Goal: Task Accomplishment & Management: Manage account settings

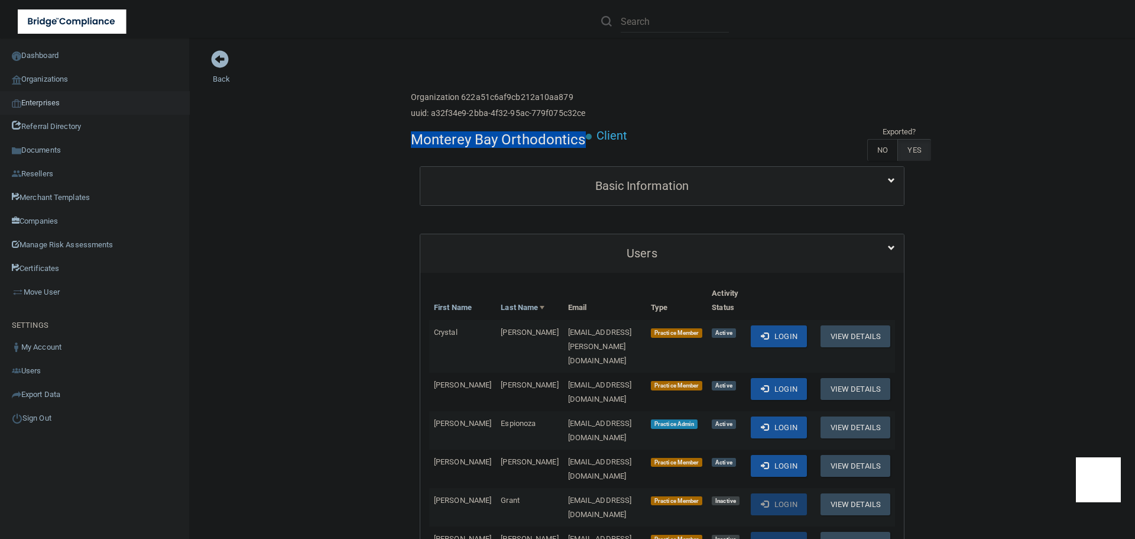
scroll to position [59, 0]
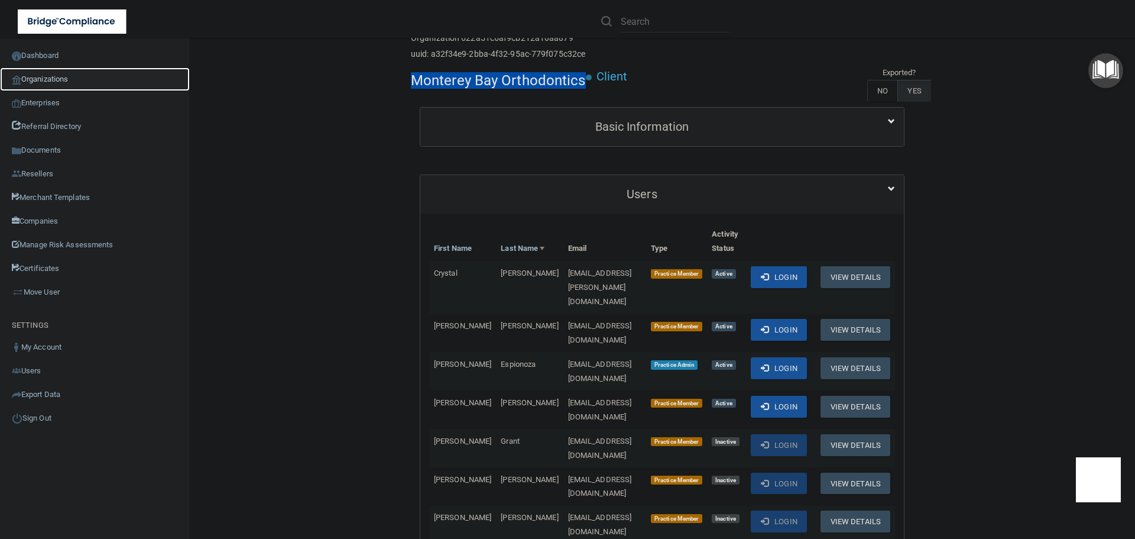
click at [60, 82] on link "Organizations" at bounding box center [95, 79] width 190 height 24
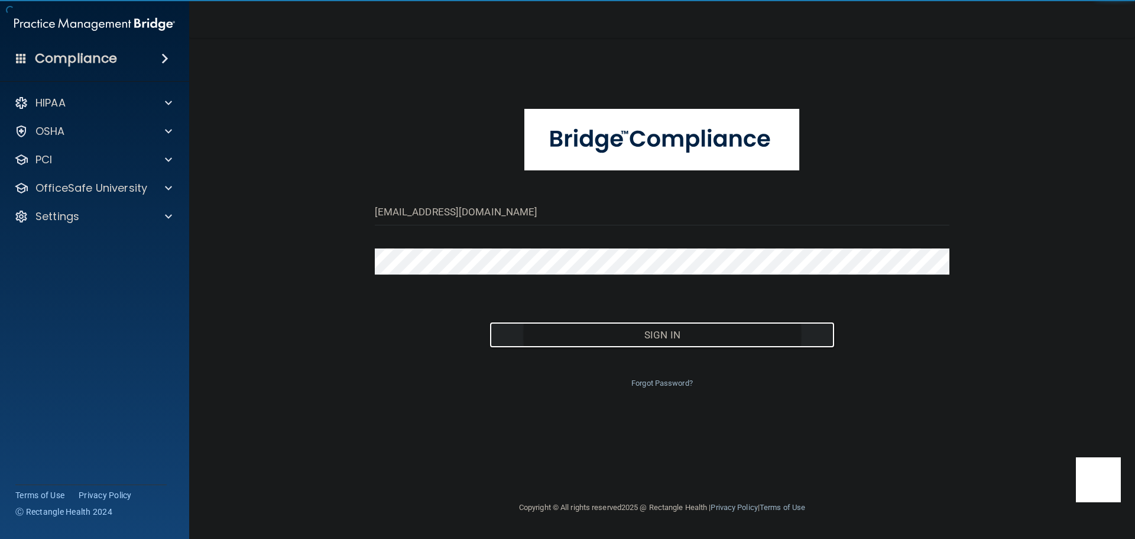
click at [596, 326] on button "Sign In" at bounding box center [662, 335] width 345 height 26
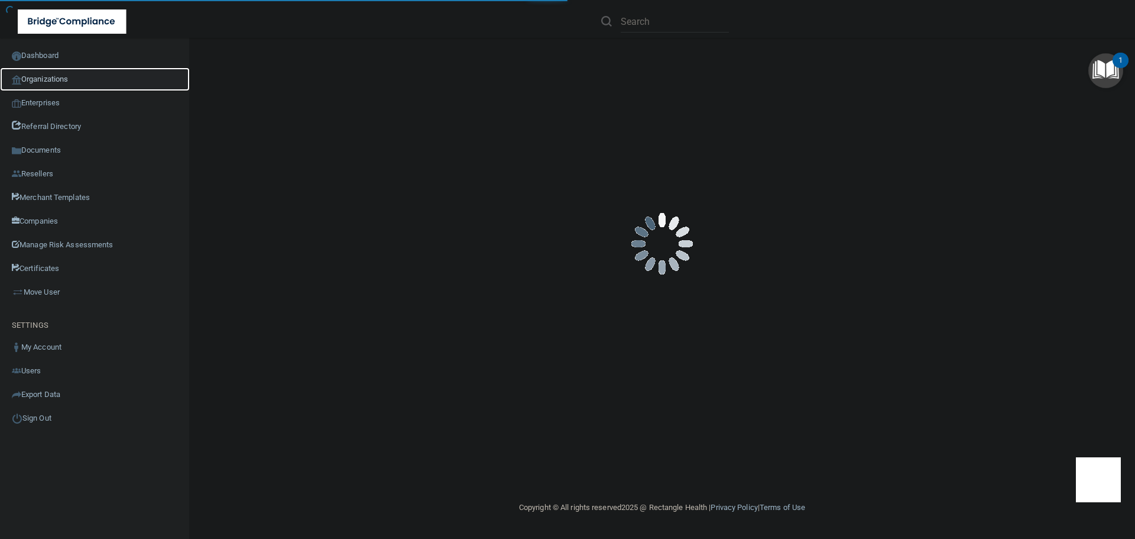
click at [80, 78] on link "Organizations" at bounding box center [95, 79] width 190 height 24
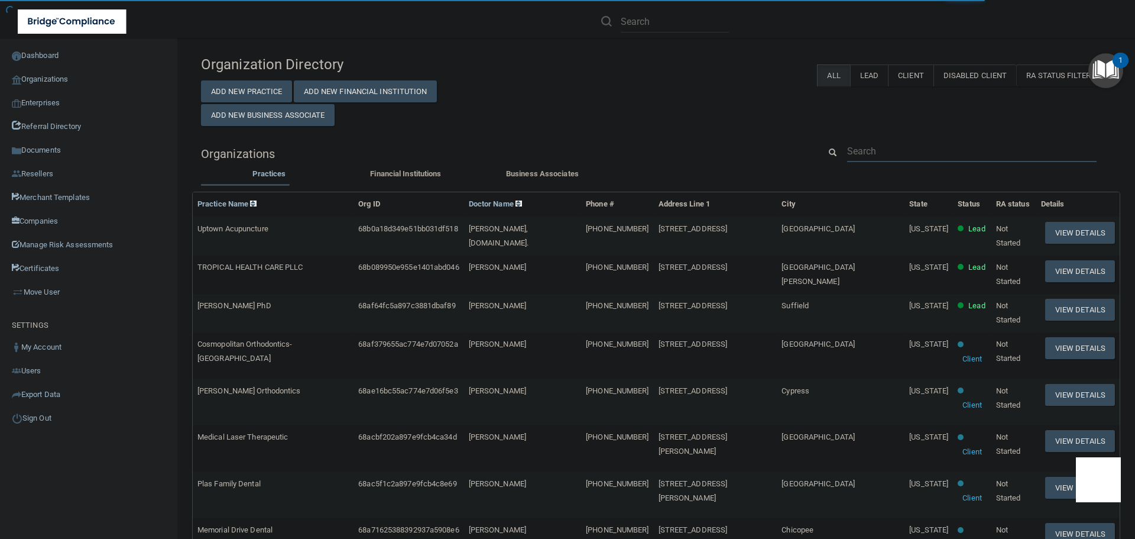
click at [864, 145] on input "text" at bounding box center [971, 151] width 249 height 22
paste input "sam@millersburgdental.com"
type input "sam@millersburgdental.com"
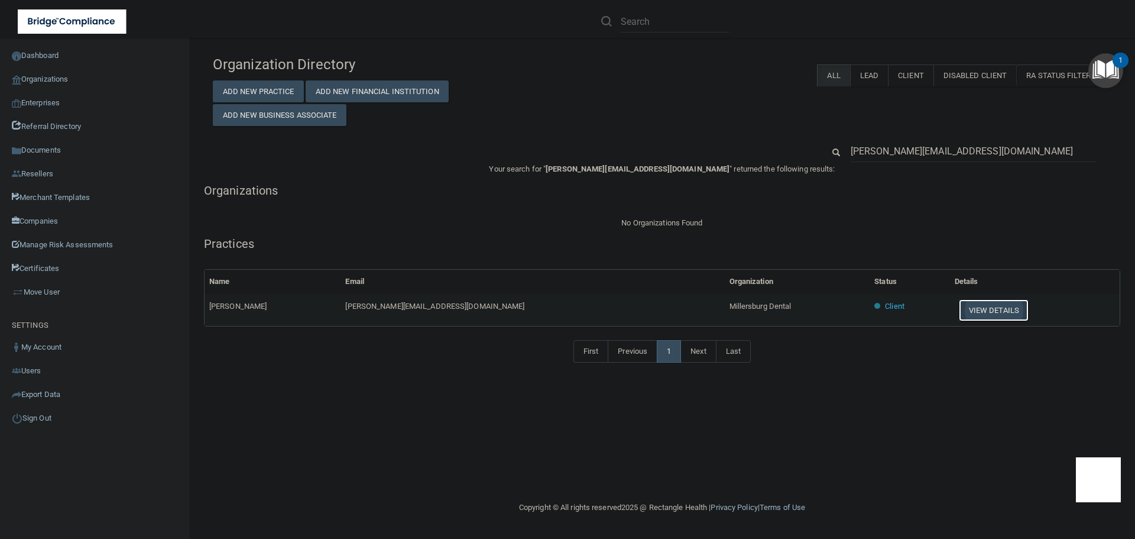
click at [959, 306] on button "View Details" at bounding box center [994, 310] width 70 height 22
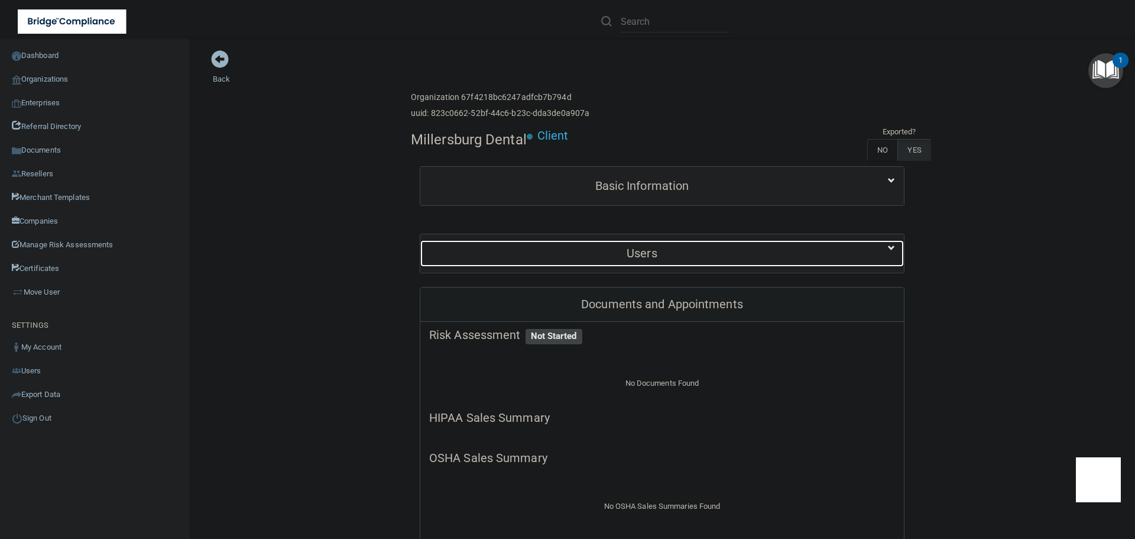
click at [744, 250] on h5 "Users" at bounding box center [642, 253] width 426 height 13
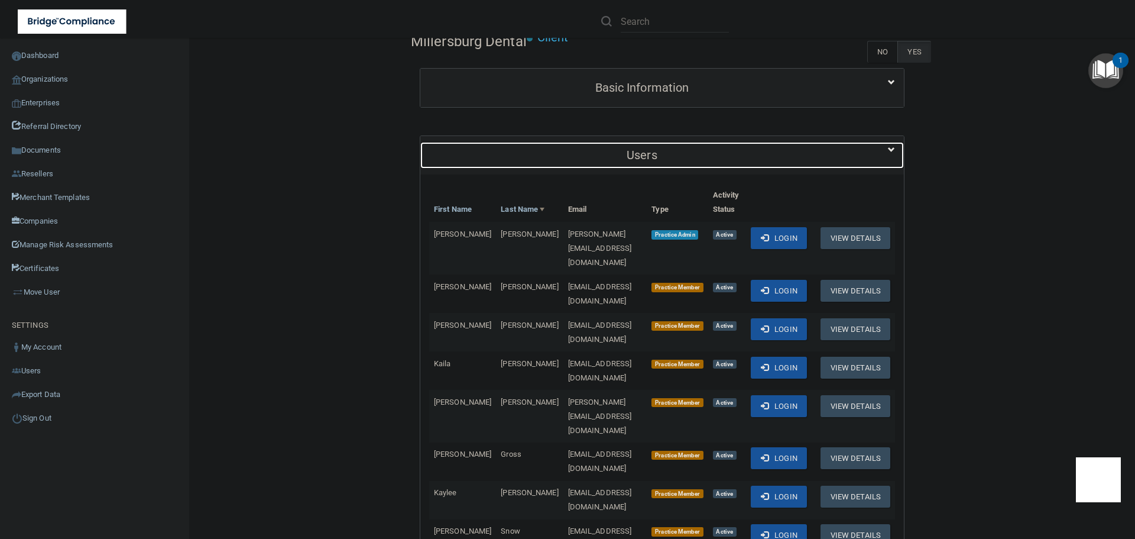
scroll to position [118, 0]
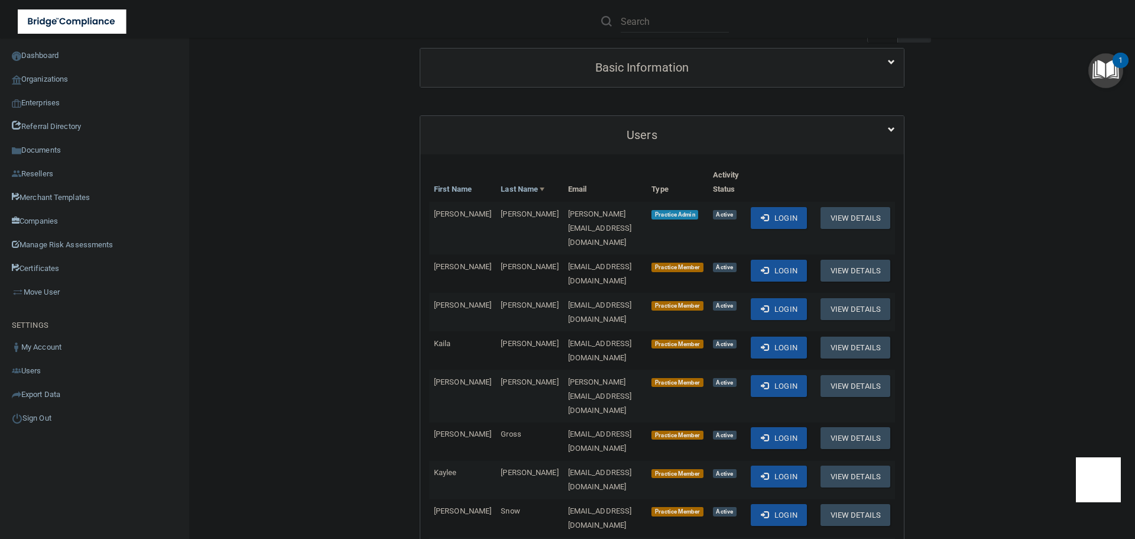
drag, startPoint x: 842, startPoint y: 221, endPoint x: 843, endPoint y: 179, distance: 42.0
click at [843, 179] on th at bounding box center [853, 182] width 83 height 38
click at [770, 218] on button "Login" at bounding box center [779, 218] width 56 height 22
click at [82, 76] on link "Organizations" at bounding box center [95, 79] width 190 height 24
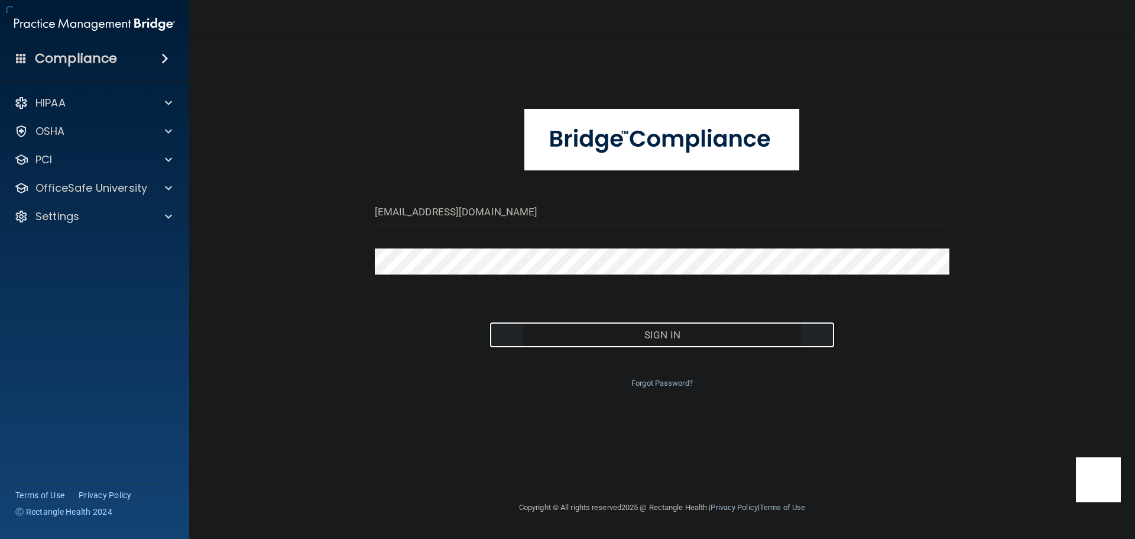
click at [577, 330] on button "Sign In" at bounding box center [662, 335] width 345 height 26
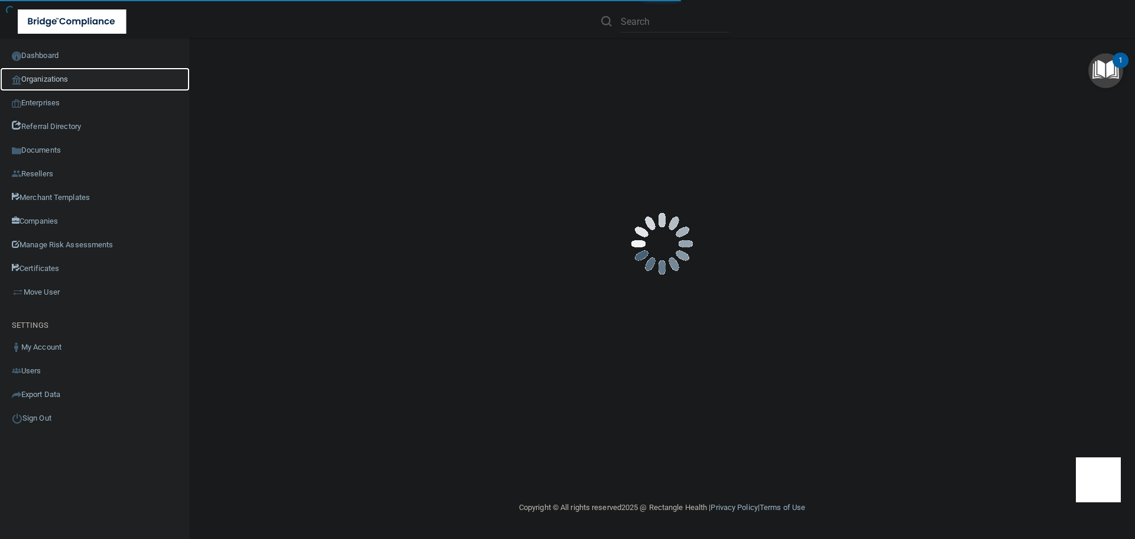
click at [81, 77] on link "Organizations" at bounding box center [95, 79] width 190 height 24
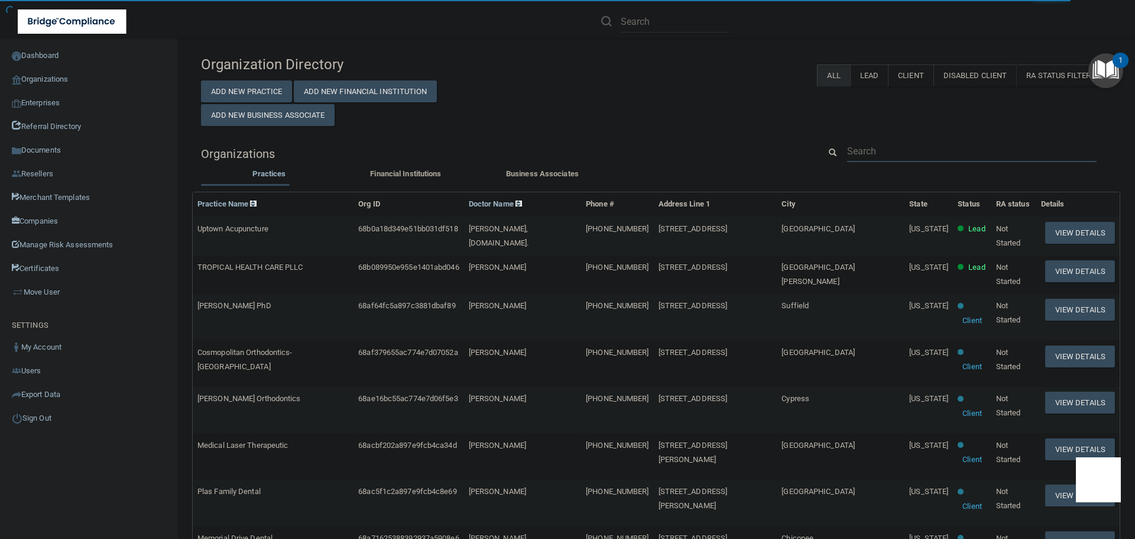
click at [873, 153] on input "text" at bounding box center [971, 151] width 249 height 22
paste input "mrsbutch@me.com"
type input "mrsbutch@me.com"
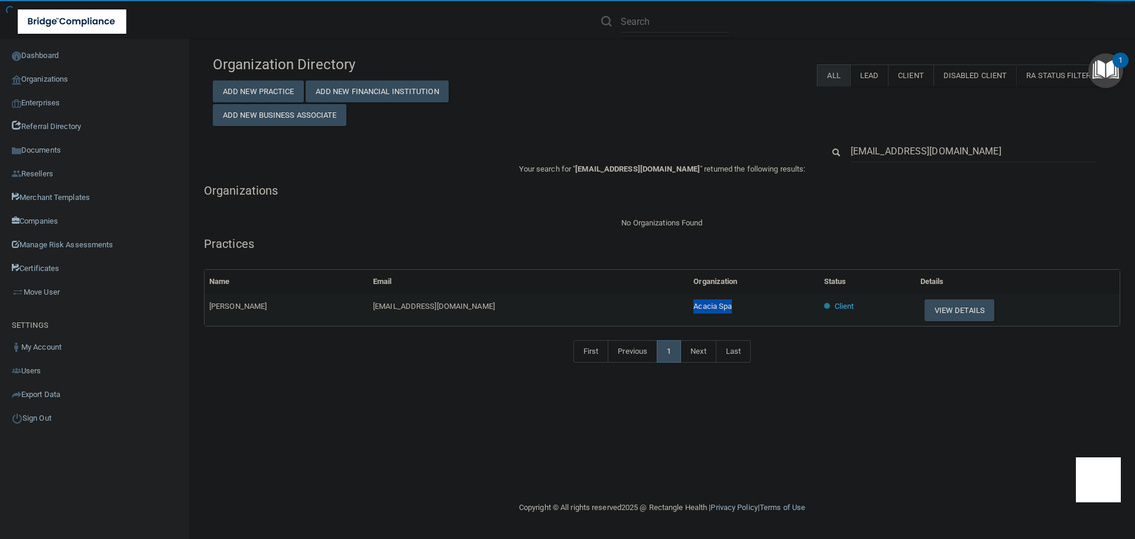
drag, startPoint x: 640, startPoint y: 306, endPoint x: 594, endPoint y: 303, distance: 46.2
click at [594, 303] on tr "Debra Arnold mrsbutch@me.com Acacia Spa Client View Details" at bounding box center [662, 310] width 915 height 32
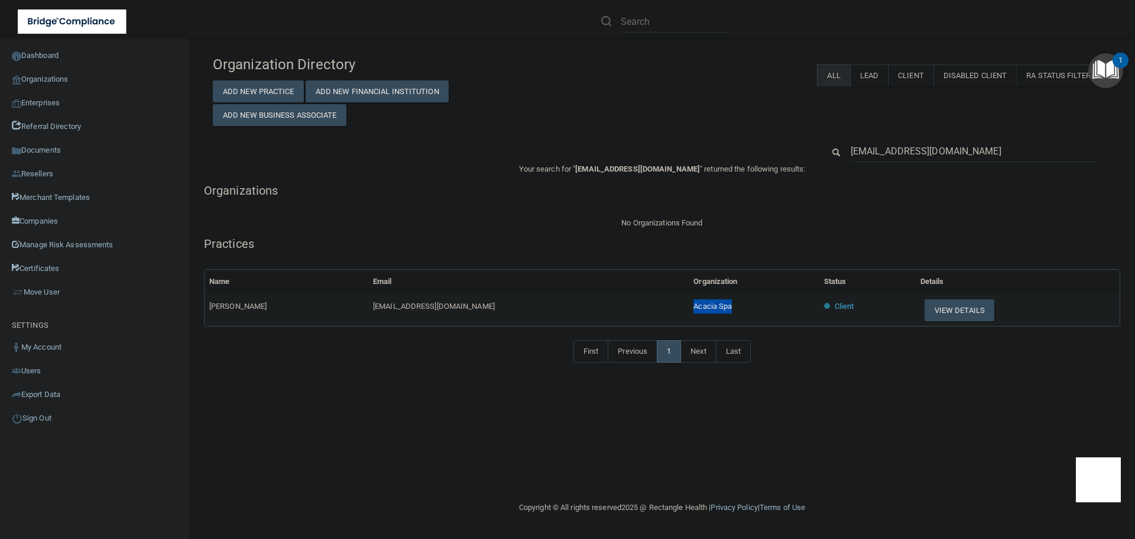
copy tr "Acacia Spa"
click at [901, 154] on input "mrsbutch@me.com" at bounding box center [974, 151] width 246 height 22
paste input "frontdesk@nocavitybug"
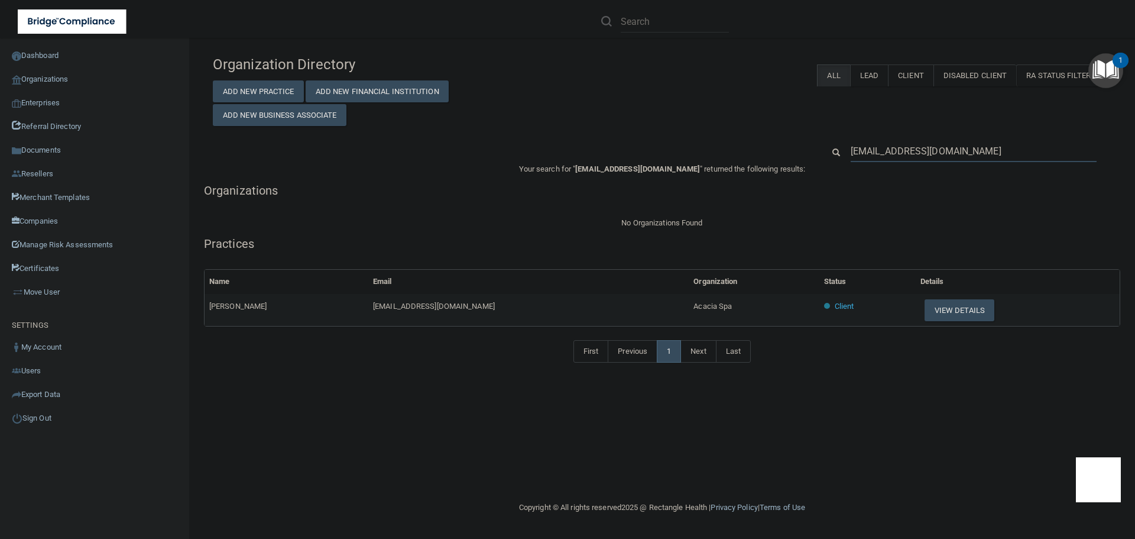
type input "frontdesk@nocavitybug.com"
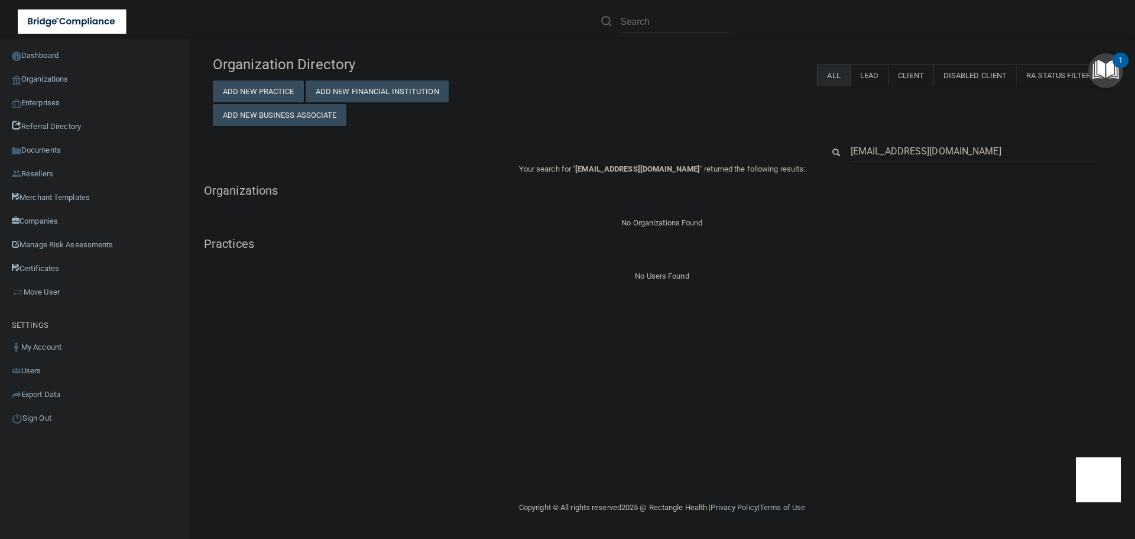
drag, startPoint x: 893, startPoint y: 156, endPoint x: 831, endPoint y: 150, distance: 62.4
click at [831, 150] on div "frontdesk@nocavitybug.com" at bounding box center [968, 151] width 306 height 22
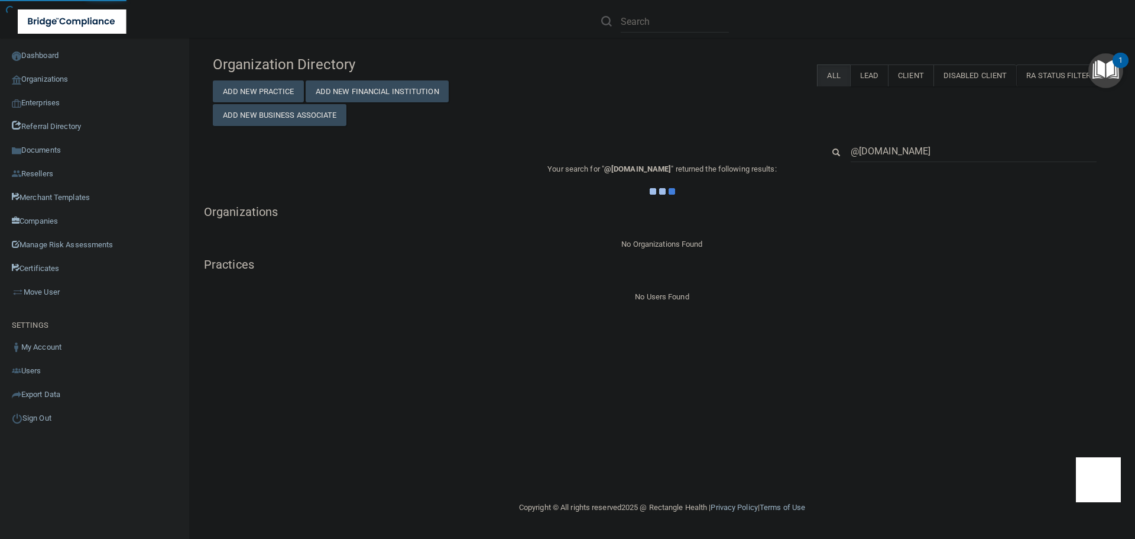
type input "@nocavitybug.com"
click at [750, 94] on div "Organization Directory Add New Practice Add New Financial Institution Add New B…" at bounding box center [662, 88] width 916 height 76
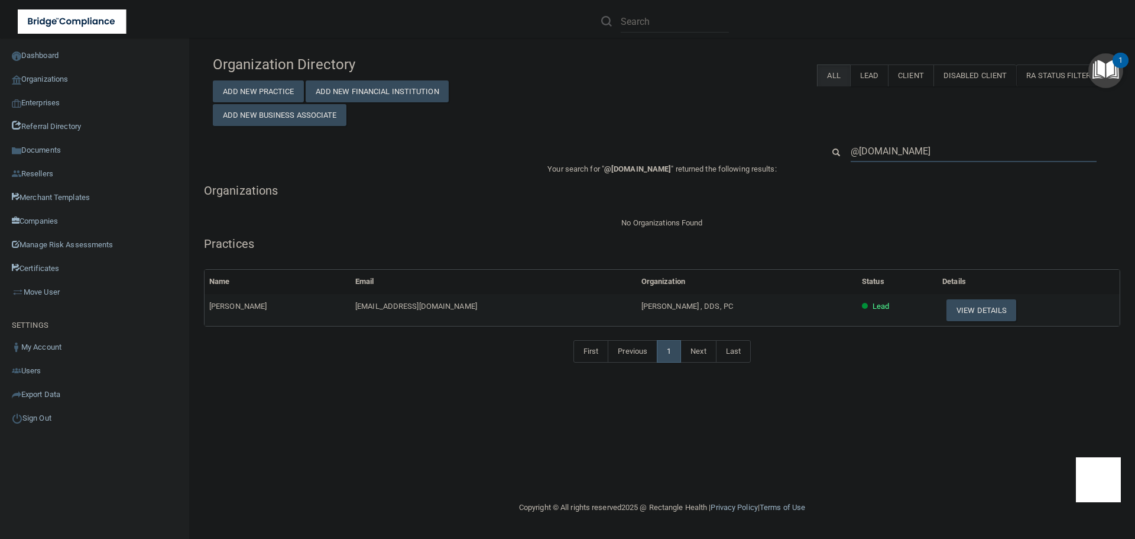
click at [874, 147] on input "@nocavitybug.com" at bounding box center [974, 151] width 246 height 22
paste input "carvercraz@hotmail"
type input "carvercraz@hotmail.com"
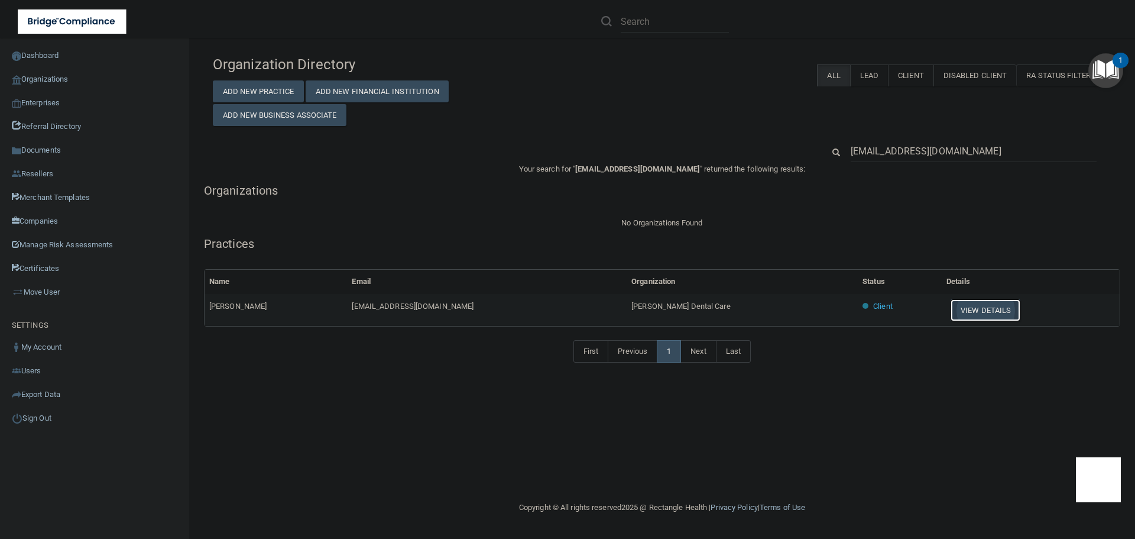
click at [961, 306] on button "View Details" at bounding box center [986, 310] width 70 height 22
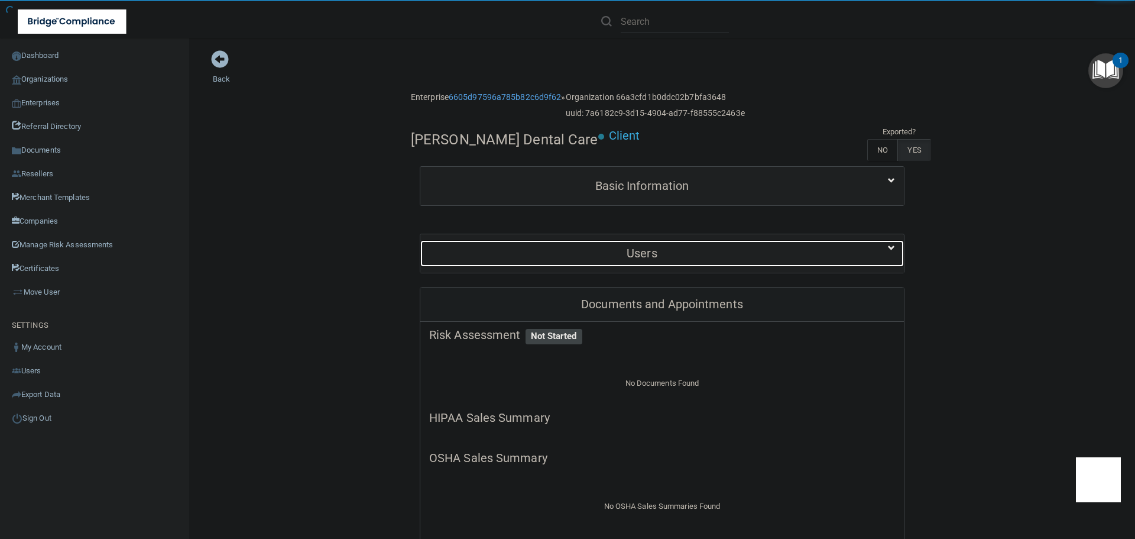
click at [605, 255] on h5 "Users" at bounding box center [642, 253] width 426 height 13
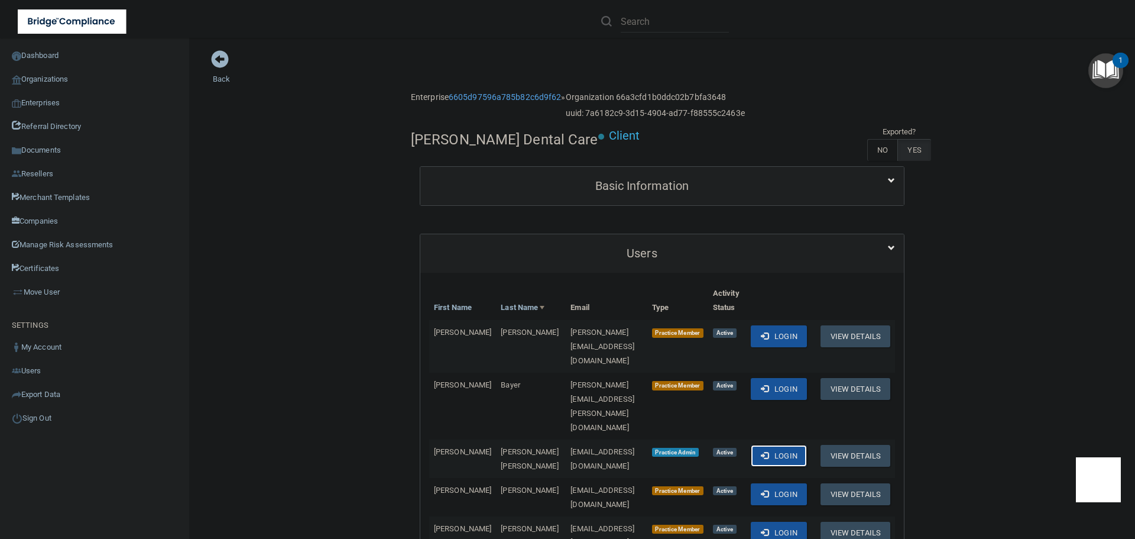
click at [785, 445] on button "Login" at bounding box center [779, 456] width 56 height 22
click at [69, 80] on link "Organizations" at bounding box center [95, 79] width 190 height 24
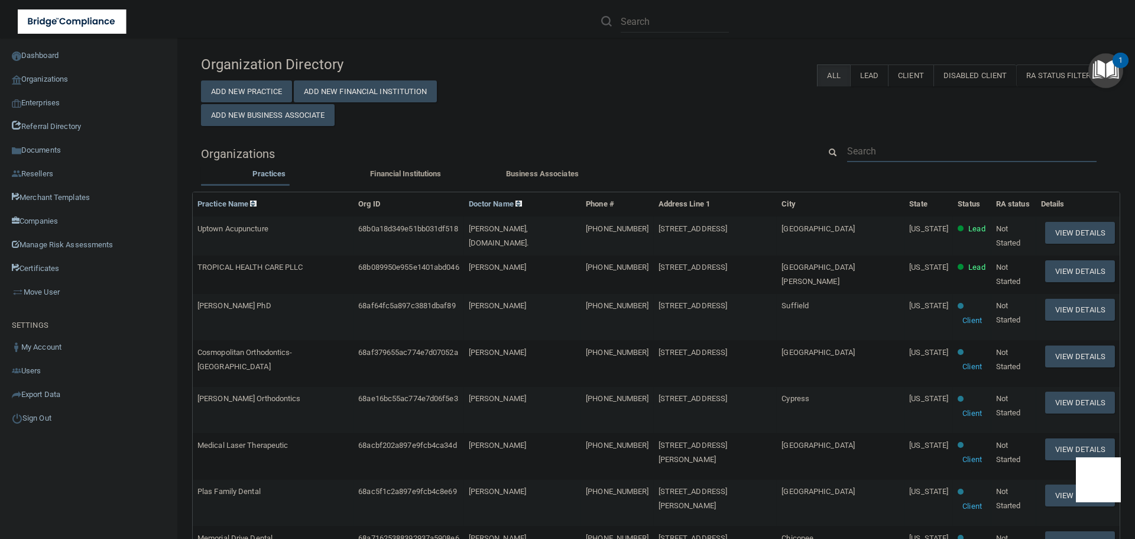
click at [882, 146] on input "text" at bounding box center [971, 151] width 249 height 22
paste input "necpeds_ma@sbcglobal.net"
type input "necpeds_ma@sbcglobal.net"
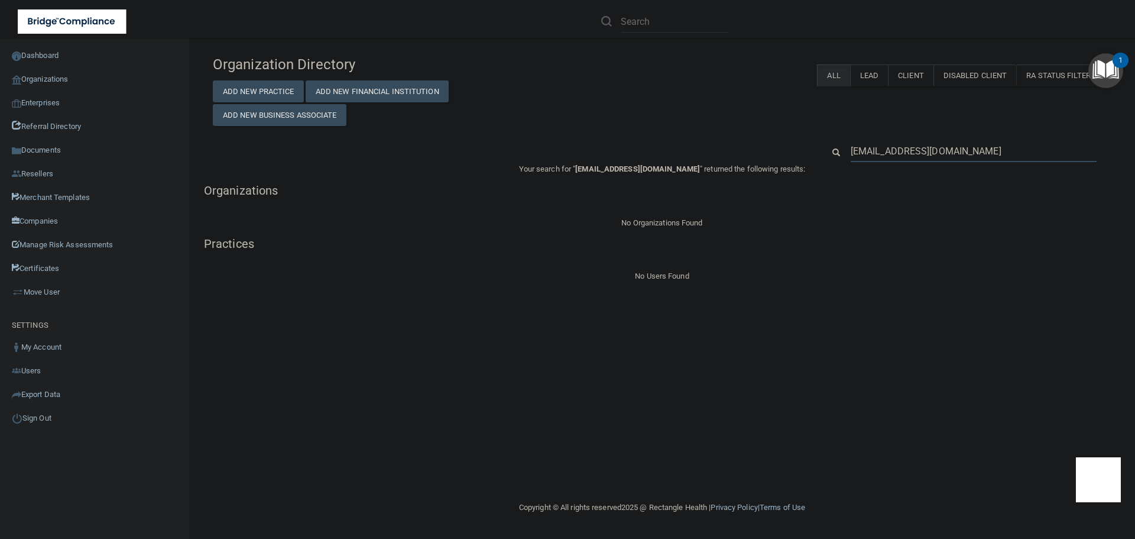
drag, startPoint x: 905, startPoint y: 153, endPoint x: 844, endPoint y: 153, distance: 60.9
click at [844, 153] on div "necpeds_ma@sbcglobal.net" at bounding box center [974, 151] width 264 height 22
drag, startPoint x: 988, startPoint y: 157, endPoint x: 824, endPoint y: 142, distance: 165.0
click at [824, 142] on div "necpeds_ma@sbcglobal.net" at bounding box center [968, 151] width 306 height 22
paste input "llopez_officemanager@necpeds.com"
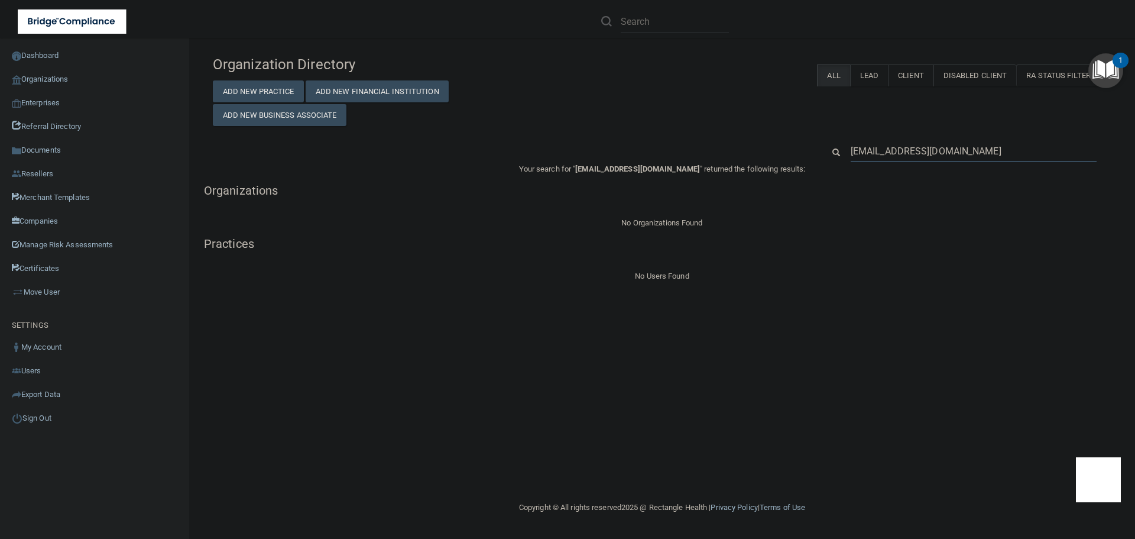
type input "llopez_officemanager@necpeds.com"
click at [873, 152] on input "llopez_officemanager@necpeds.com" at bounding box center [974, 151] width 246 height 22
paste input "Cornerstone Pediatrics Clinics"
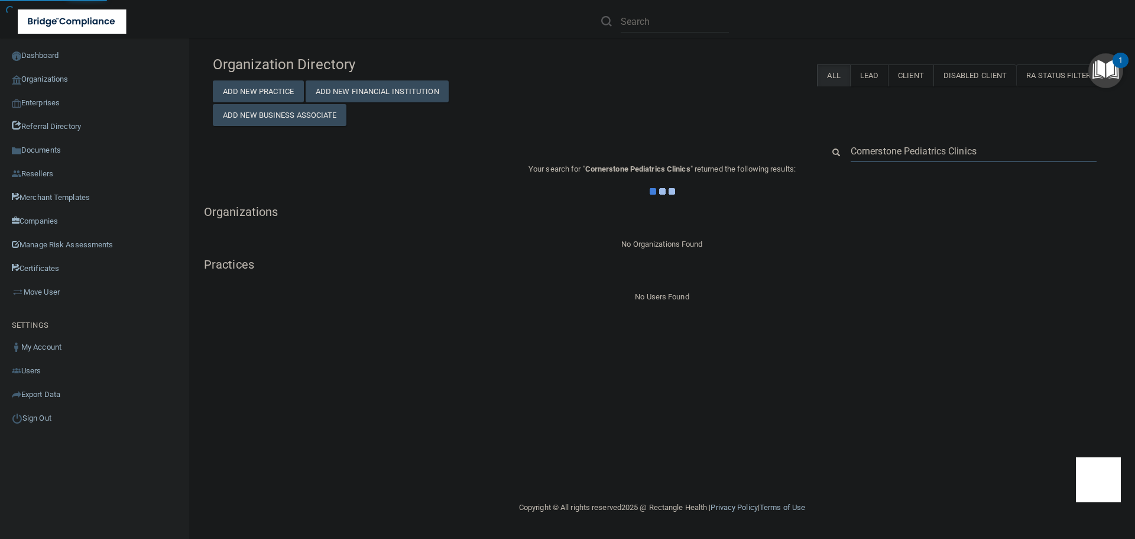
type input "Cornerstone Pediatrics Clinics"
click at [764, 113] on div "Organization Directory Add New Practice Add New Financial Institution Add New B…" at bounding box center [662, 88] width 916 height 76
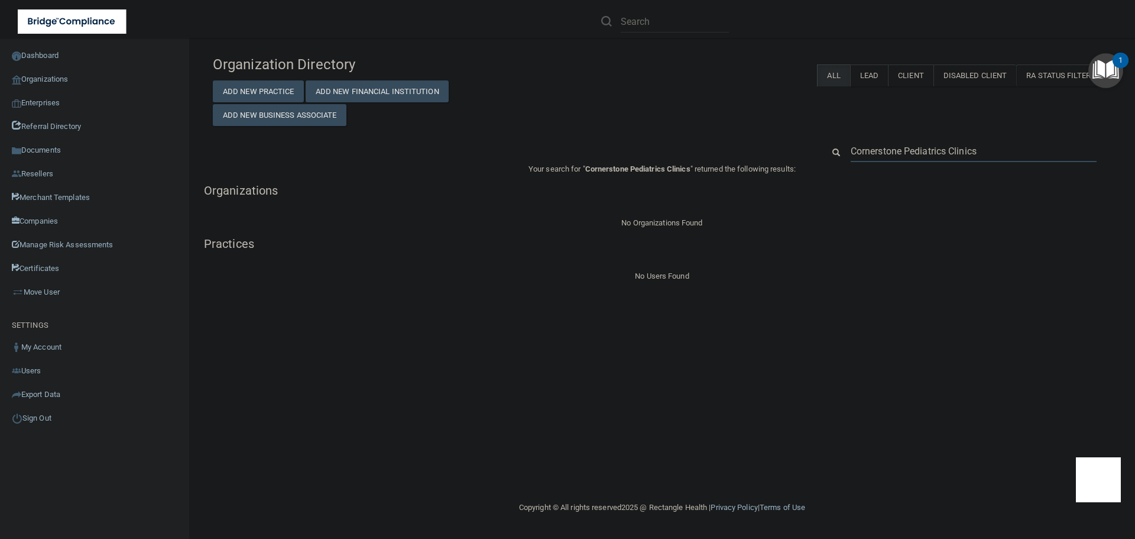
click at [921, 147] on input "Cornerstone Pediatrics Clinics" at bounding box center [974, 151] width 246 height 22
paste input "915-821-5900"
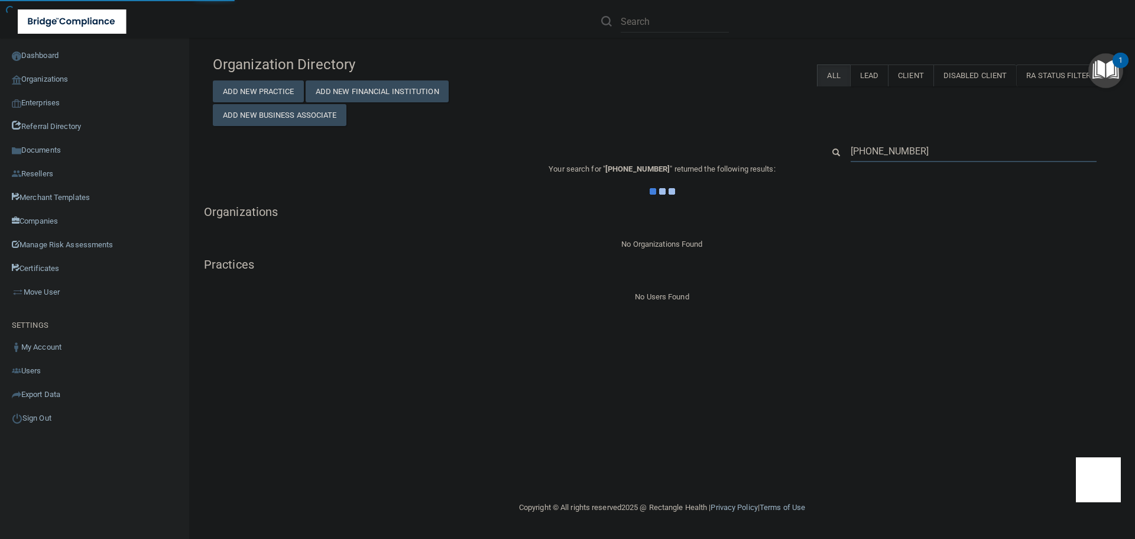
type input "915-821-5900"
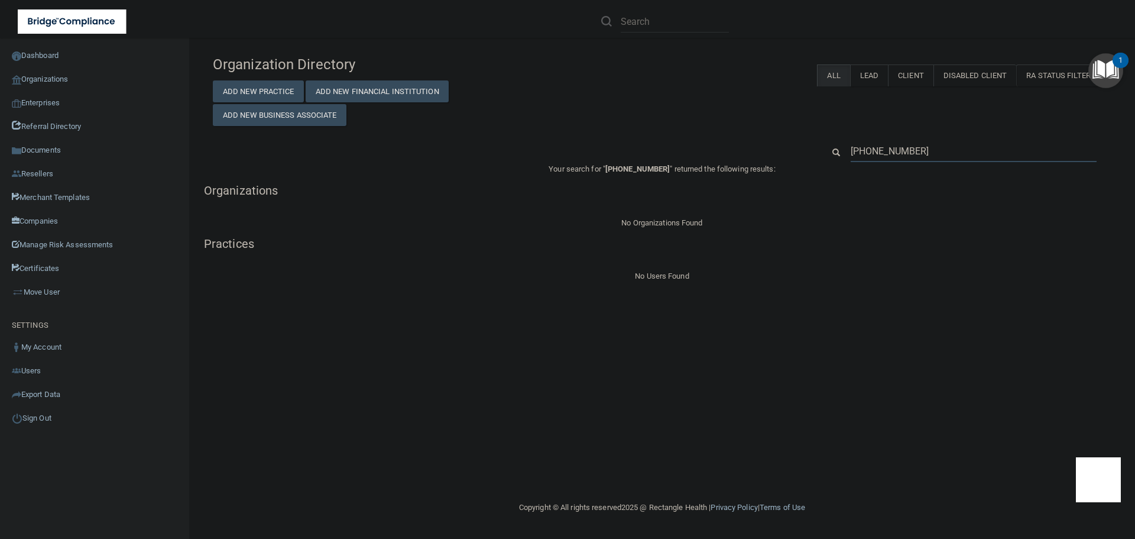
click at [884, 141] on input "915-821-5900" at bounding box center [974, 151] width 246 height 22
paste input "travismonica23@yahoo.com"
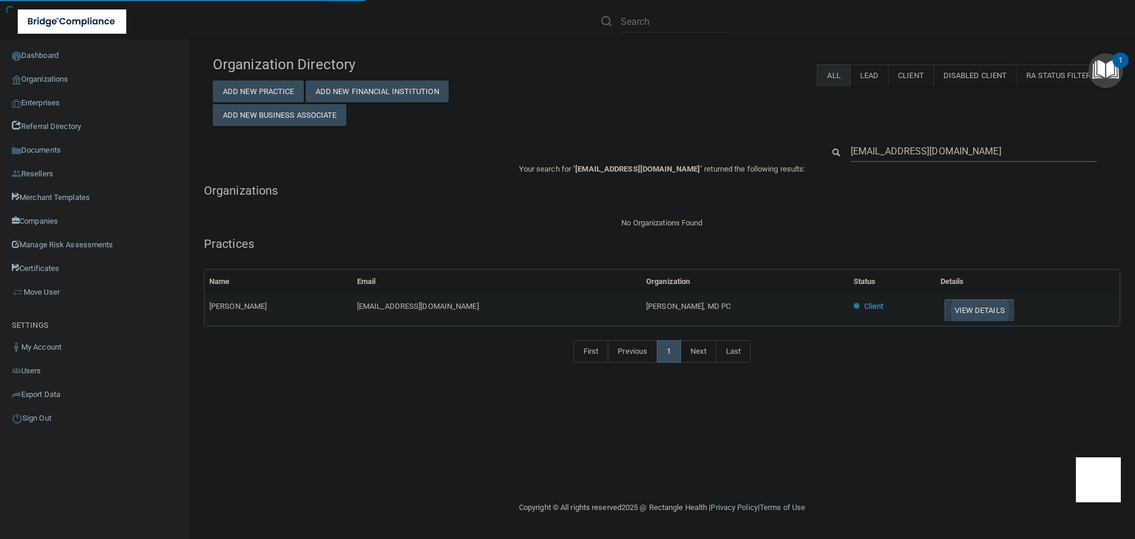
type input "travismonica23@yahoo.com"
click at [961, 310] on button "View Details" at bounding box center [980, 310] width 70 height 22
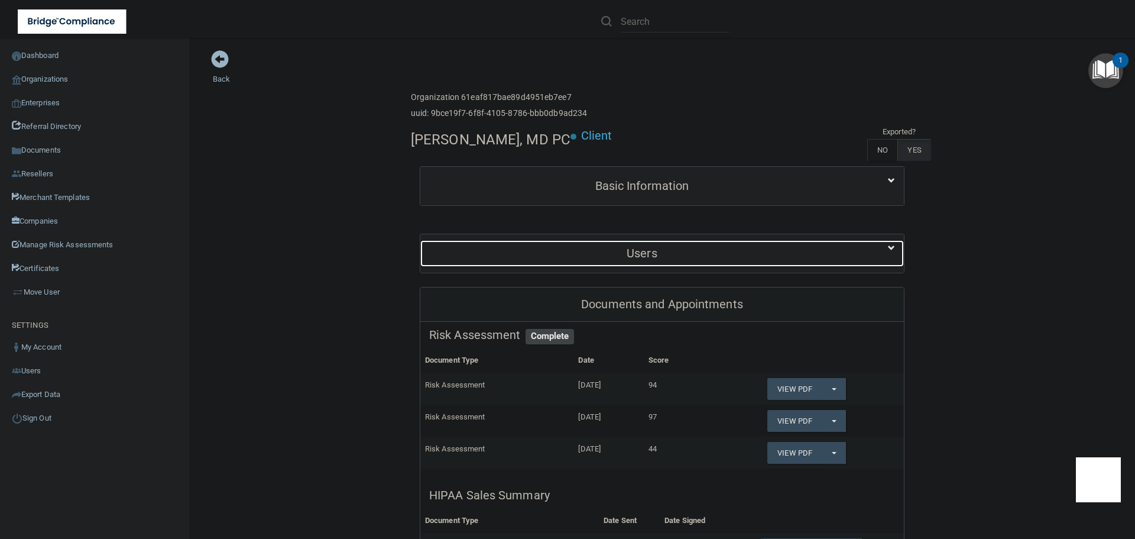
click at [648, 260] on h5 "Users" at bounding box center [642, 253] width 426 height 13
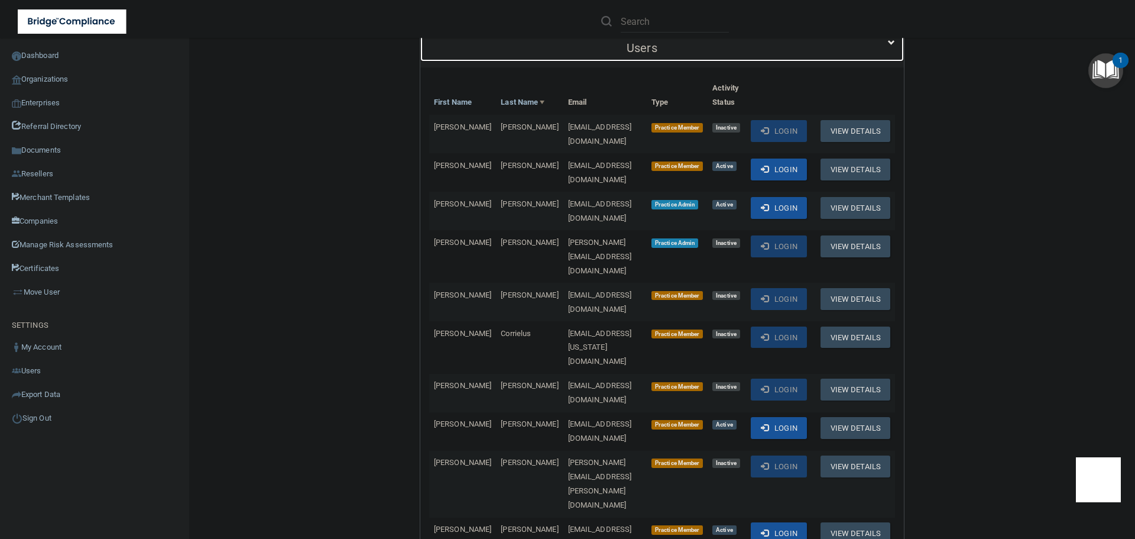
scroll to position [236, 0]
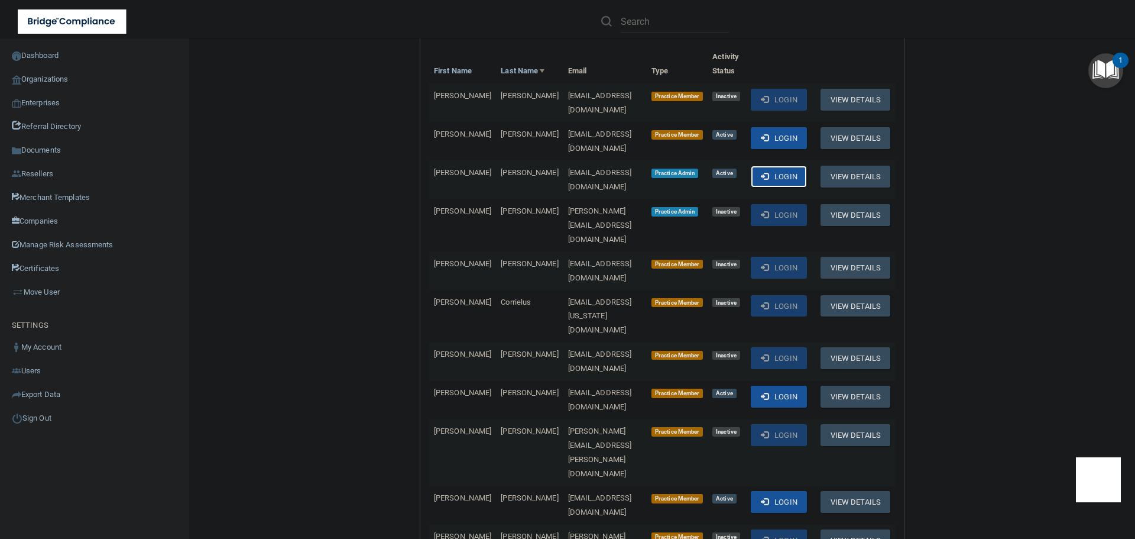
click at [769, 180] on span at bounding box center [765, 176] width 8 height 8
click at [59, 82] on link "Organizations" at bounding box center [95, 79] width 190 height 24
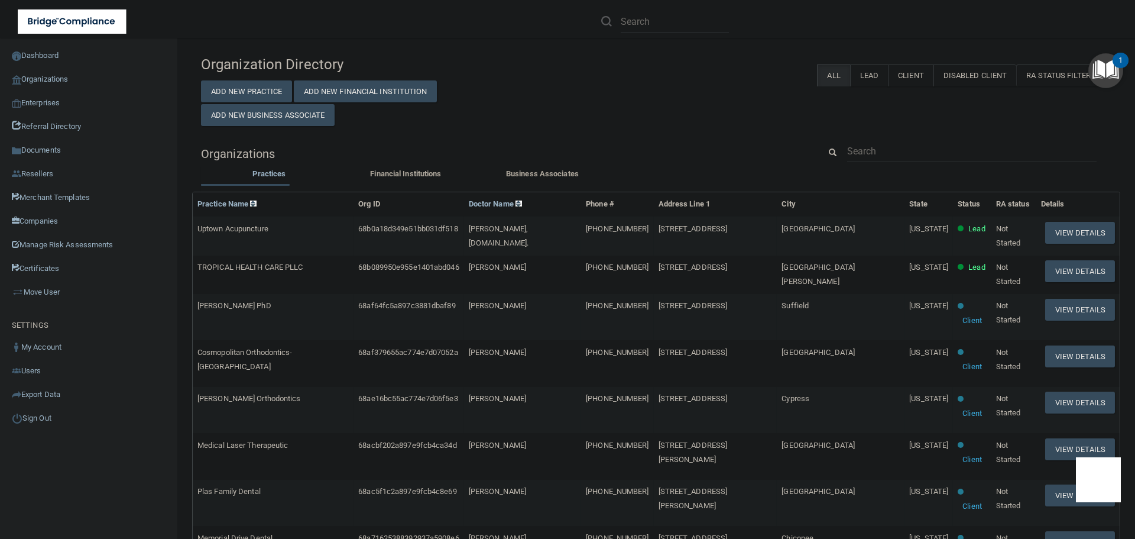
click at [920, 139] on div "Organization Directory Add New Practice Add New Financial Institution Add New B…" at bounding box center [656, 488] width 910 height 876
click at [897, 151] on input "text" at bounding box center [971, 151] width 249 height 22
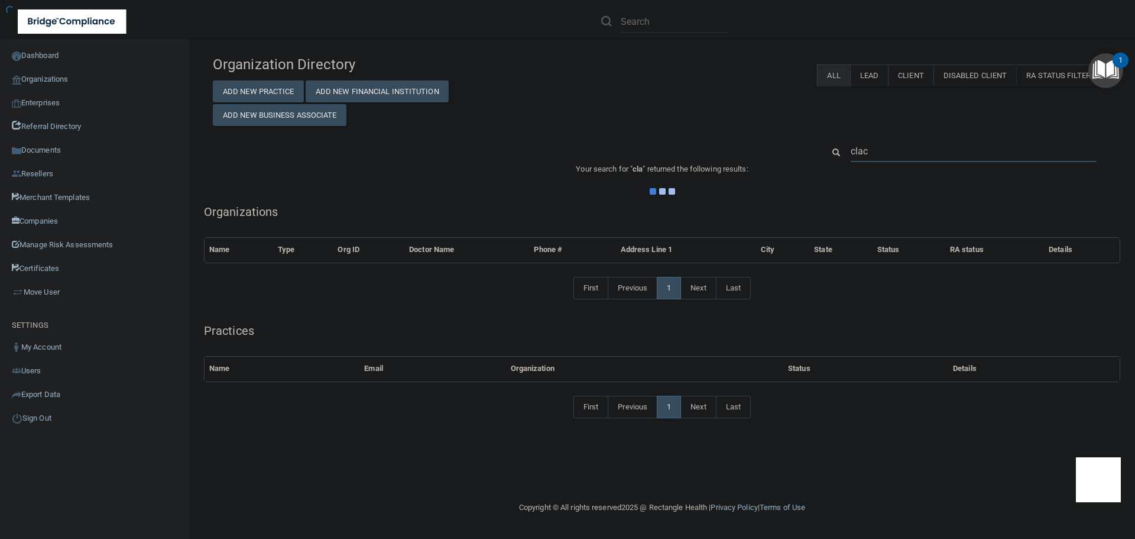
type input "clacy"
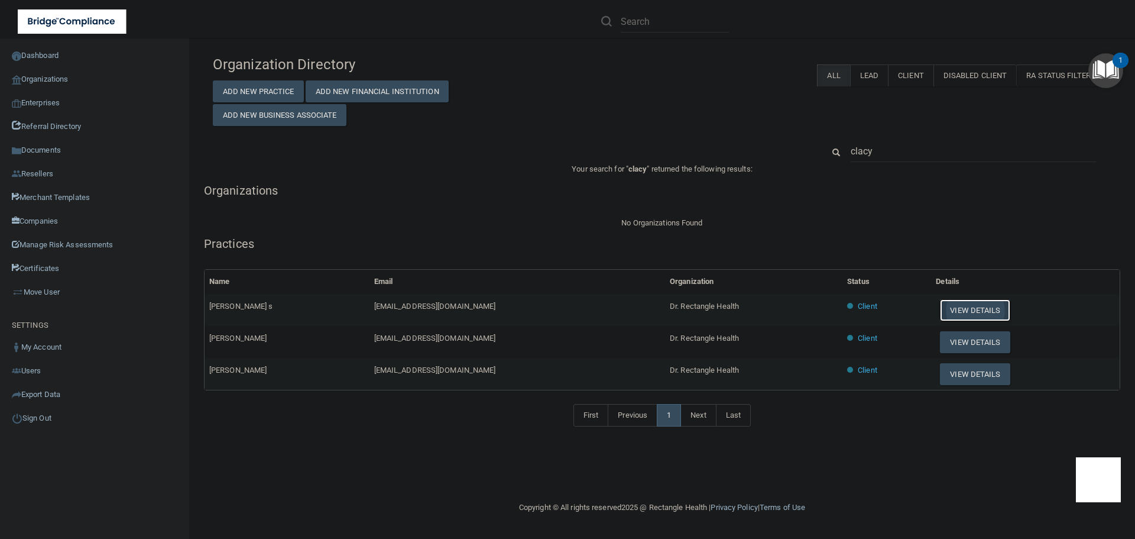
click at [940, 303] on button "View Details" at bounding box center [975, 310] width 70 height 22
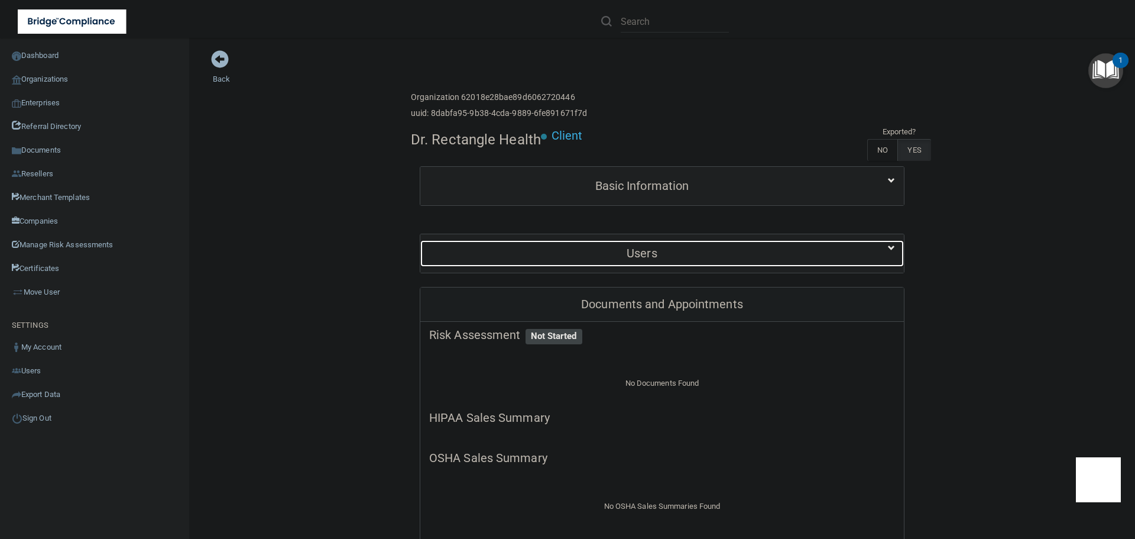
click at [616, 255] on h5 "Users" at bounding box center [642, 253] width 426 height 13
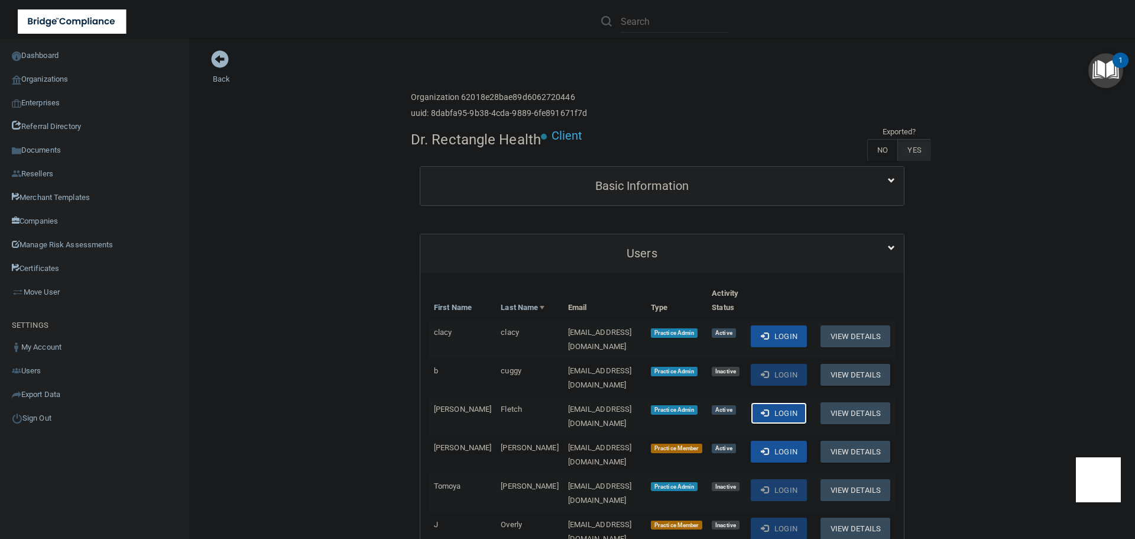
click at [767, 402] on button "Login" at bounding box center [779, 413] width 56 height 22
click at [77, 83] on link "Organizations" at bounding box center [95, 79] width 190 height 24
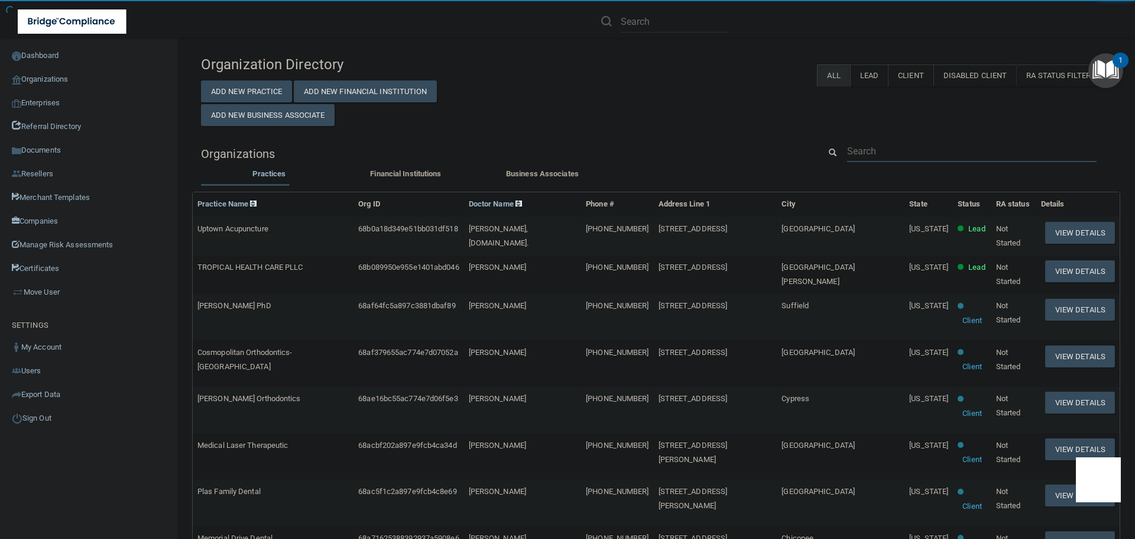
click at [866, 141] on input "text" at bounding box center [971, 151] width 249 height 22
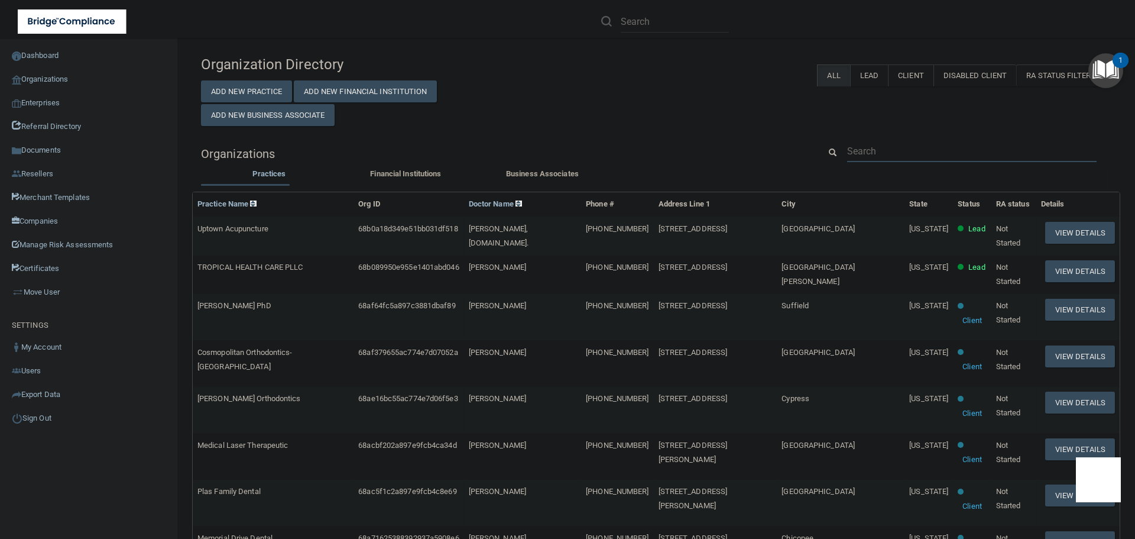
paste input "travismonica23@yahoo.com"
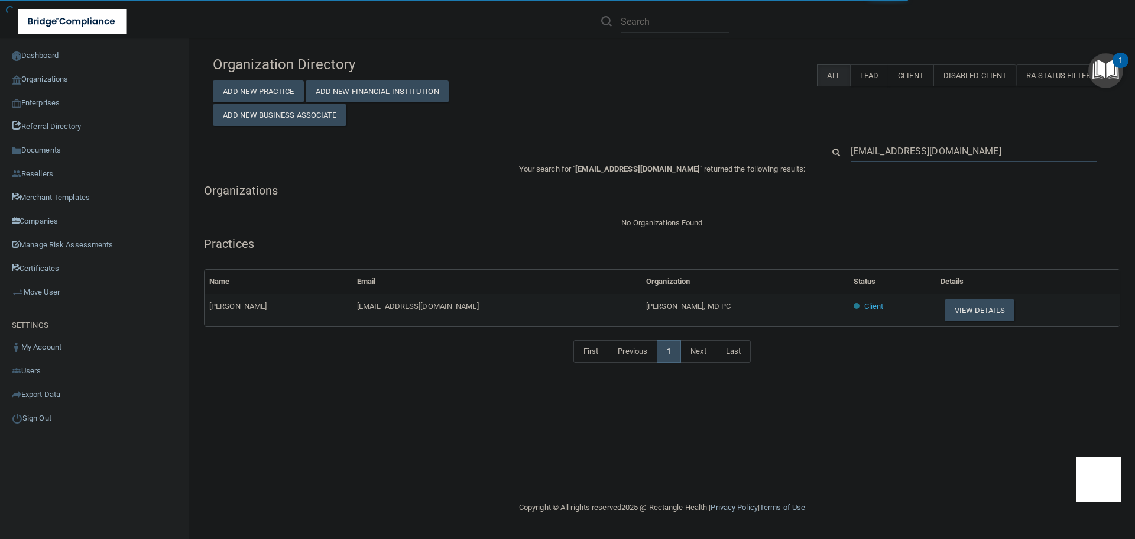
type input "travismonica23@yahoo.com"
click at [646, 306] on span "Zerline Chambers-Kersey, MD PC" at bounding box center [688, 306] width 85 height 9
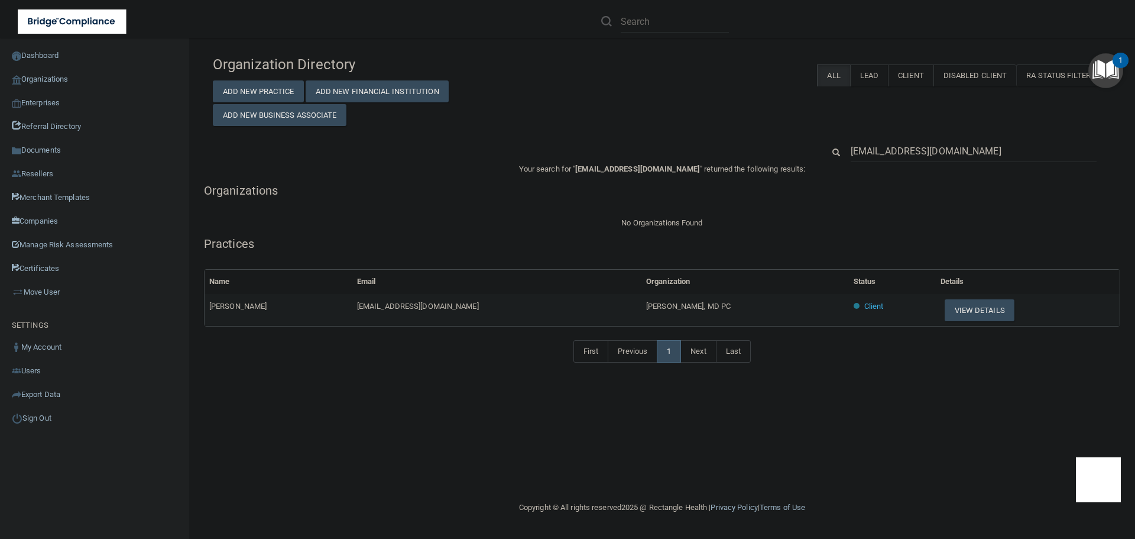
click at [646, 302] on span "Zerline Chambers-Kersey, MD PC" at bounding box center [688, 306] width 85 height 9
copy tr "Zerline Chambers-Kersey, MD PC"
click at [886, 141] on input "travismonica23@yahoo.com" at bounding box center [974, 151] width 246 height 22
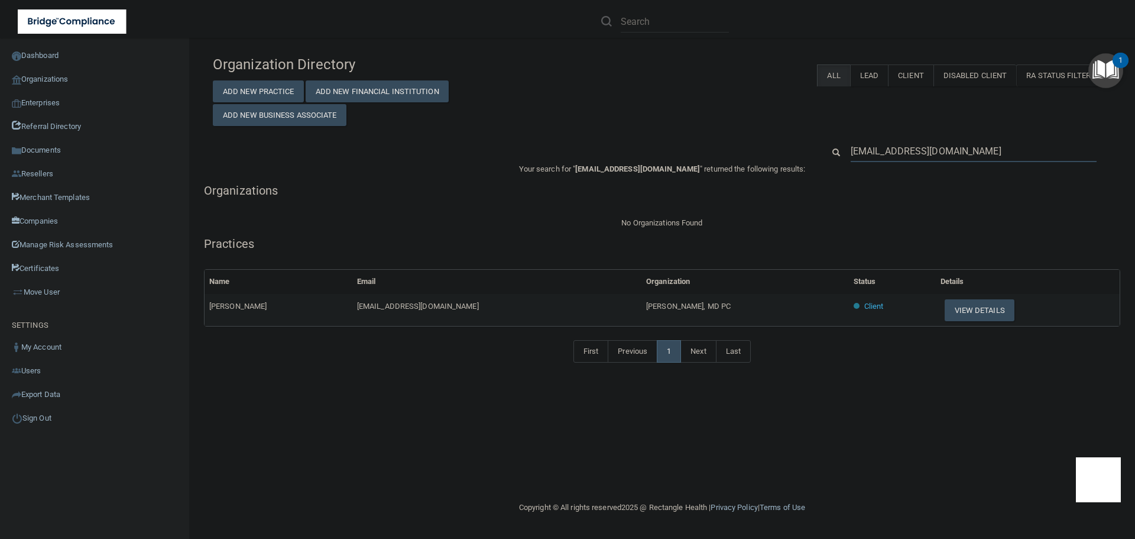
click at [886, 141] on input "travismonica23@yahoo.com" at bounding box center [974, 151] width 246 height 22
paste input "info@thrive-wellness.life"
type input "info@thrive-wellness.life"
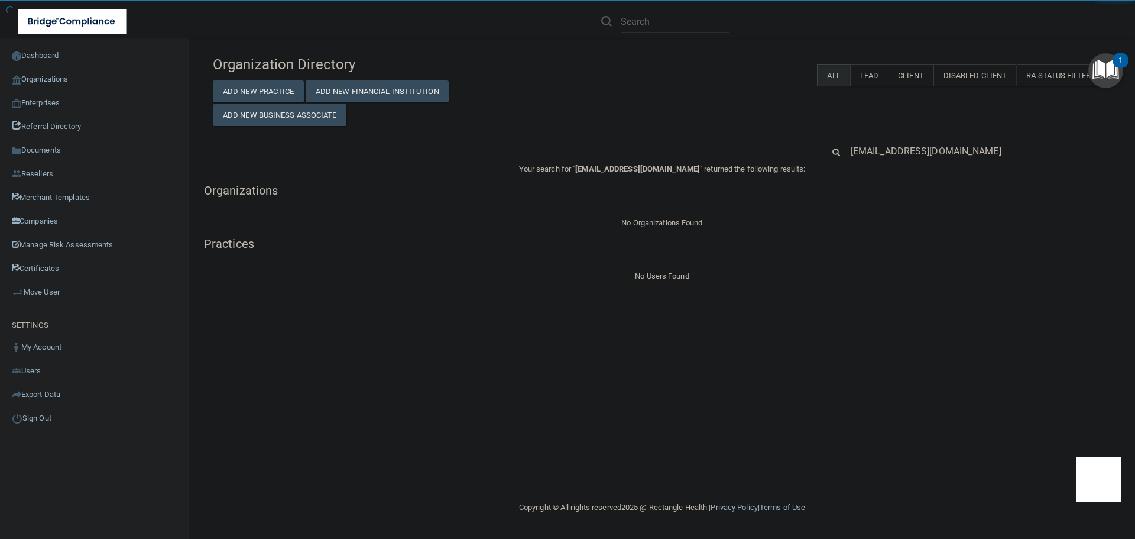
drag, startPoint x: 864, startPoint y: 149, endPoint x: 831, endPoint y: 149, distance: 33.1
click at [831, 149] on div "info@thrive-wellness.life" at bounding box center [968, 151] width 306 height 22
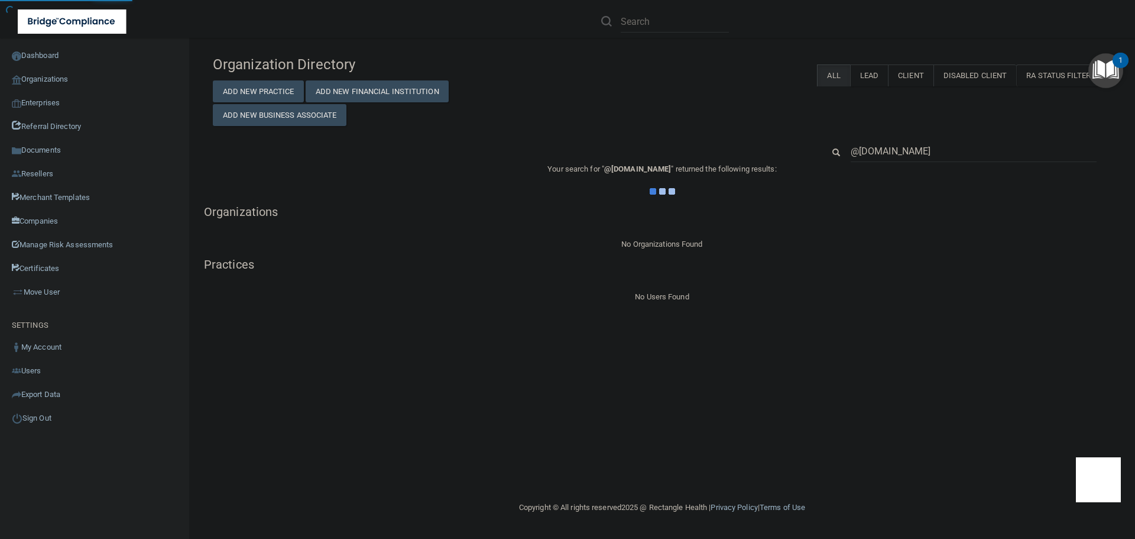
type input "@thrive-wellness.life"
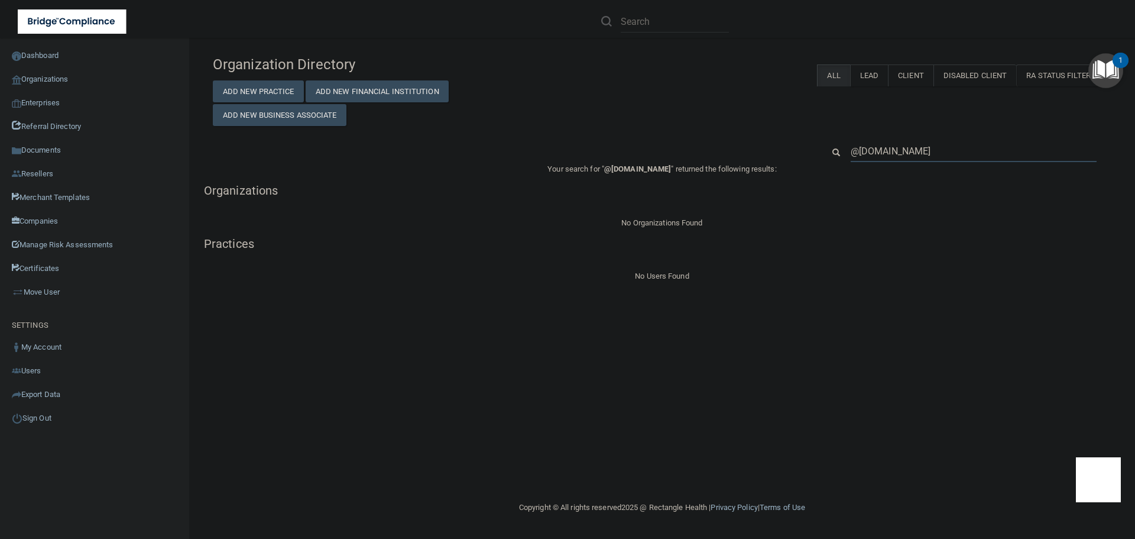
click at [876, 157] on input "@thrive-wellness.life" at bounding box center [974, 151] width 246 height 22
paste input "Thrive Performance & Wellness"
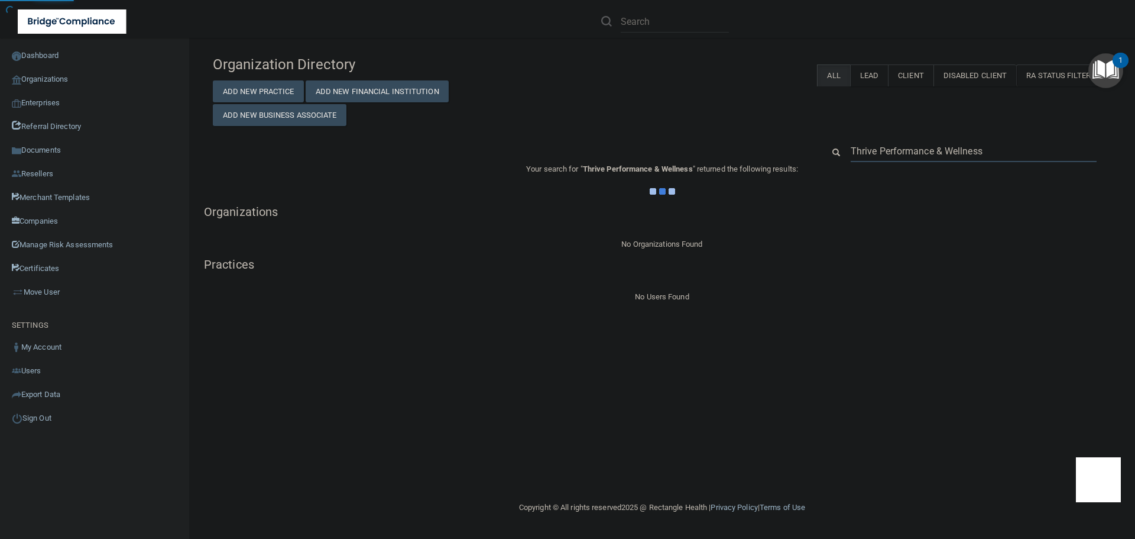
type input "Thrive Performance & Wellness"
click at [693, 119] on div "Organization Directory Add New Practice Add New Financial Institution Add New B…" at bounding box center [662, 88] width 916 height 76
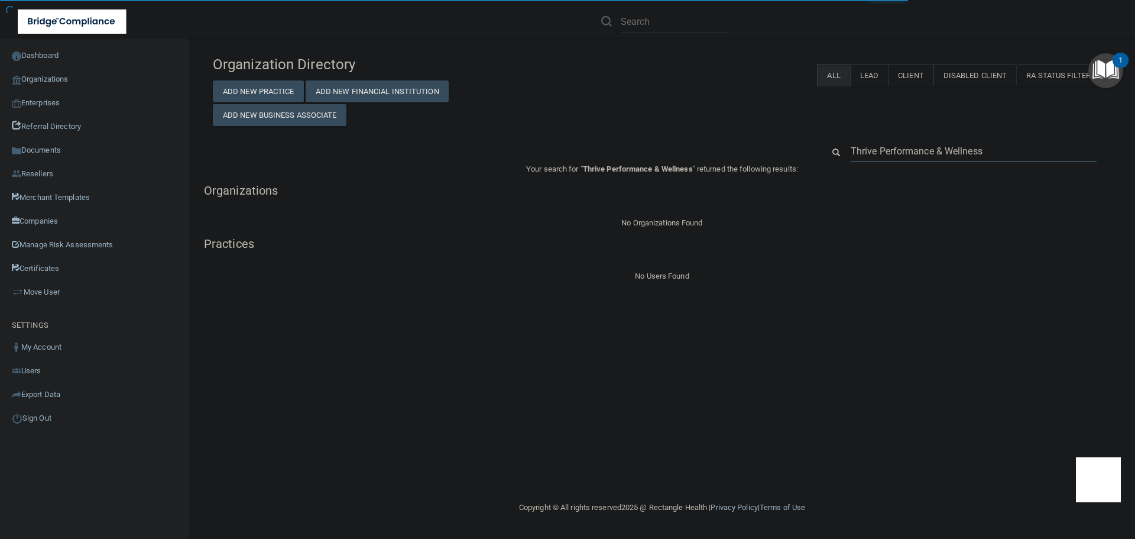
click at [943, 149] on input "Thrive Performance & Wellness" at bounding box center [974, 151] width 246 height 22
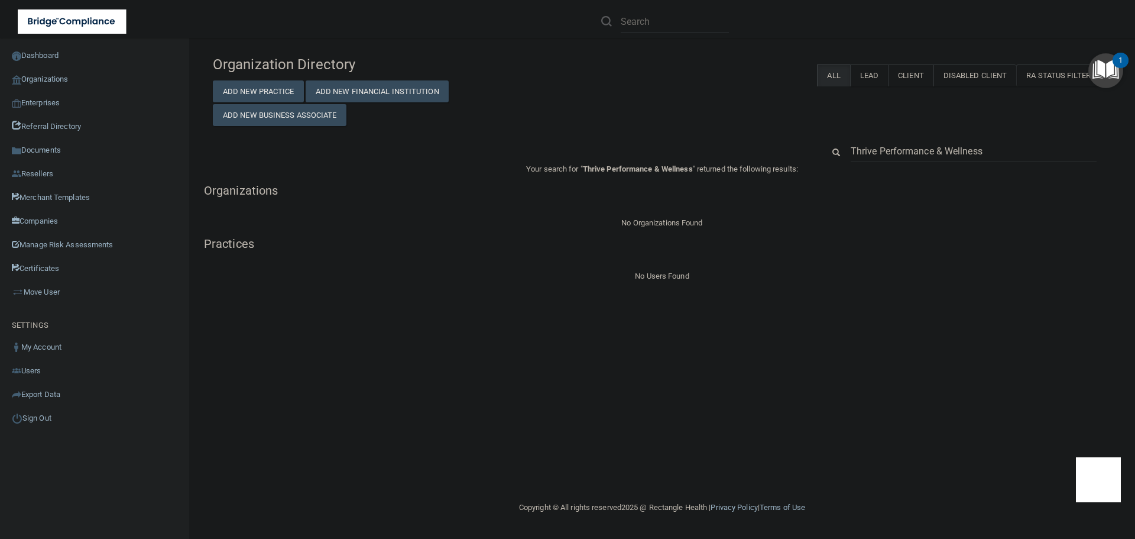
click at [941, 150] on input "Thrive Performance & Wellness" at bounding box center [974, 151] width 246 height 22
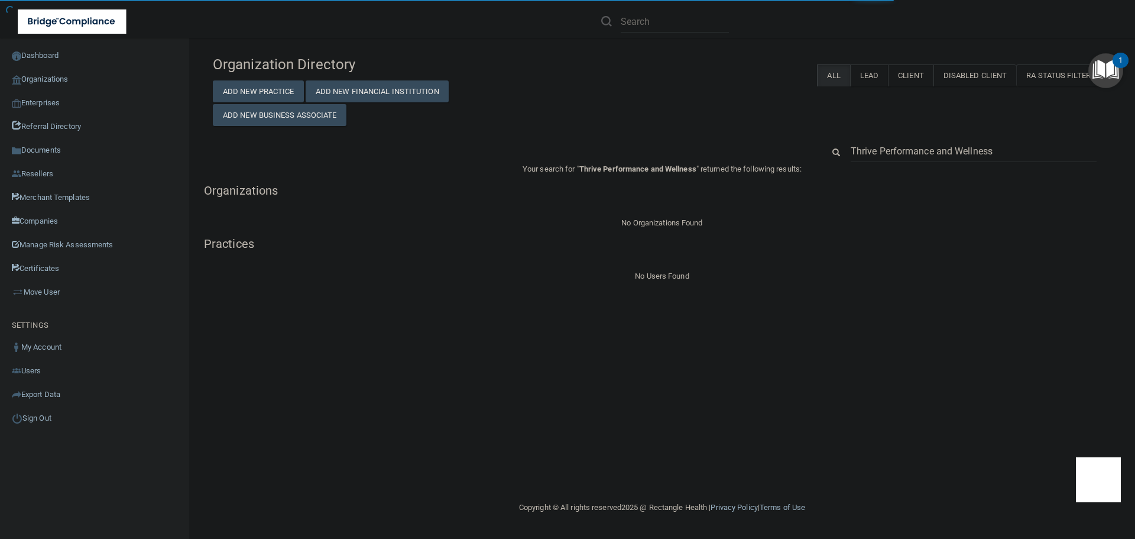
type input "Thrive Performance and Wellness"
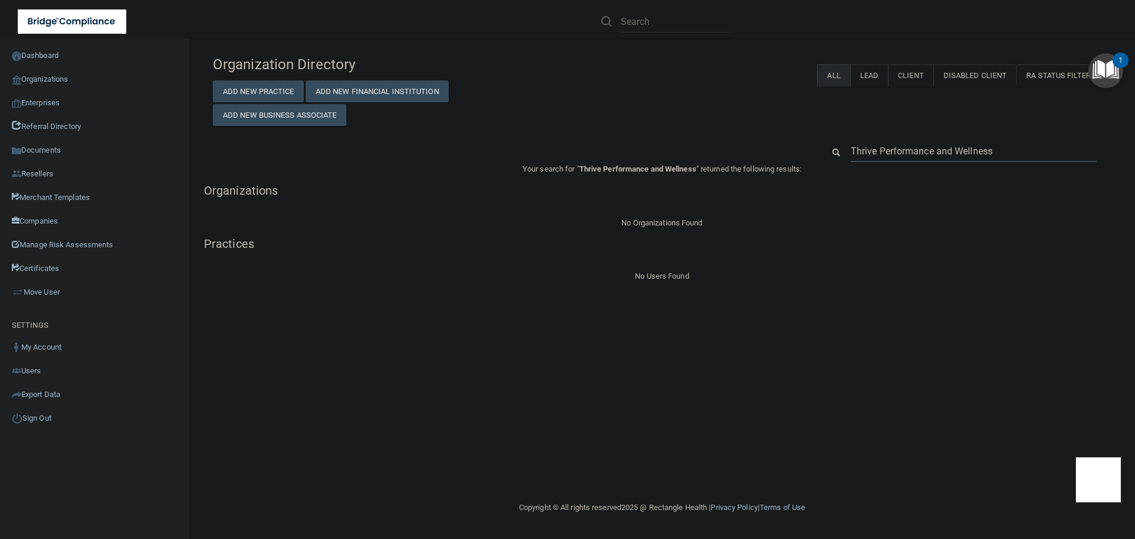
click at [960, 156] on input "Thrive Performance and Wellness" at bounding box center [974, 151] width 246 height 22
paste input "kathleenmcbeth.cornerstone@gmail.com"
type input "kathleenmcbeth.cornerstone@gmail.com"
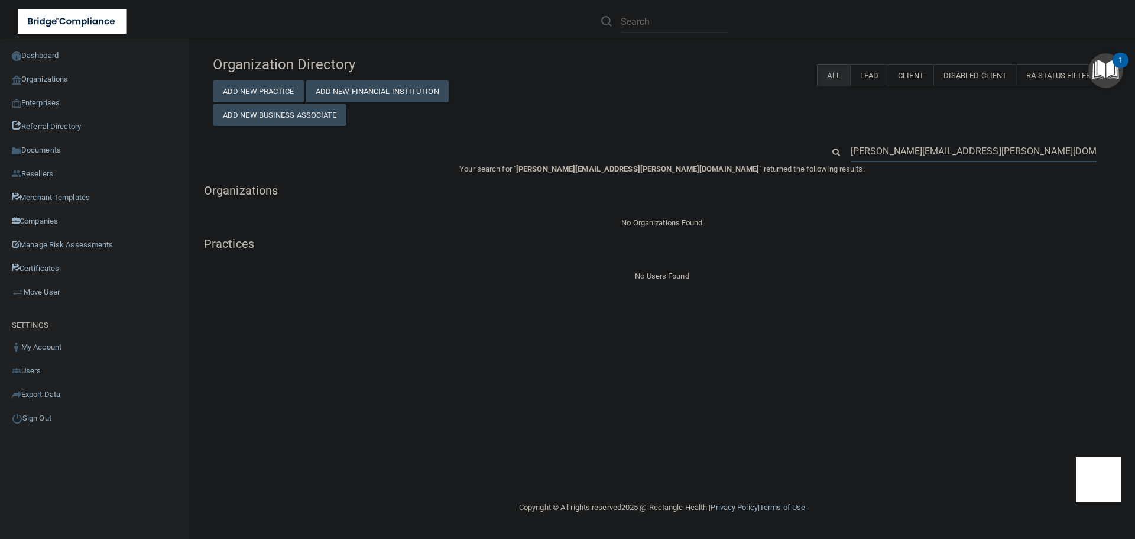
drag, startPoint x: 918, startPoint y: 153, endPoint x: 815, endPoint y: 158, distance: 102.4
click at [815, 158] on div "kathleenmcbeth.cornerstone@gmail.com" at bounding box center [968, 151] width 306 height 22
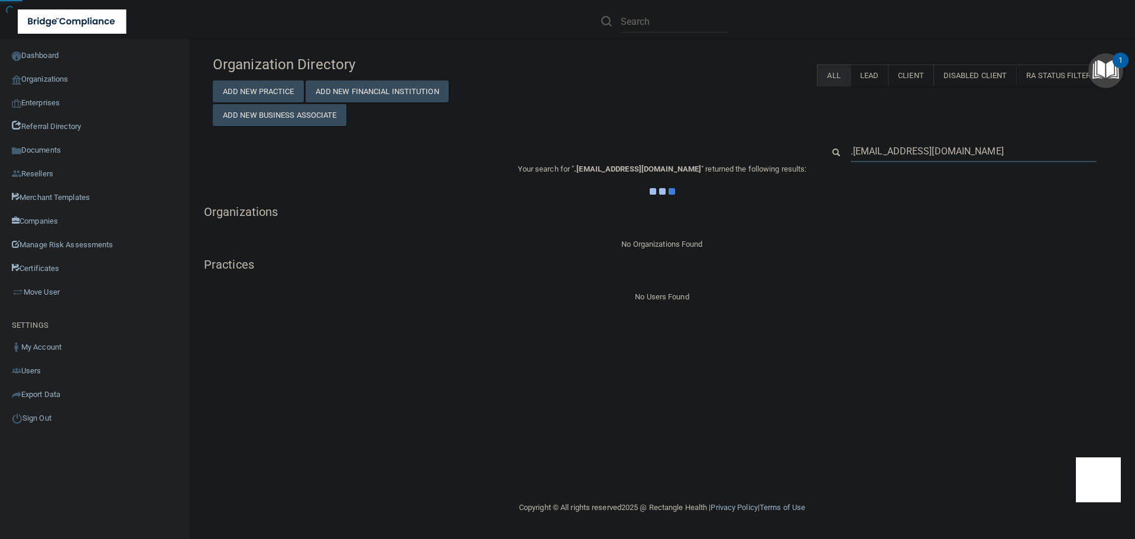
type input ".cornerstone@gmail.com"
click at [808, 213] on h5 "Organizations" at bounding box center [662, 211] width 916 height 13
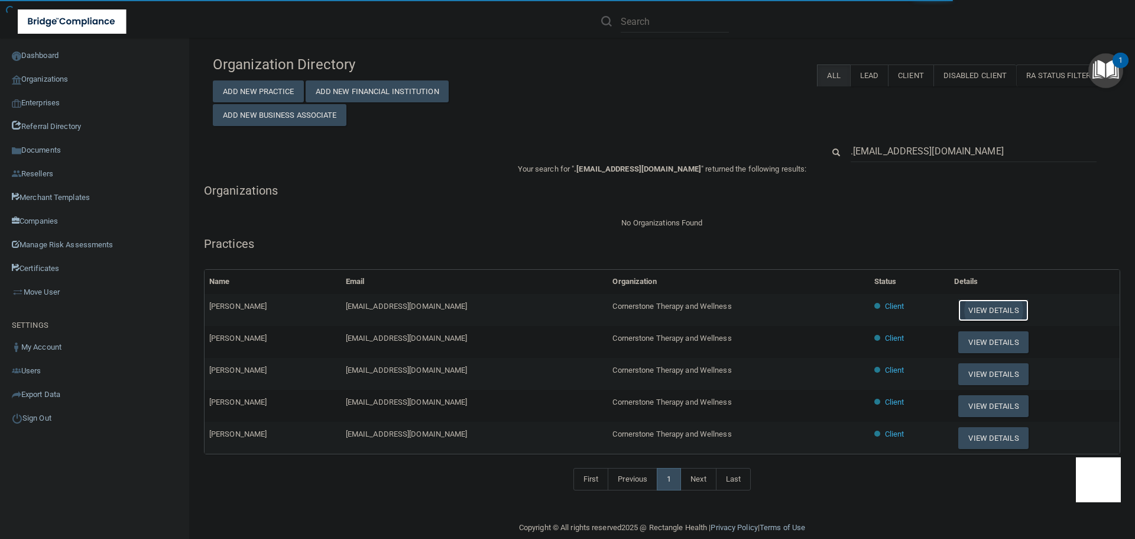
click at [974, 305] on button "View Details" at bounding box center [993, 310] width 70 height 22
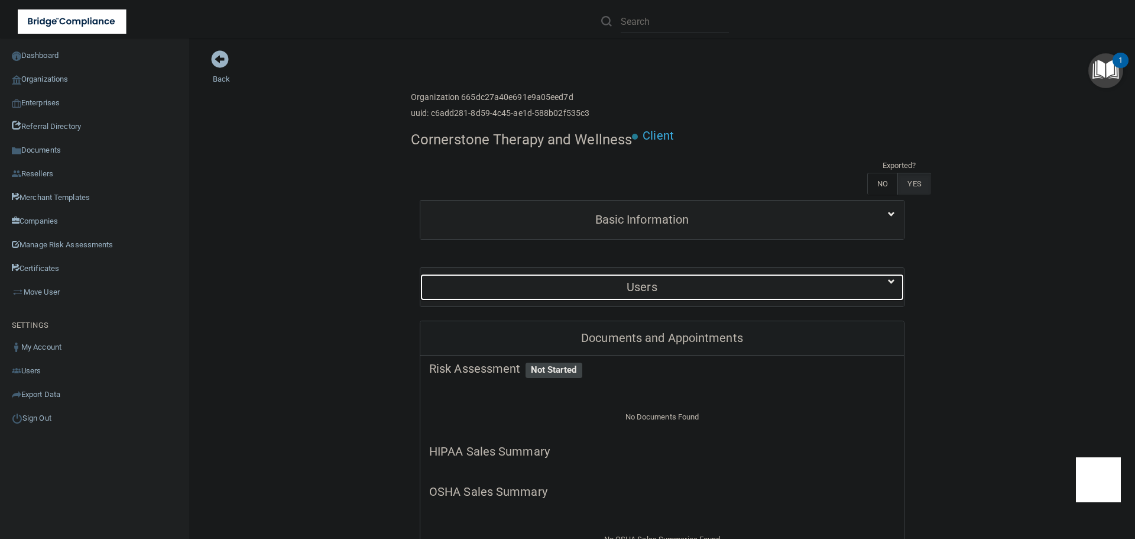
click at [624, 287] on h5 "Users" at bounding box center [642, 286] width 426 height 13
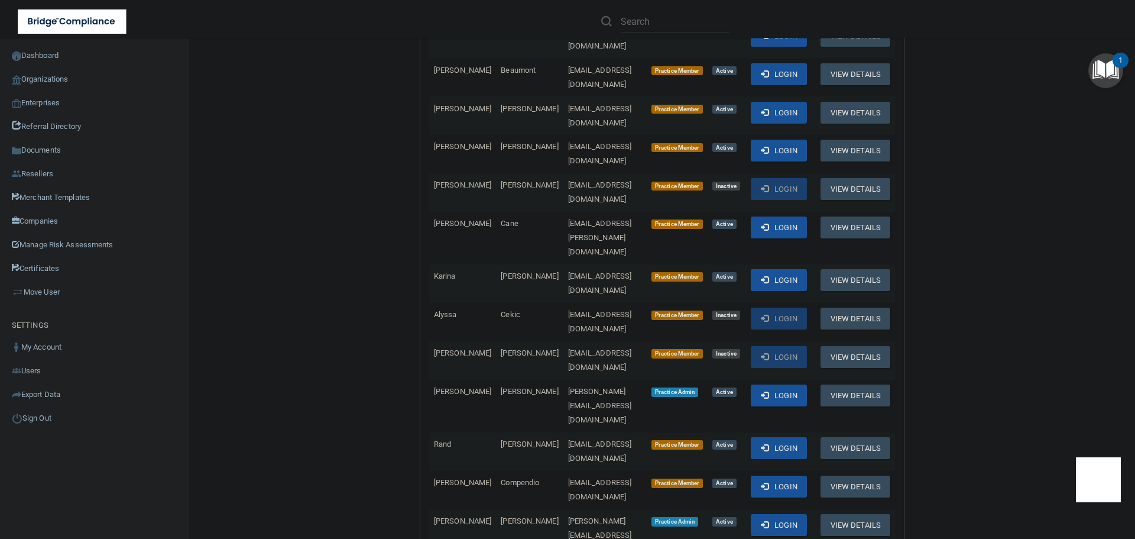
scroll to position [355, 0]
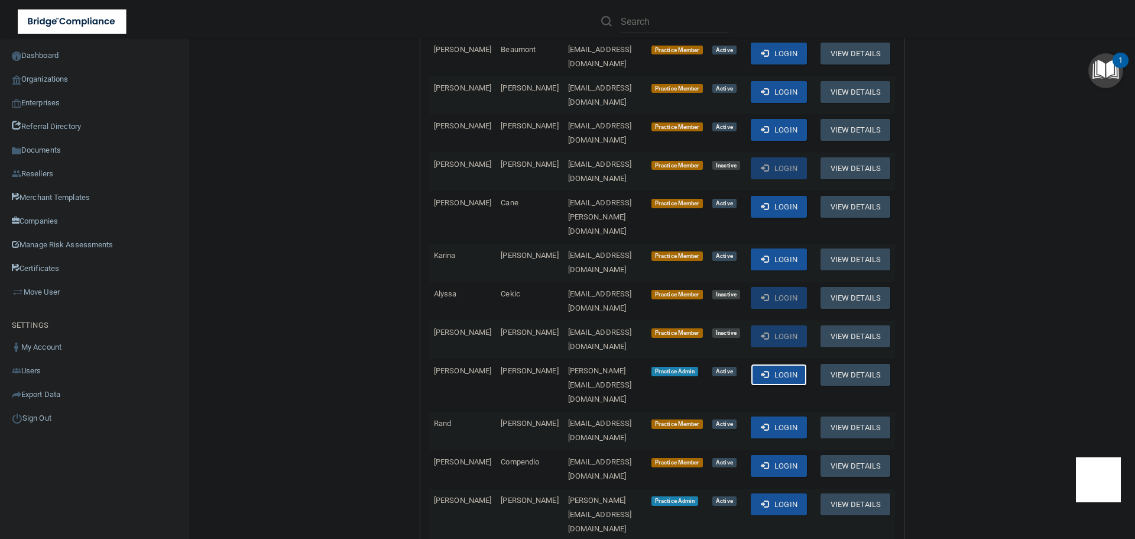
click at [785, 364] on button "Login" at bounding box center [779, 375] width 56 height 22
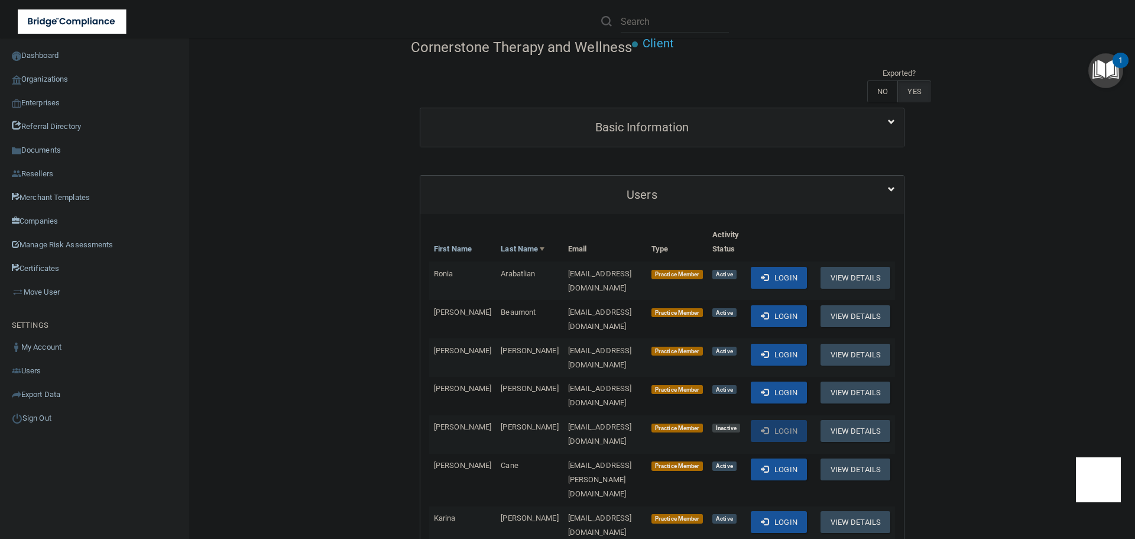
scroll to position [0, 0]
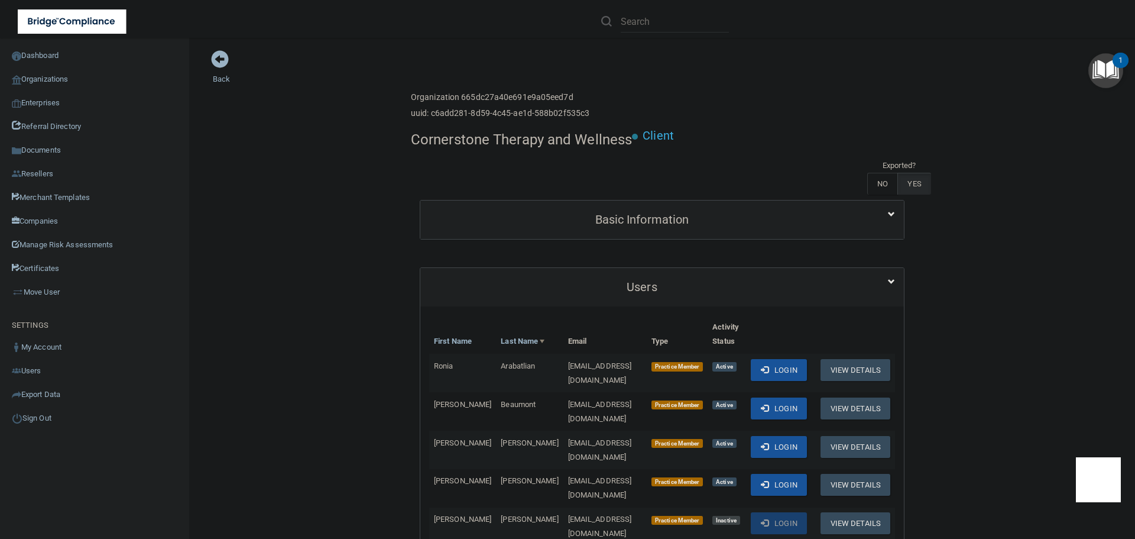
click at [449, 140] on h4 "Cornerstone Therapy and Wellness" at bounding box center [521, 139] width 221 height 15
copy div "Cornerstone Therapy and Wellness"
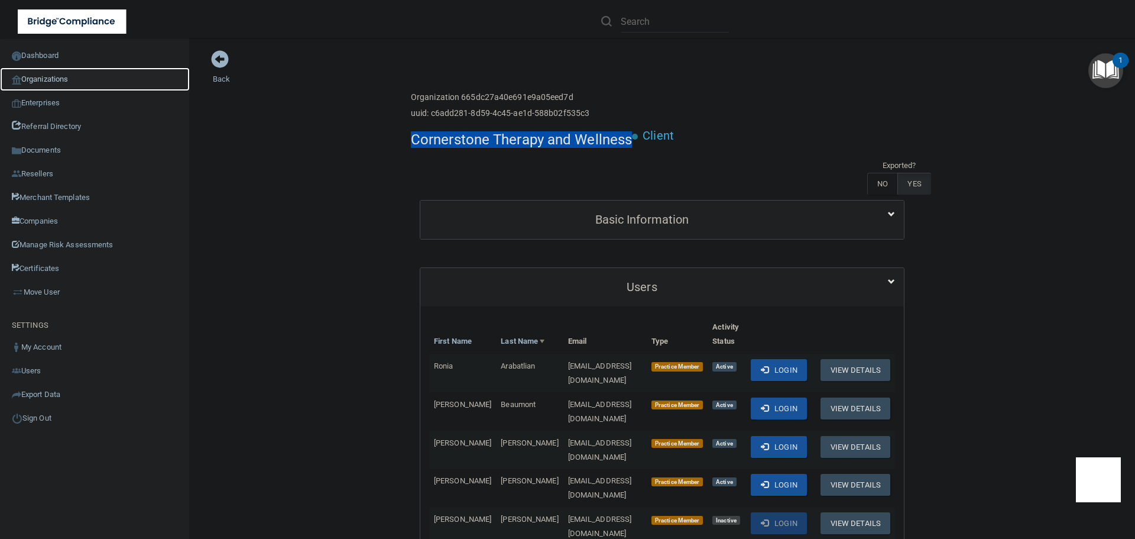
click at [57, 82] on link "Organizations" at bounding box center [95, 79] width 190 height 24
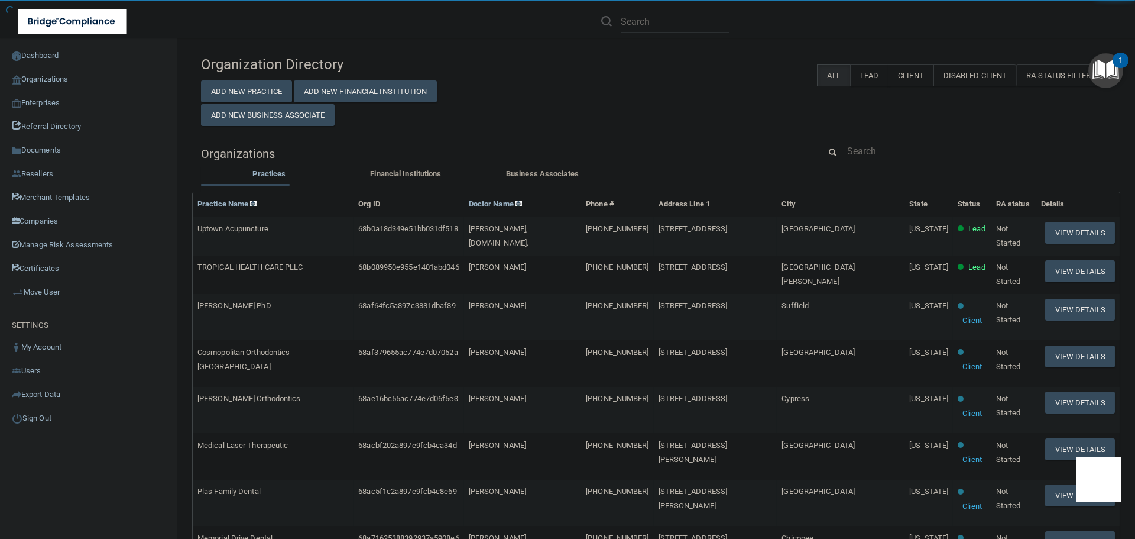
click at [859, 138] on div "Organization Directory Add New Practice Add New Financial Institution Add New B…" at bounding box center [656, 488] width 910 height 876
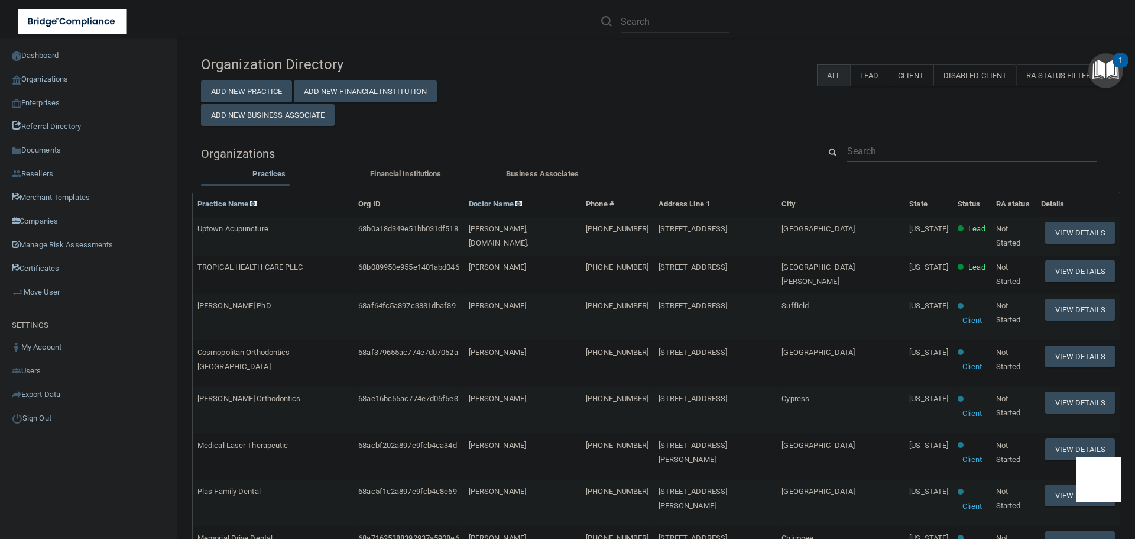
click at [864, 147] on input "text" at bounding box center [971, 151] width 249 height 22
paste input "laurambetancourt4357@gmail.com"
type input "laurambetancourt4357@gmail.com"
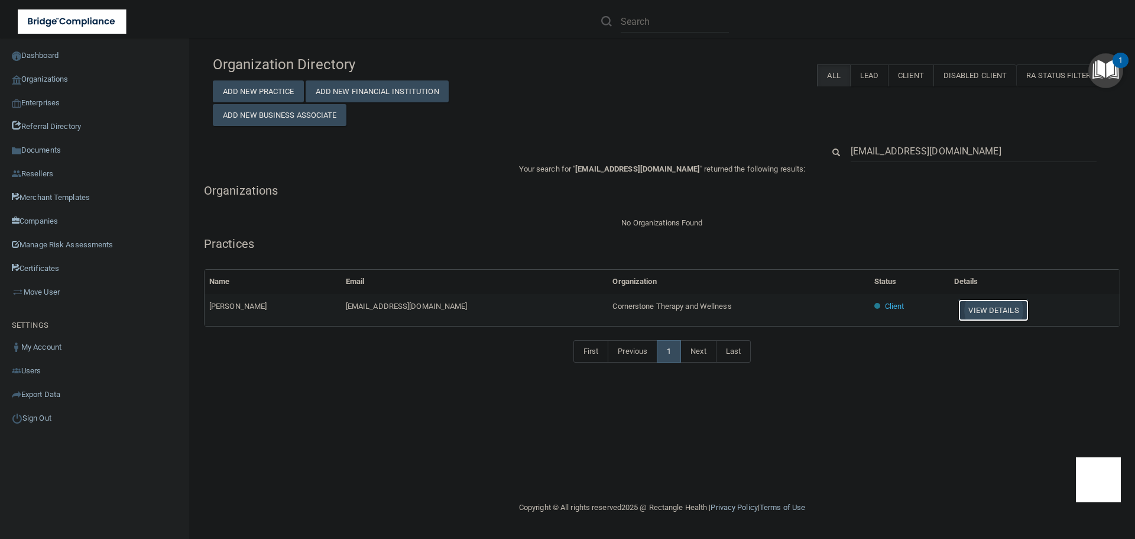
click at [985, 312] on button "View Details" at bounding box center [993, 310] width 70 height 22
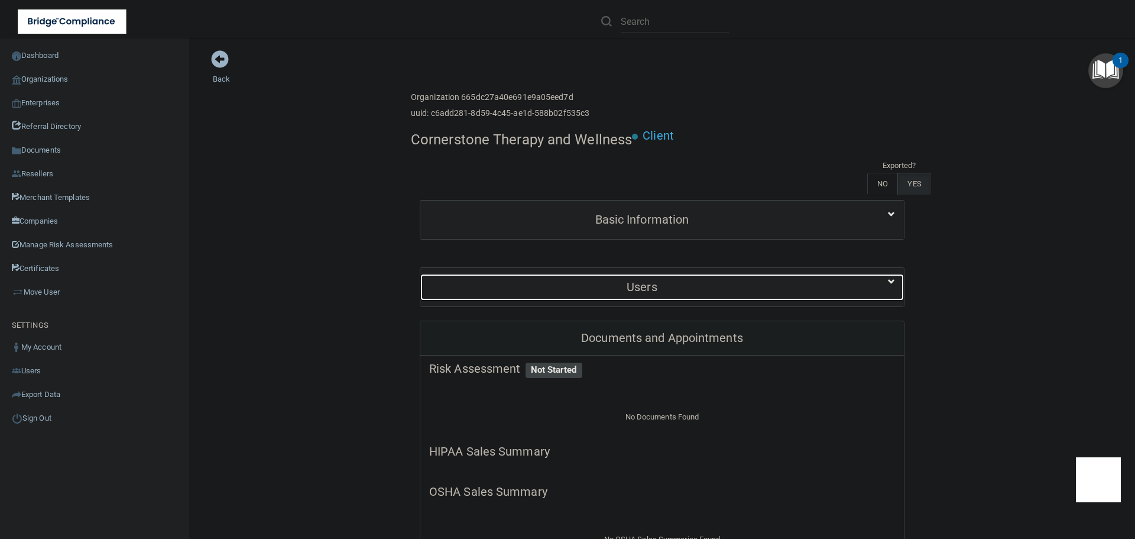
click at [638, 279] on div "Users" at bounding box center [641, 287] width 443 height 27
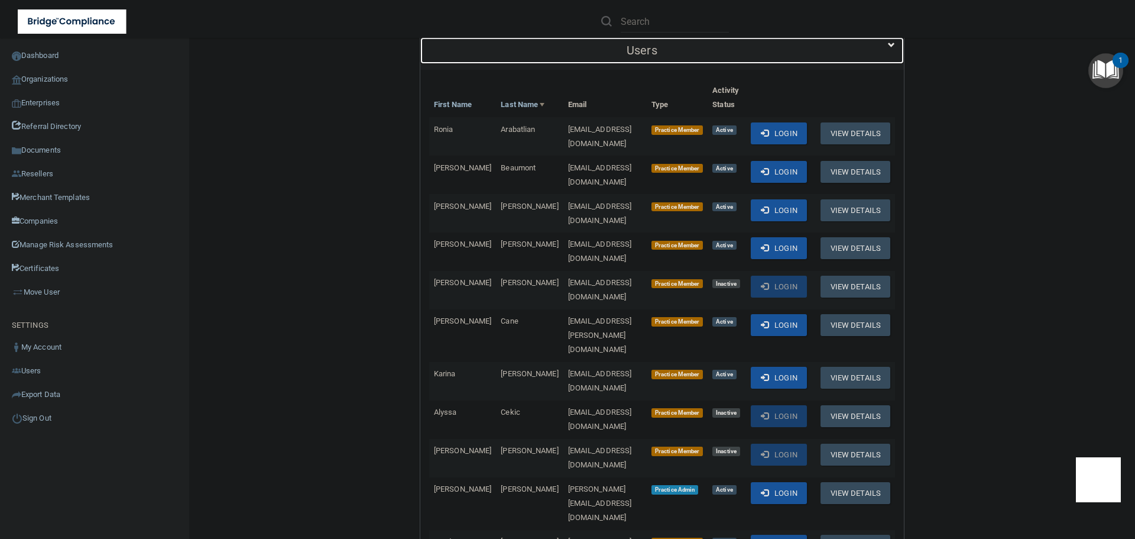
scroll to position [532, 0]
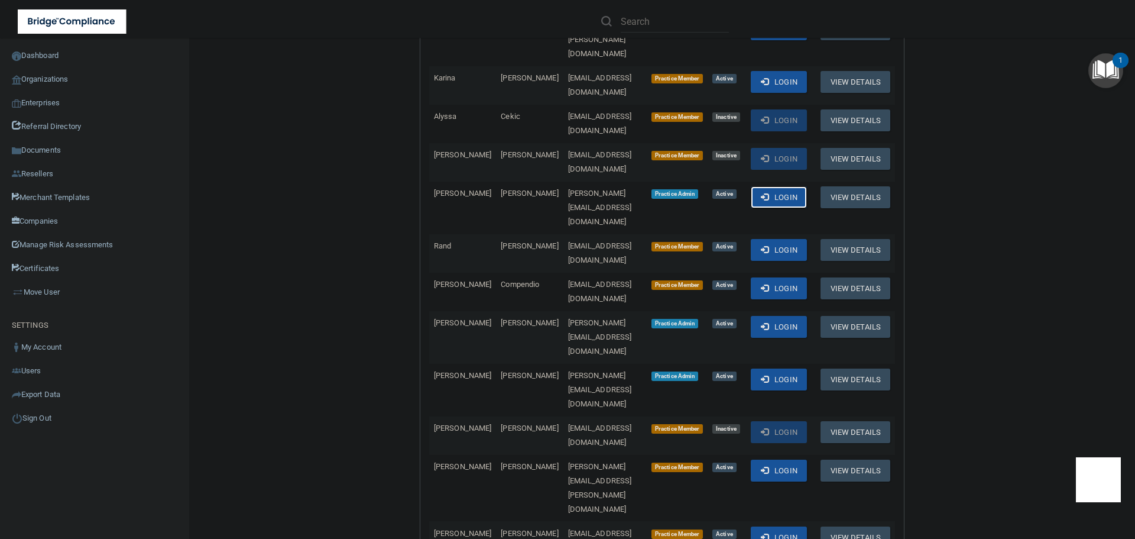
click at [769, 193] on span at bounding box center [765, 197] width 8 height 8
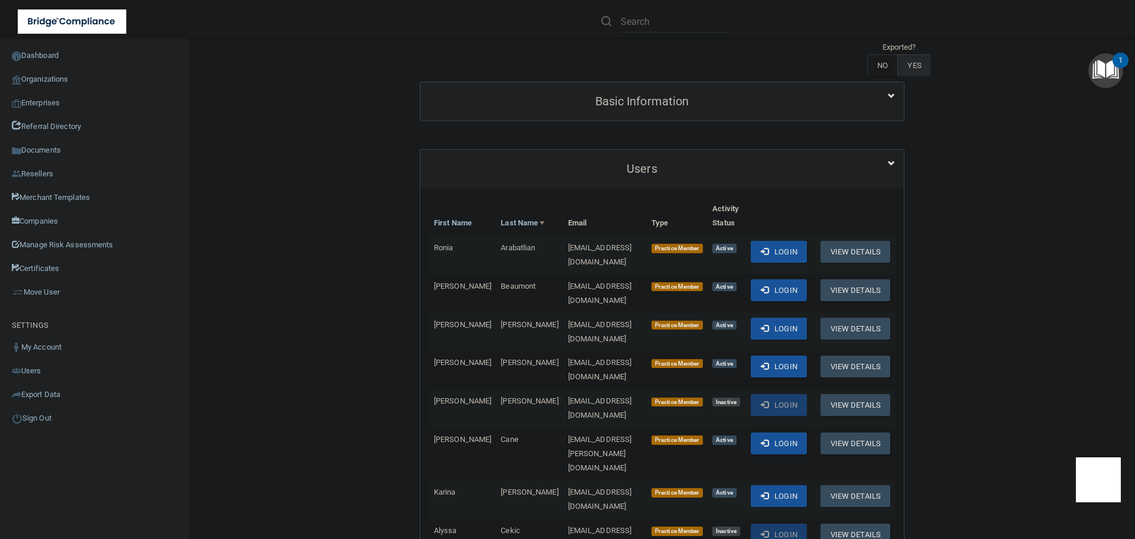
scroll to position [0, 0]
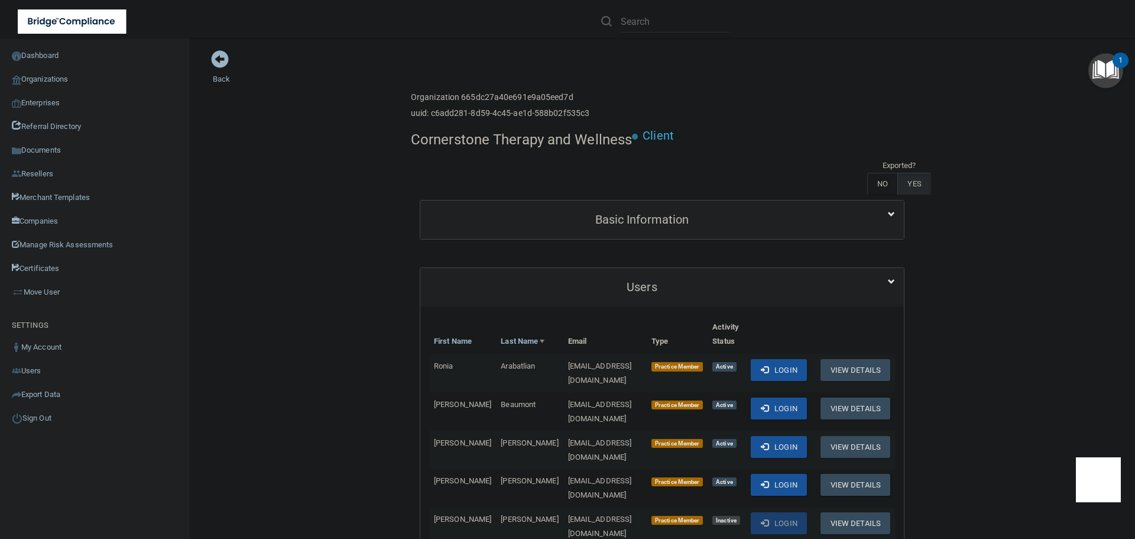
click at [456, 140] on h4 "Cornerstone Therapy and Wellness" at bounding box center [521, 139] width 221 height 15
copy div "Cornerstone Therapy and Wellness"
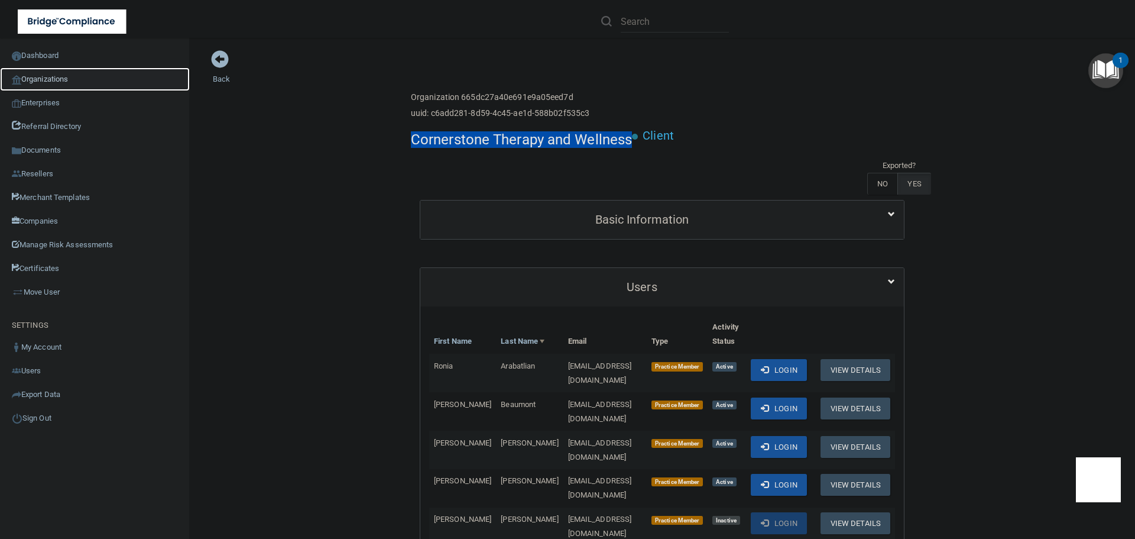
click at [60, 73] on link "Organizations" at bounding box center [95, 79] width 190 height 24
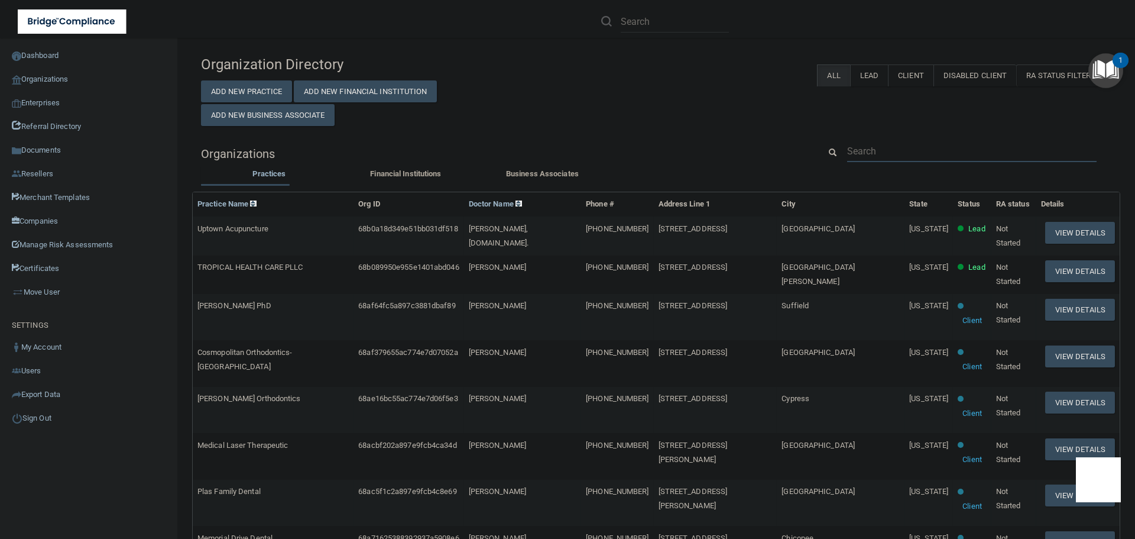
click at [874, 145] on input "text" at bounding box center [971, 151] width 249 height 22
paste input "[PERSON_NAME][EMAIL_ADDRESS][DOMAIN_NAME]"
type input "[PERSON_NAME][EMAIL_ADDRESS][DOMAIN_NAME]"
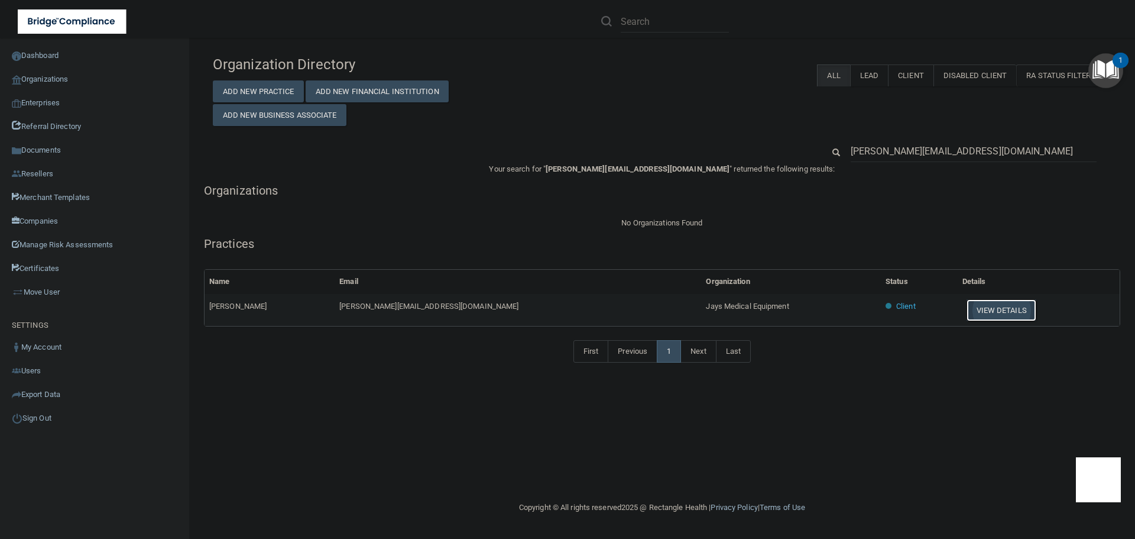
click at [967, 303] on button "View Details" at bounding box center [1002, 310] width 70 height 22
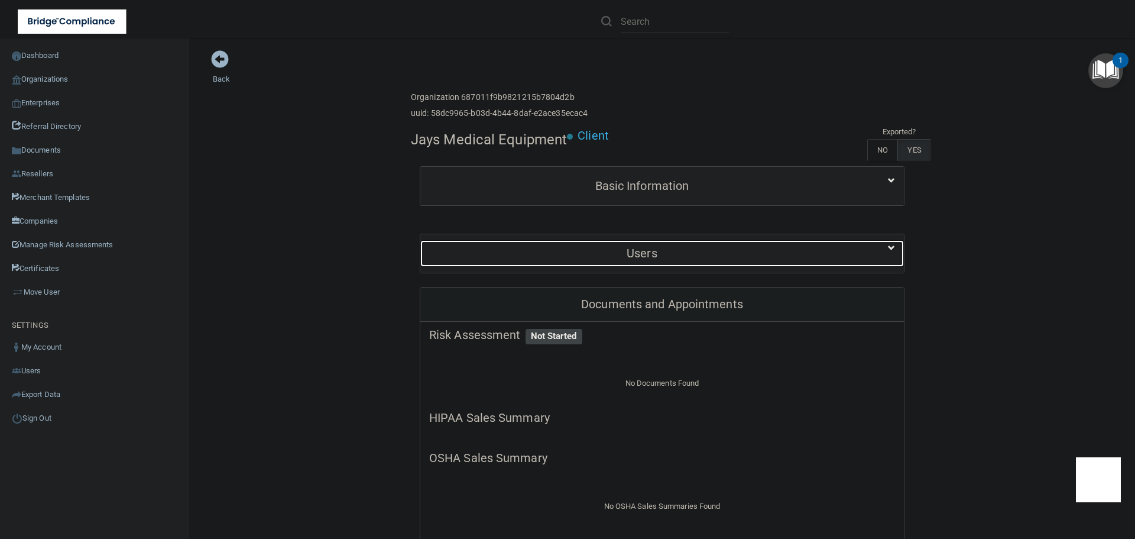
click at [669, 247] on h5 "Users" at bounding box center [642, 253] width 426 height 13
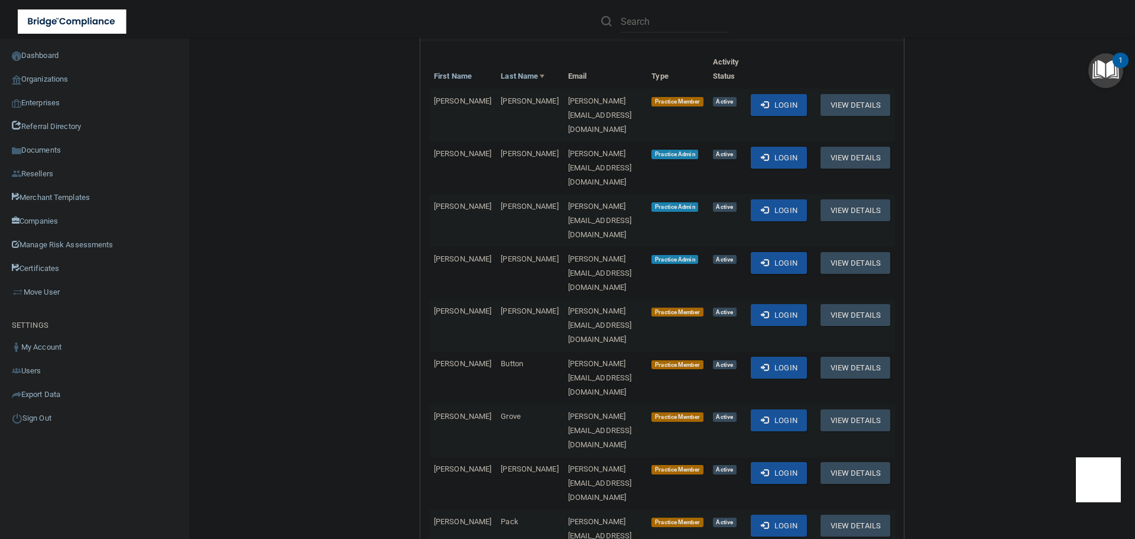
scroll to position [236, 0]
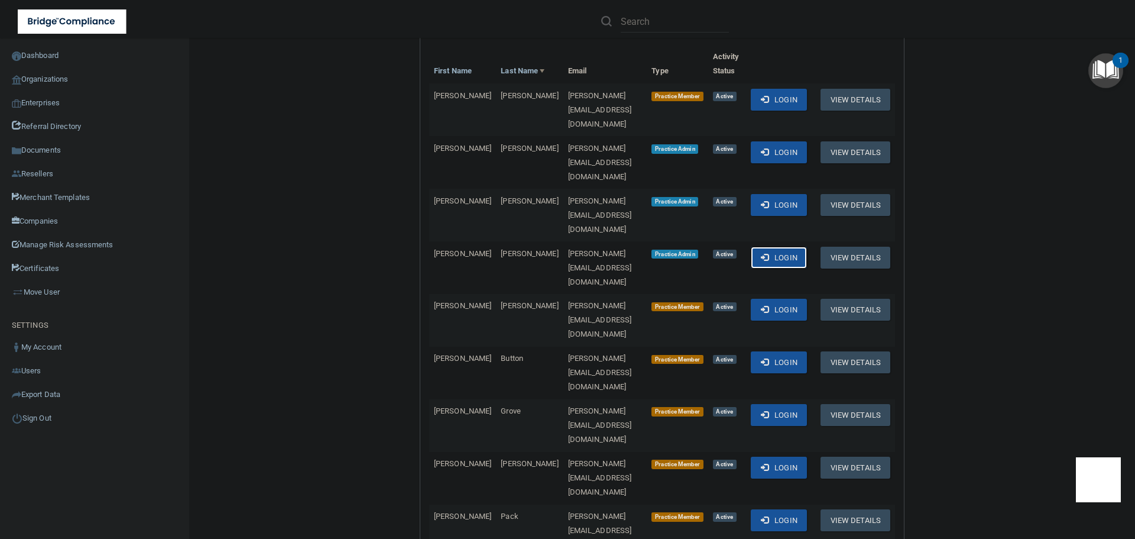
click at [772, 247] on button "Login" at bounding box center [779, 258] width 56 height 22
click at [72, 74] on link "Organizations" at bounding box center [95, 79] width 190 height 24
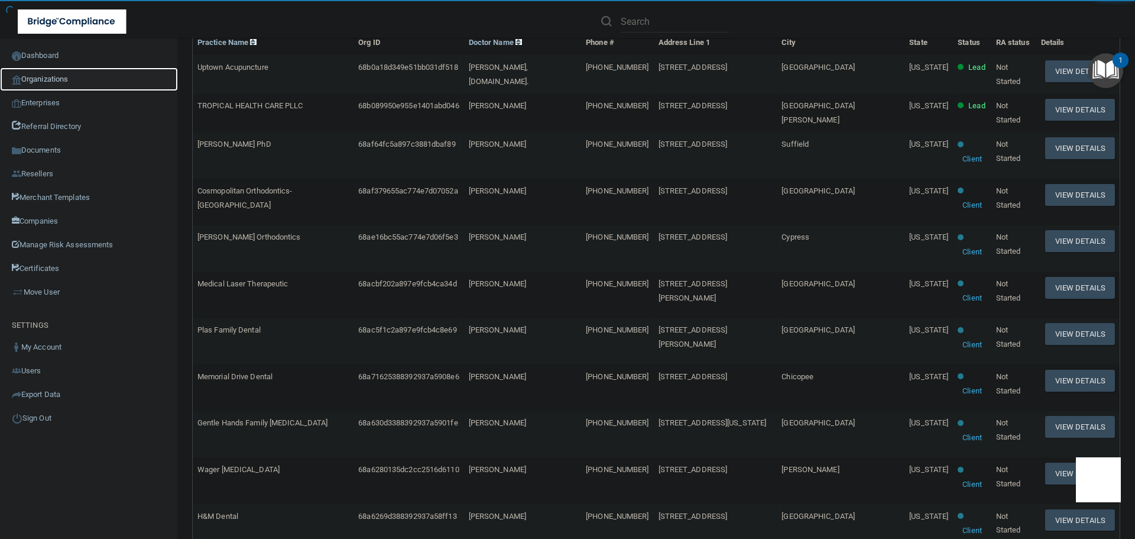
scroll to position [59, 0]
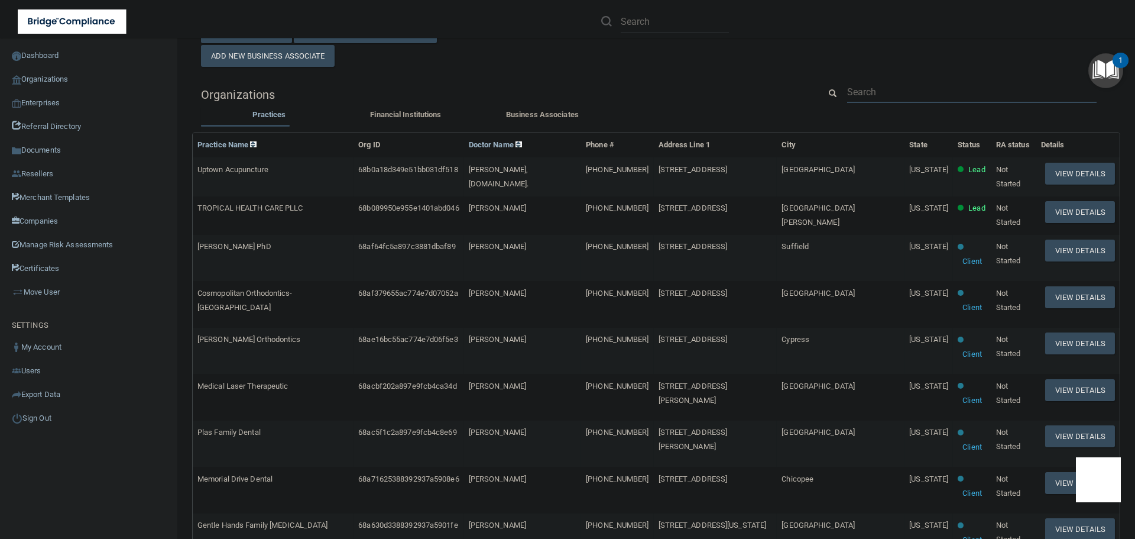
click at [937, 87] on input "text" at bounding box center [971, 92] width 249 height 22
paste input "scubakaren54@yahoo.com"
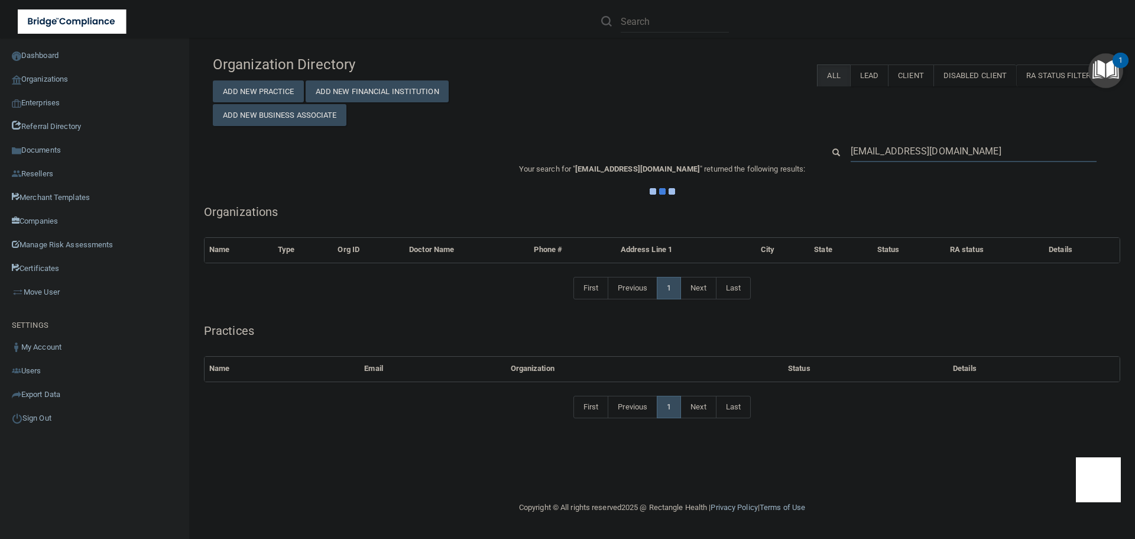
scroll to position [0, 0]
type input "scubakaren54@yahoo.com"
click at [632, 127] on div "Organization Directory Add New Practice Add New Financial Institution Add New B…" at bounding box center [662, 243] width 899 height 387
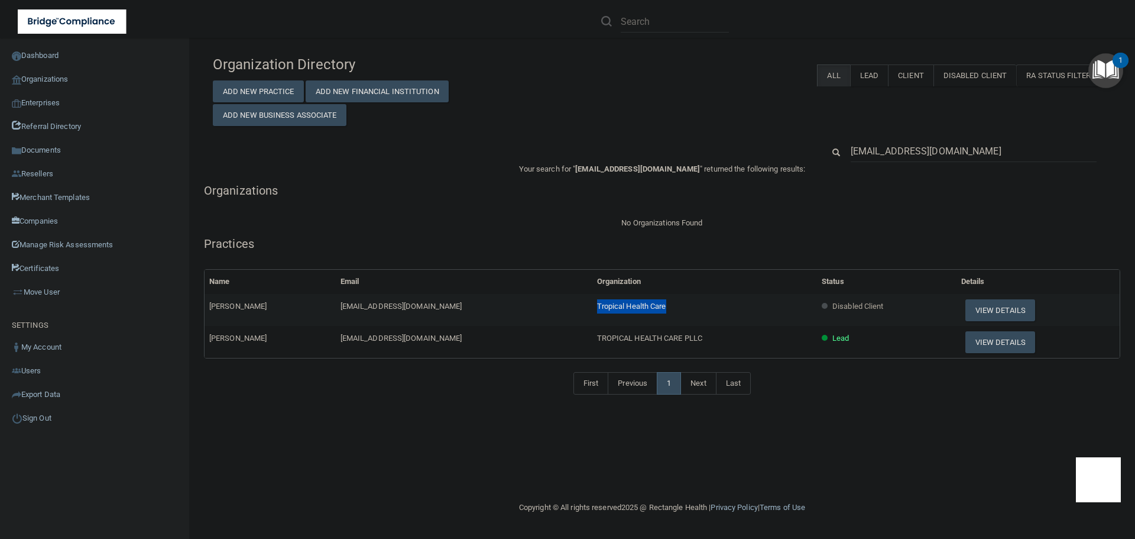
drag, startPoint x: 642, startPoint y: 303, endPoint x: 566, endPoint y: 302, distance: 76.3
click at [592, 302] on td "Tropical Health Care" at bounding box center [704, 310] width 225 height 32
copy span "Tropical Health Care"
click at [917, 158] on input "scubakaren54@yahoo.com" at bounding box center [974, 151] width 246 height 22
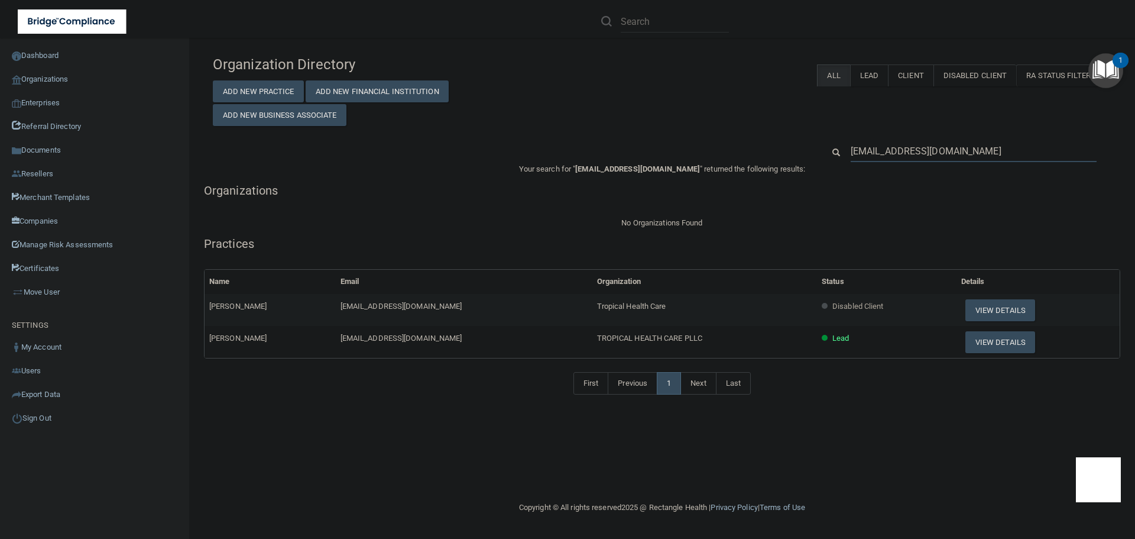
click at [917, 158] on input "scubakaren54@yahoo.com" at bounding box center [974, 151] width 246 height 22
paste input "Lake Dental Care"
type input "Lake Dental Care"
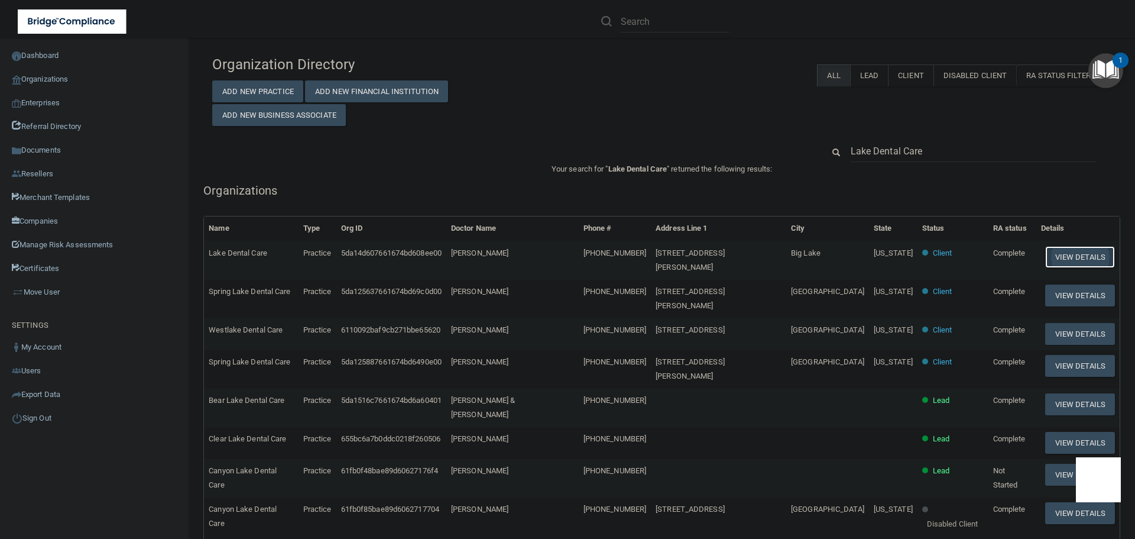
click at [1045, 259] on button "View Details" at bounding box center [1080, 257] width 70 height 22
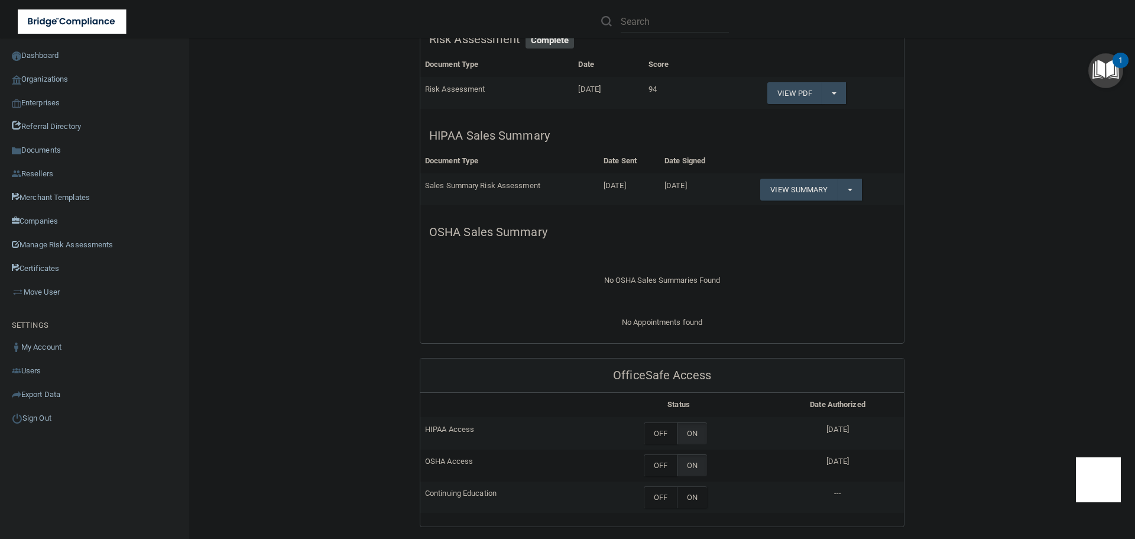
scroll to position [118, 0]
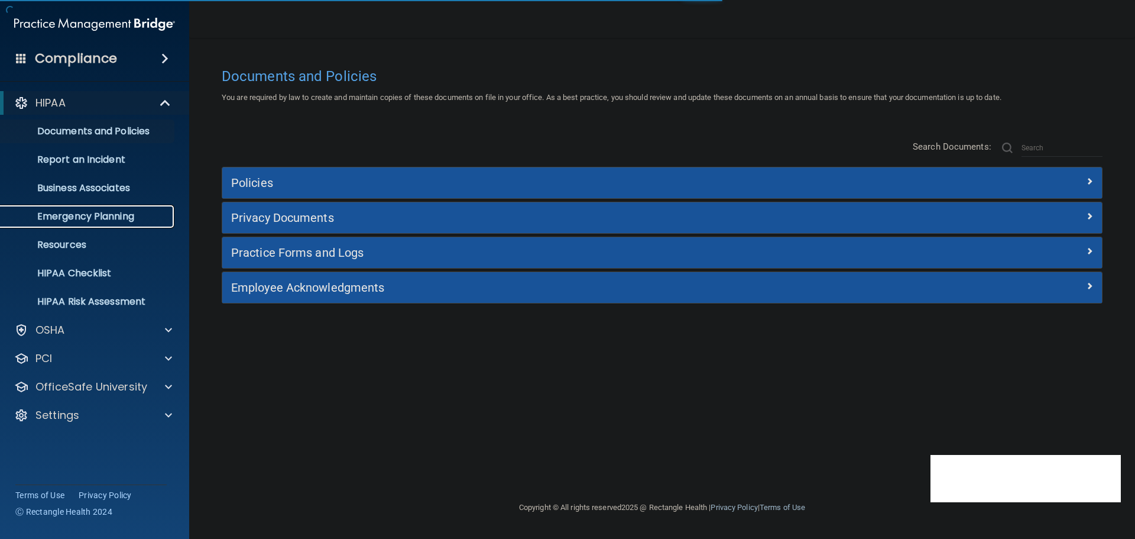
click at [138, 219] on p "Emergency Planning" at bounding box center [88, 216] width 161 height 12
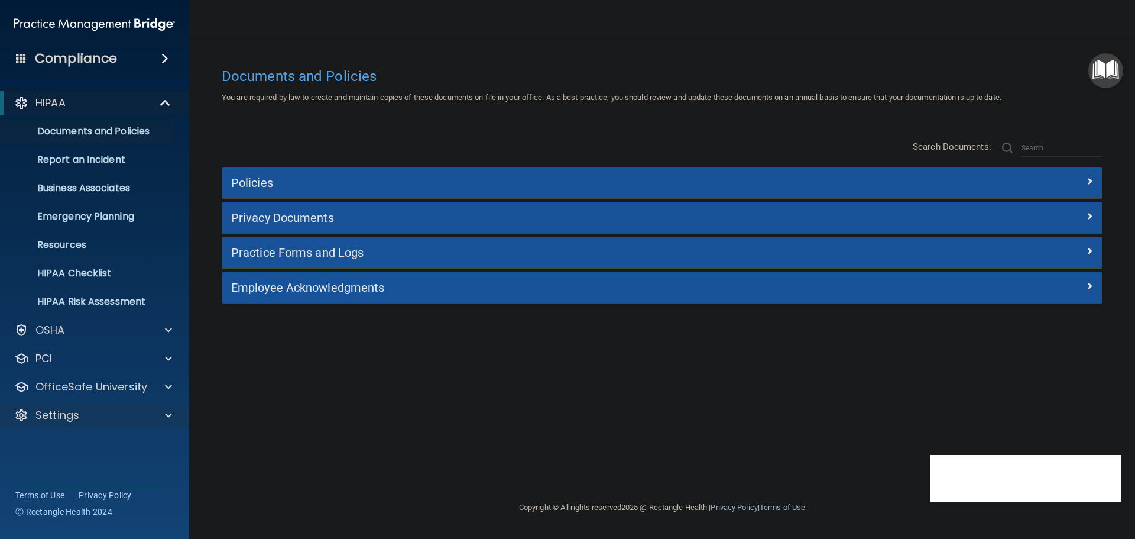
click at [143, 424] on div "Settings" at bounding box center [95, 415] width 190 height 24
click at [148, 420] on div "Settings" at bounding box center [78, 415] width 146 height 14
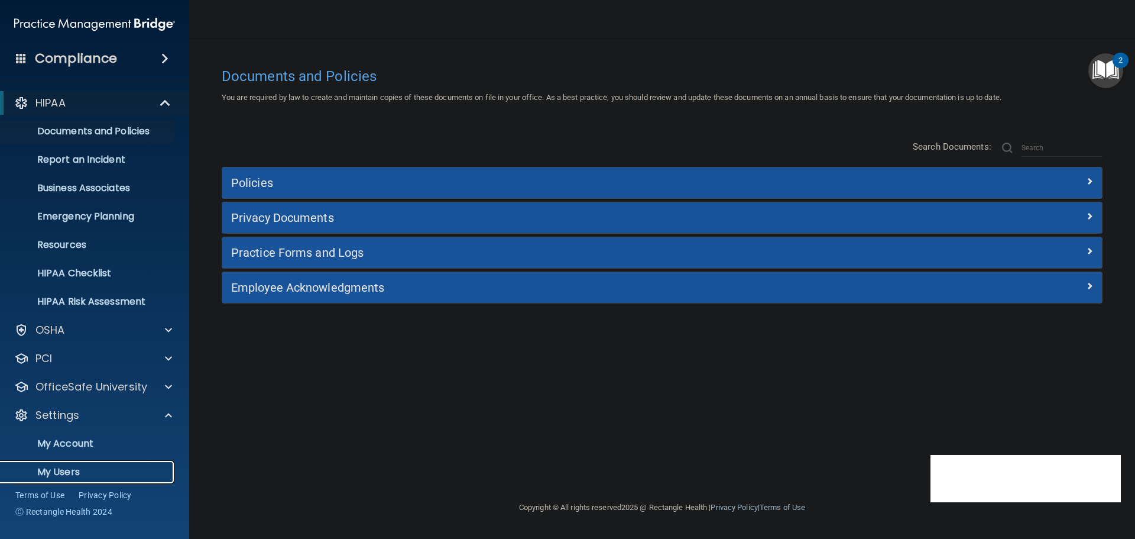
click at [81, 471] on p "My Users" at bounding box center [88, 472] width 161 height 12
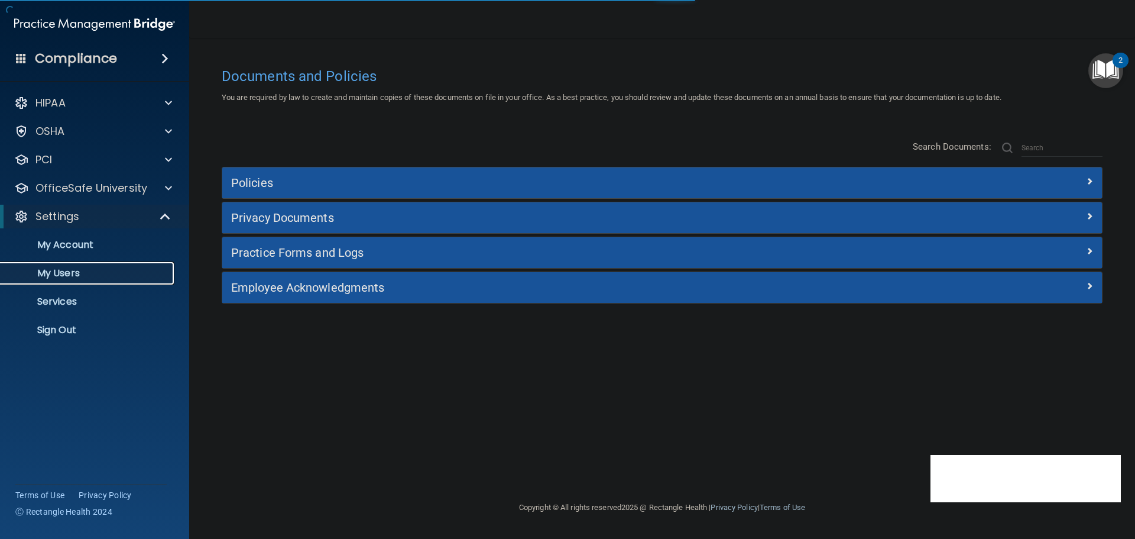
select select "20"
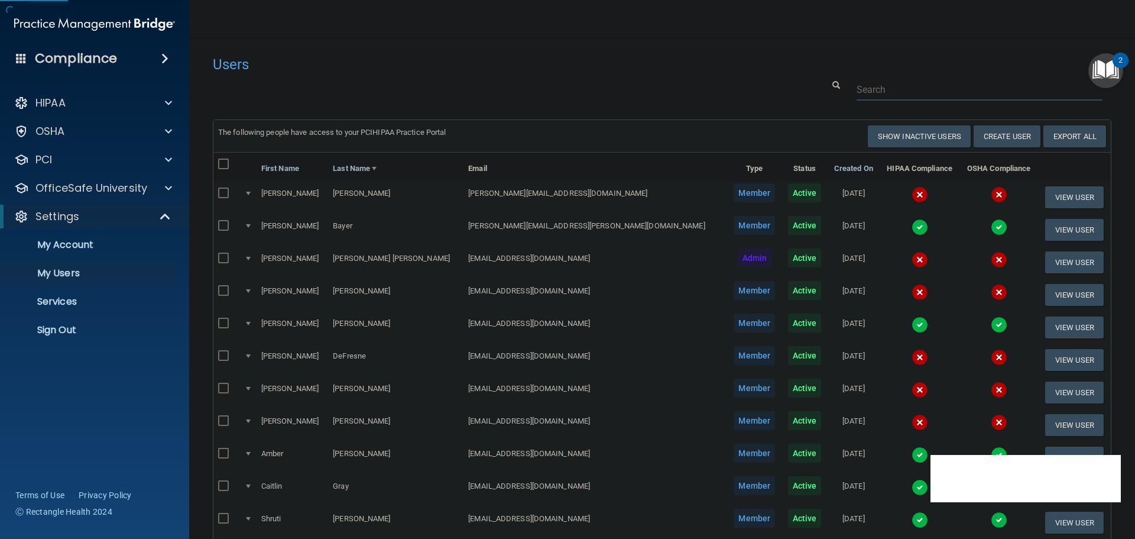
click at [866, 87] on input "text" at bounding box center [980, 90] width 246 height 22
paste input "carvercraz@hotmail.com"
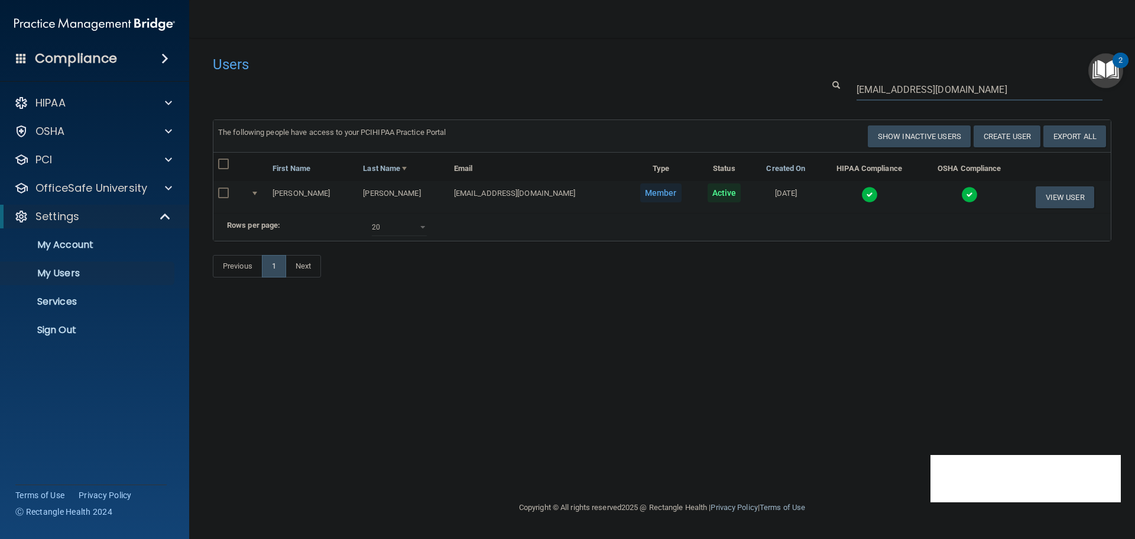
type input "carvercraz@hotmail.com"
click at [861, 199] on img at bounding box center [869, 194] width 17 height 17
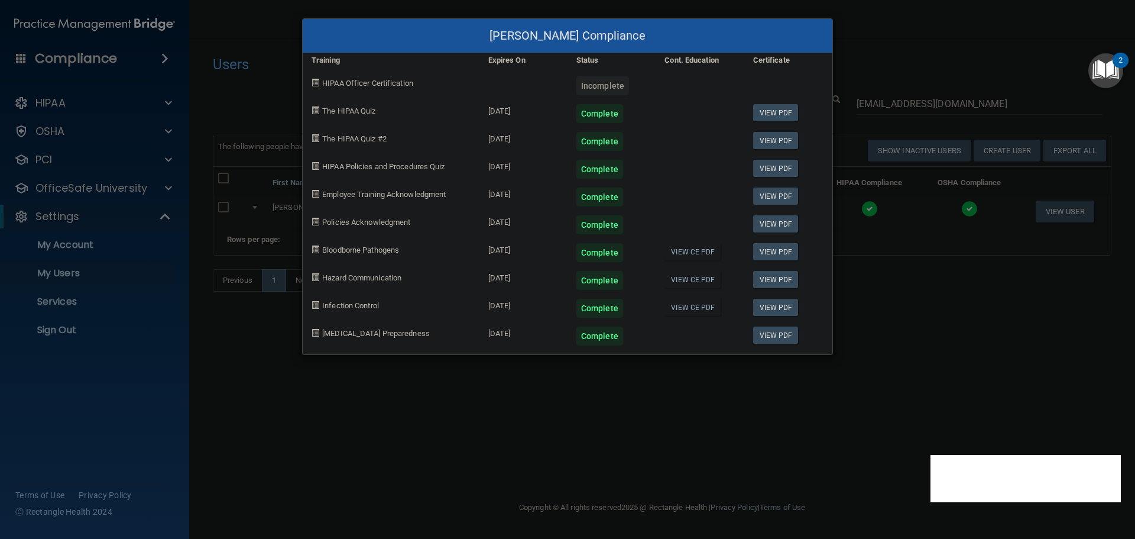
click at [877, 330] on div "Rebecca Carver's Compliance Training Expires On Status Cont. Education Certific…" at bounding box center [567, 269] width 1135 height 539
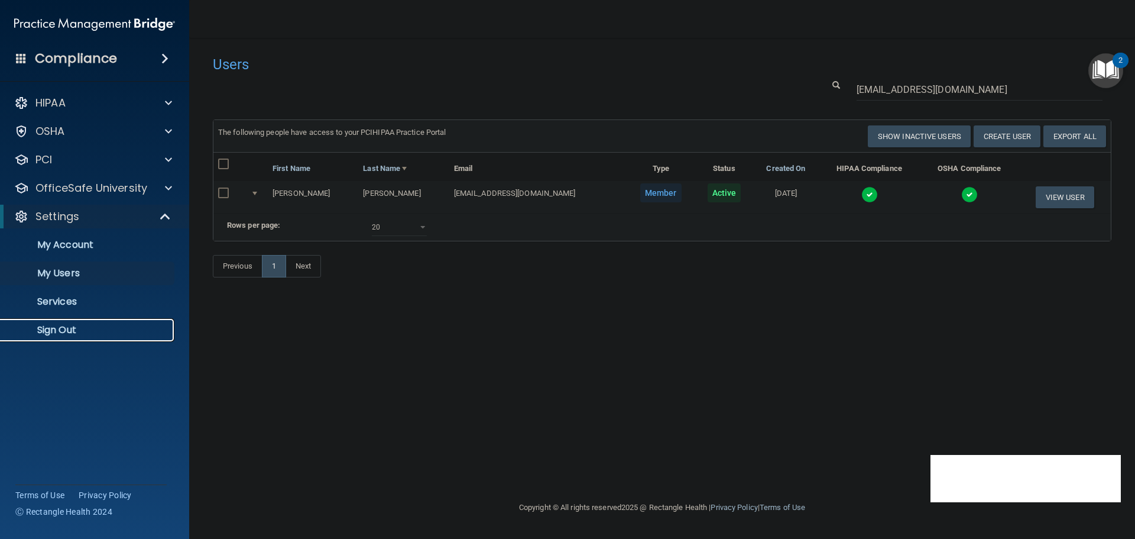
click at [76, 329] on p "Sign Out" at bounding box center [88, 330] width 161 height 12
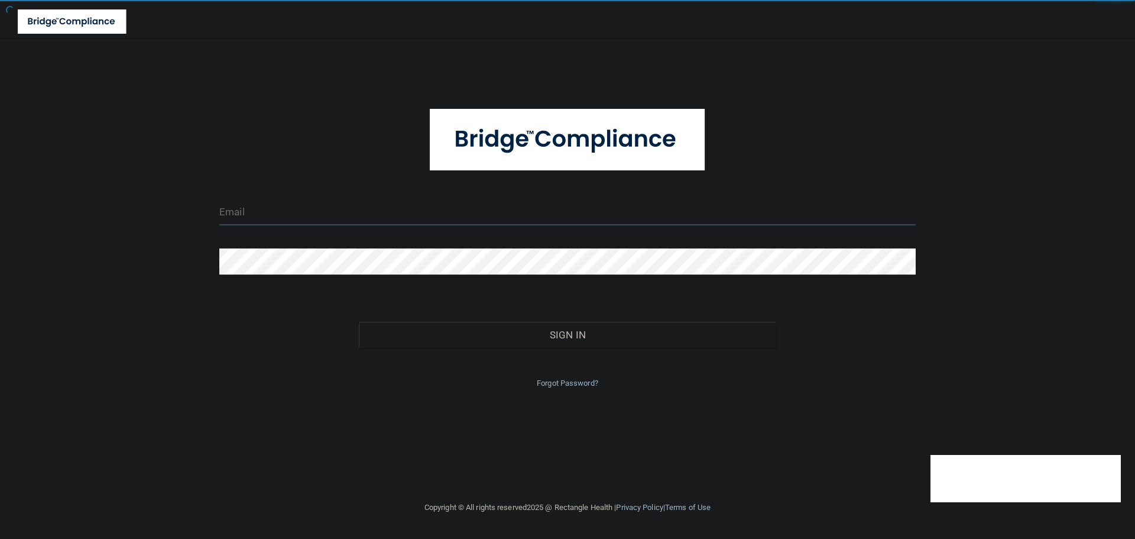
type input "[EMAIL_ADDRESS][DOMAIN_NAME]"
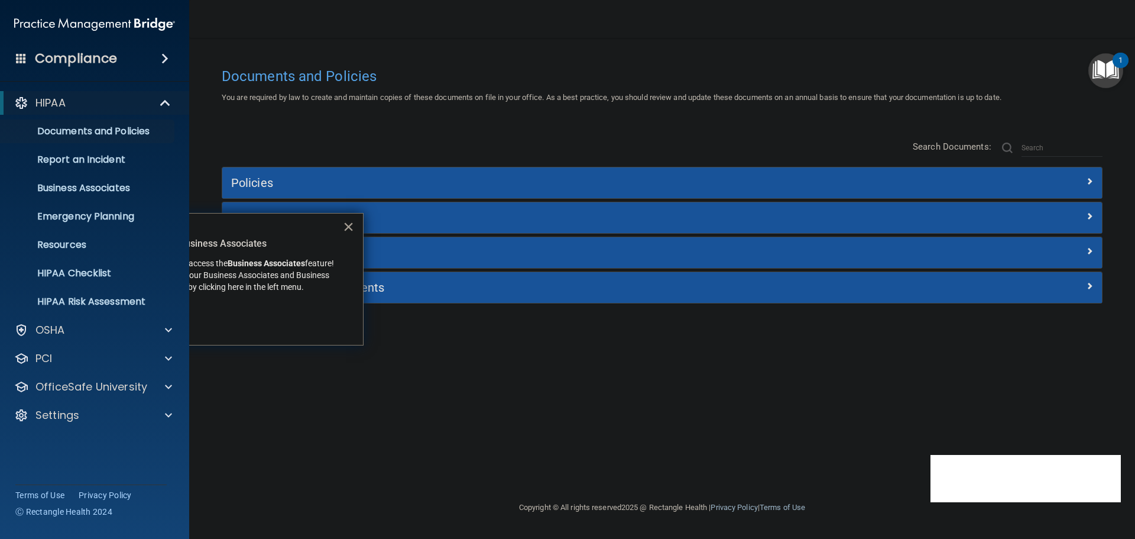
click at [349, 226] on button "×" at bounding box center [348, 226] width 11 height 19
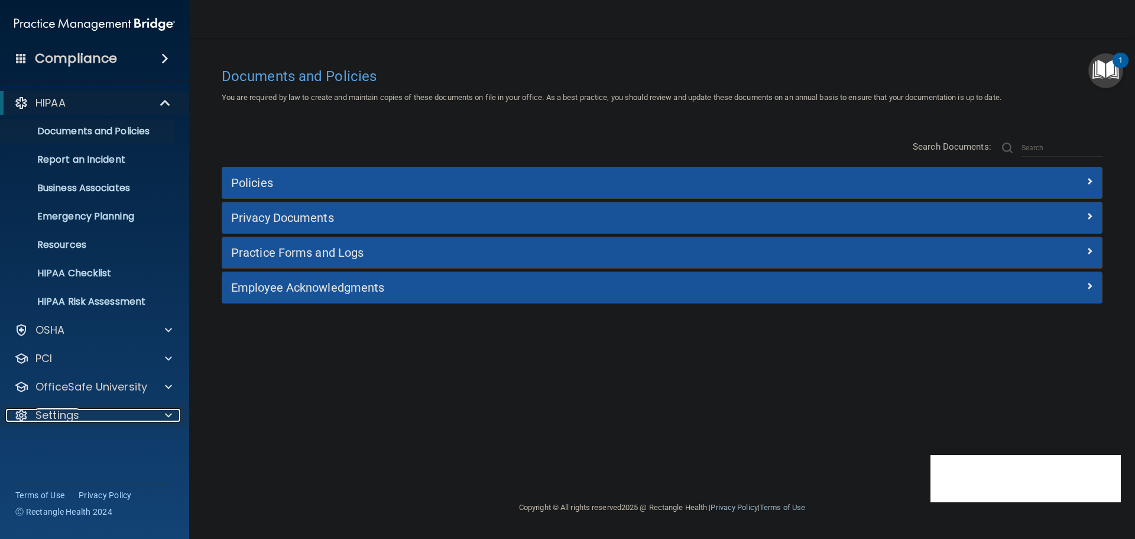
click at [127, 414] on div "Settings" at bounding box center [78, 415] width 146 height 14
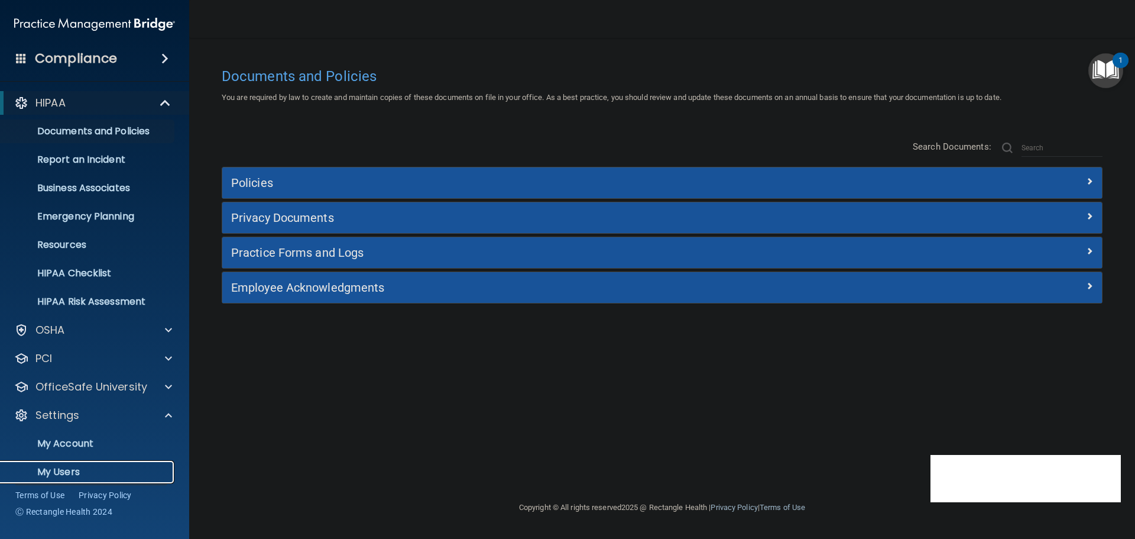
click at [88, 468] on p "My Users" at bounding box center [88, 472] width 161 height 12
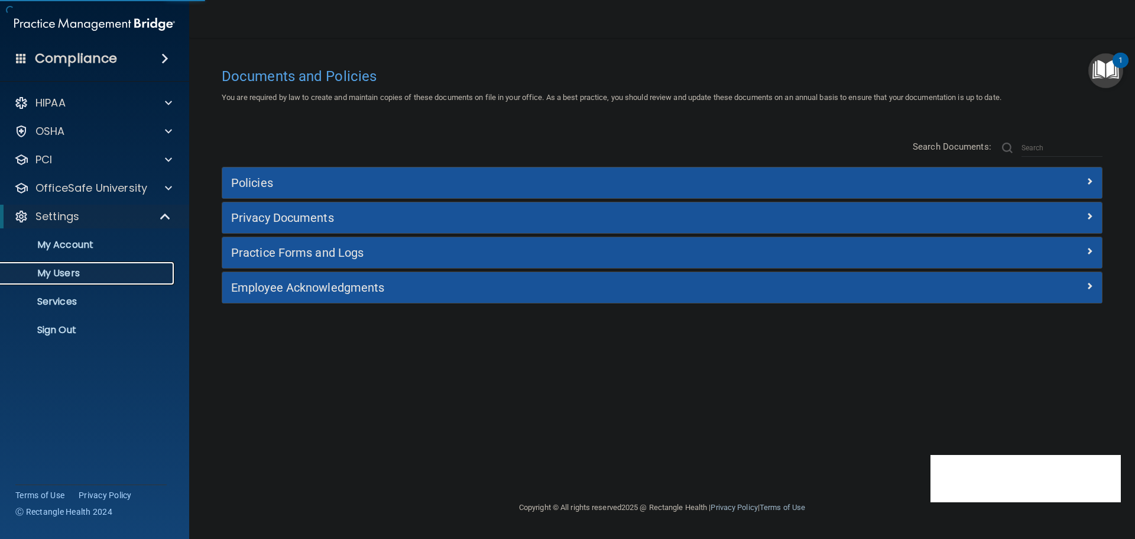
select select "20"
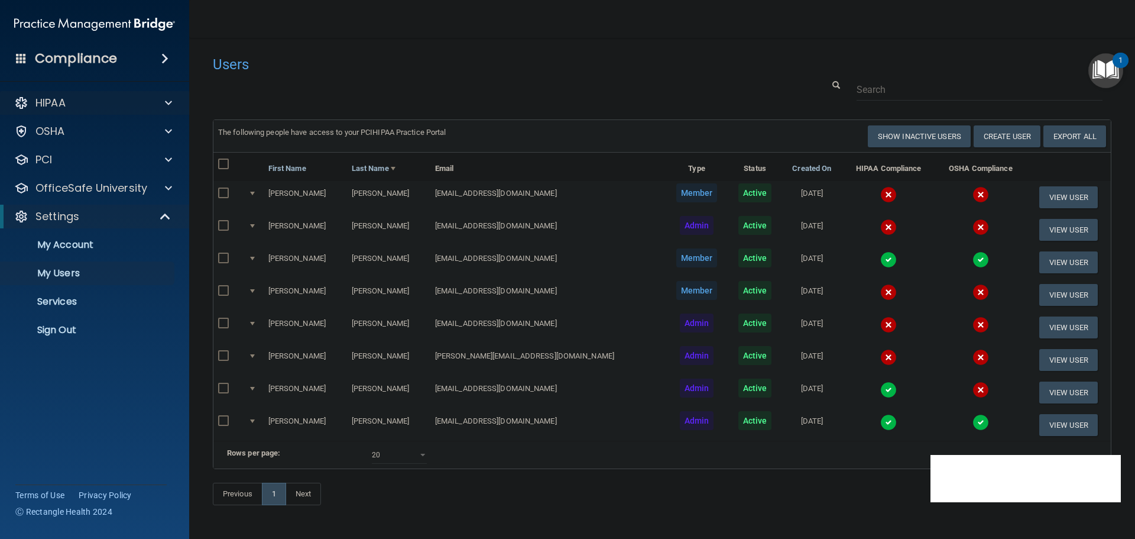
click at [167, 95] on div "HIPAA" at bounding box center [95, 103] width 190 height 24
click at [164, 102] on div at bounding box center [166, 103] width 30 height 14
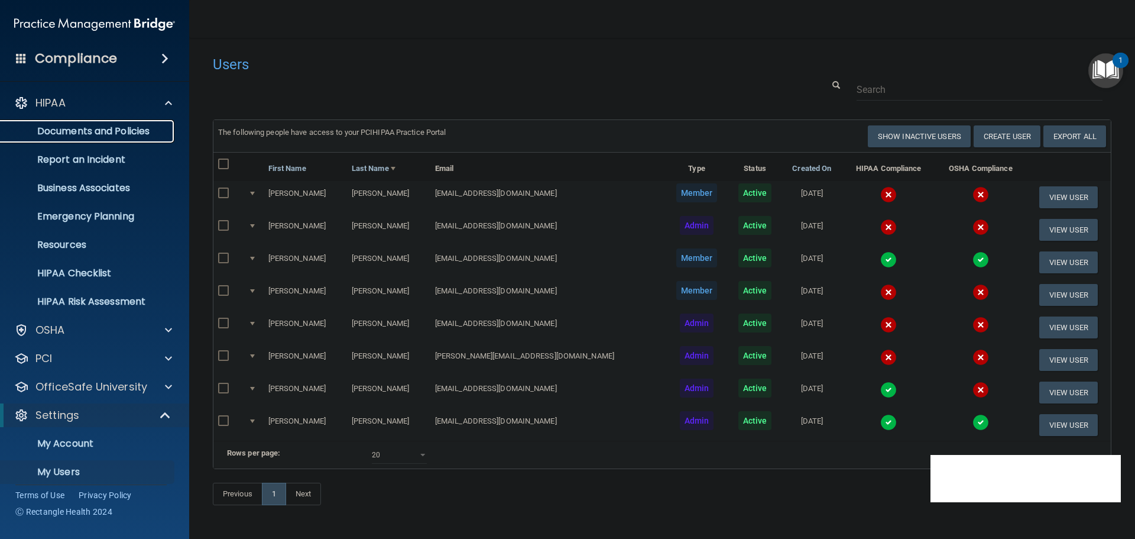
click at [142, 134] on p "Documents and Policies" at bounding box center [88, 131] width 161 height 12
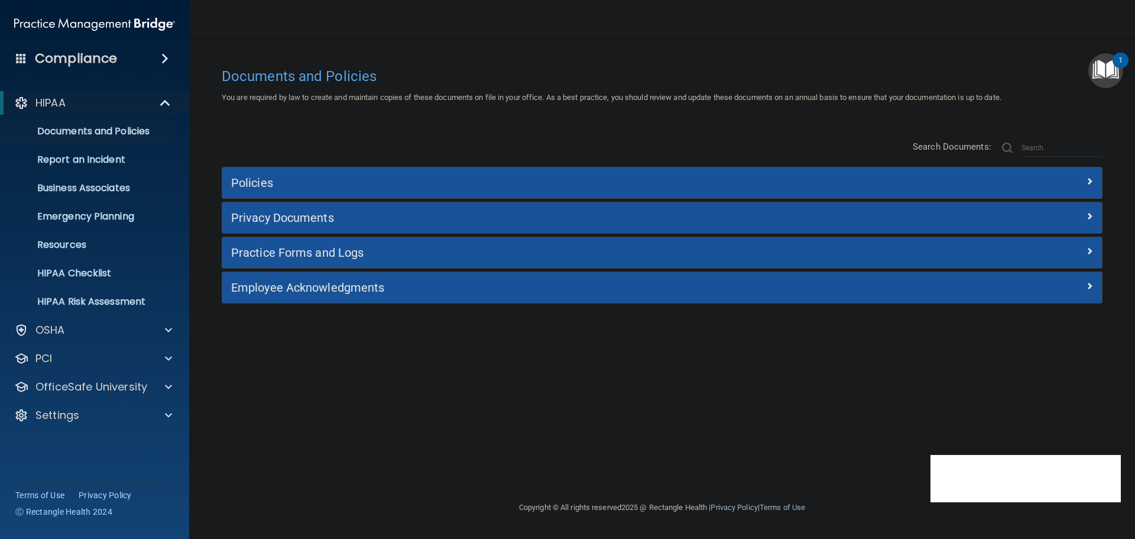
click at [330, 228] on div "Privacy Documents" at bounding box center [662, 217] width 880 height 31
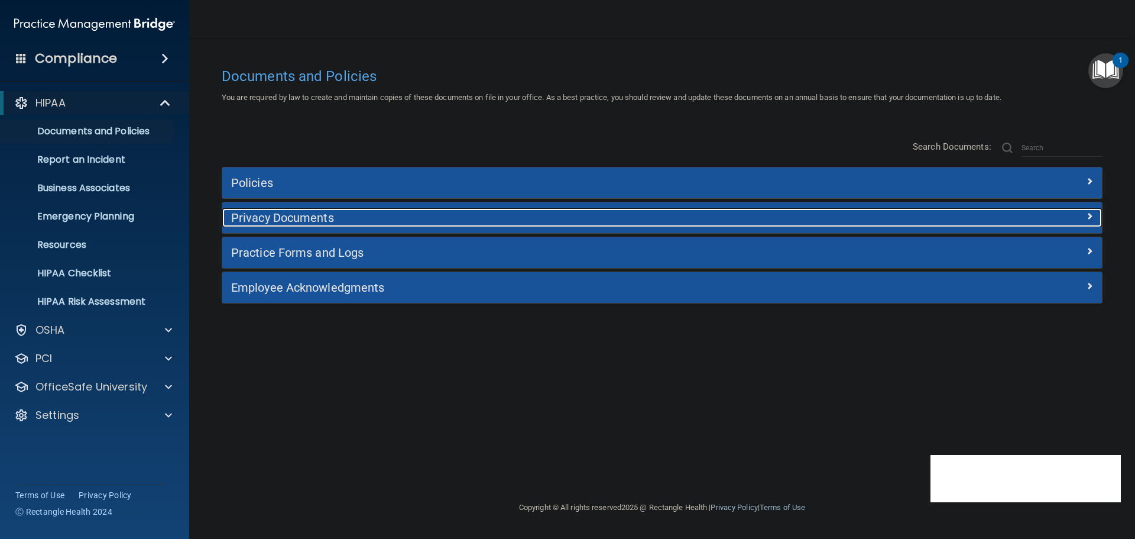
click at [313, 215] on h5 "Privacy Documents" at bounding box center [552, 217] width 642 height 13
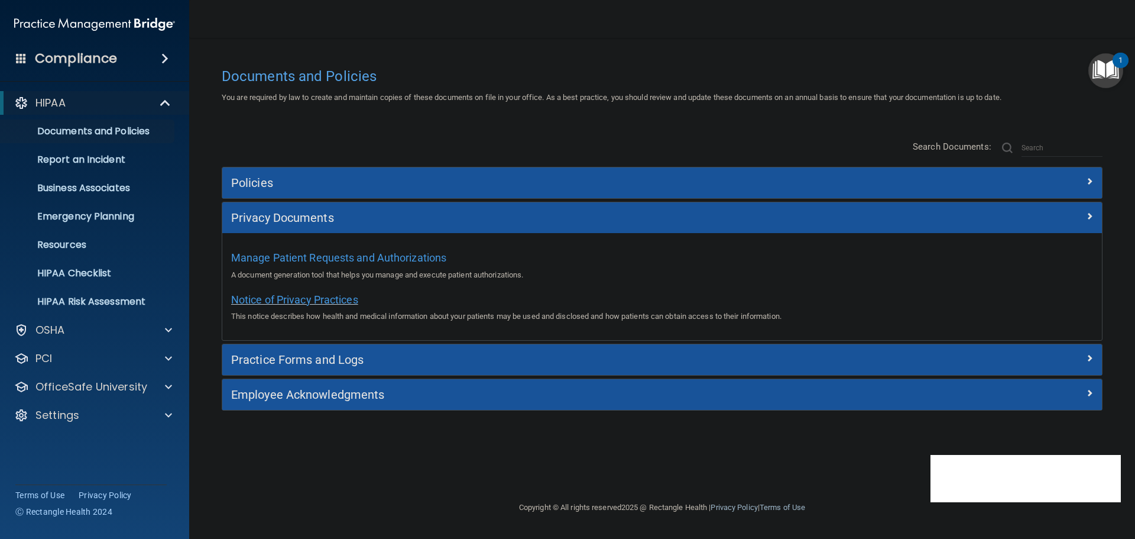
click at [312, 299] on span "Notice of Privacy Practices" at bounding box center [294, 299] width 127 height 12
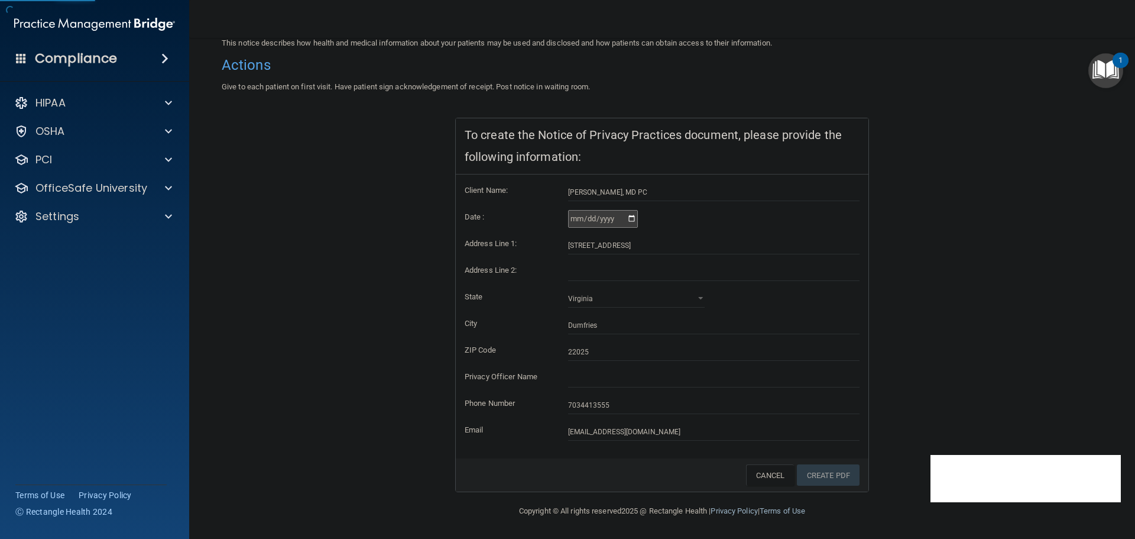
scroll to position [118, 0]
click at [159, 215] on div at bounding box center [166, 216] width 30 height 14
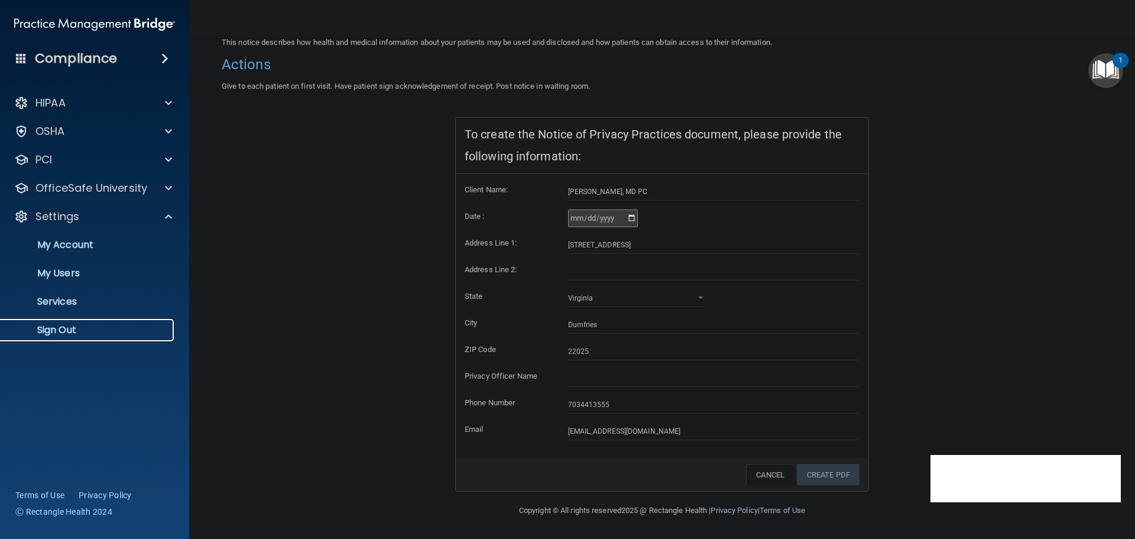
click at [72, 330] on p "Sign Out" at bounding box center [88, 330] width 161 height 12
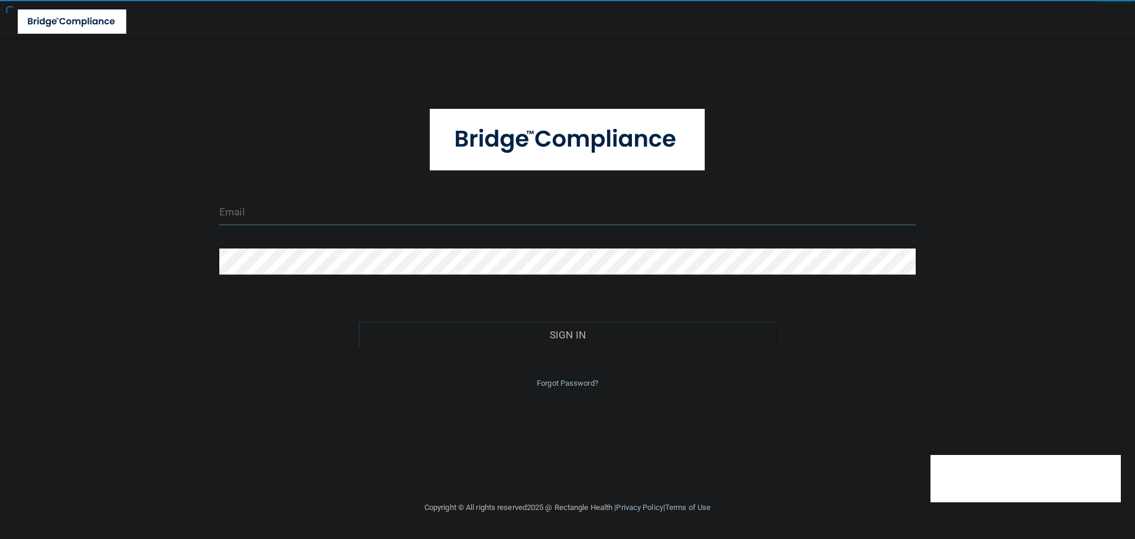
type input "[EMAIL_ADDRESS][DOMAIN_NAME]"
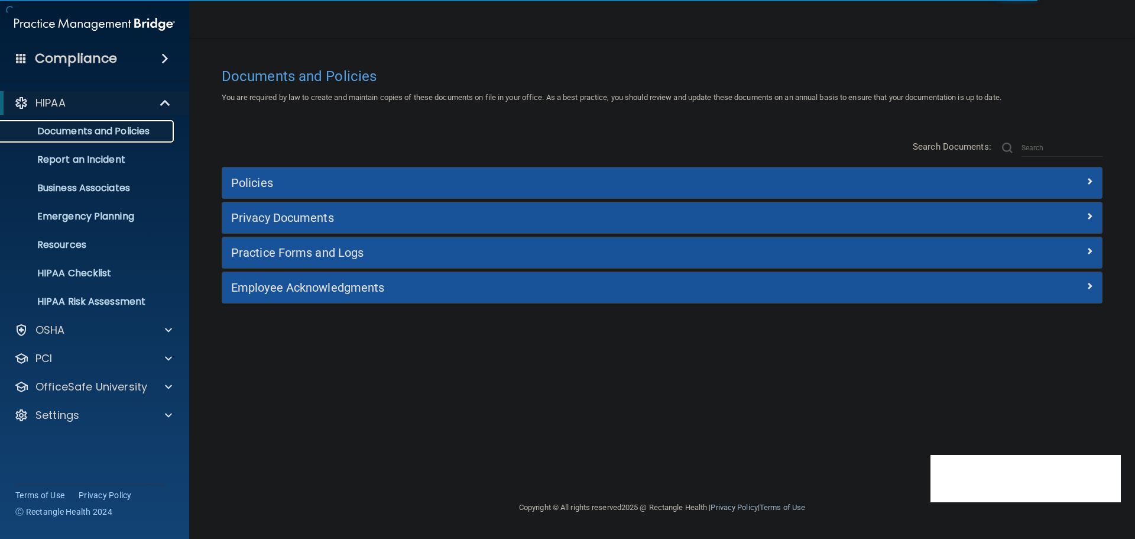
click at [116, 135] on p "Documents and Policies" at bounding box center [88, 131] width 161 height 12
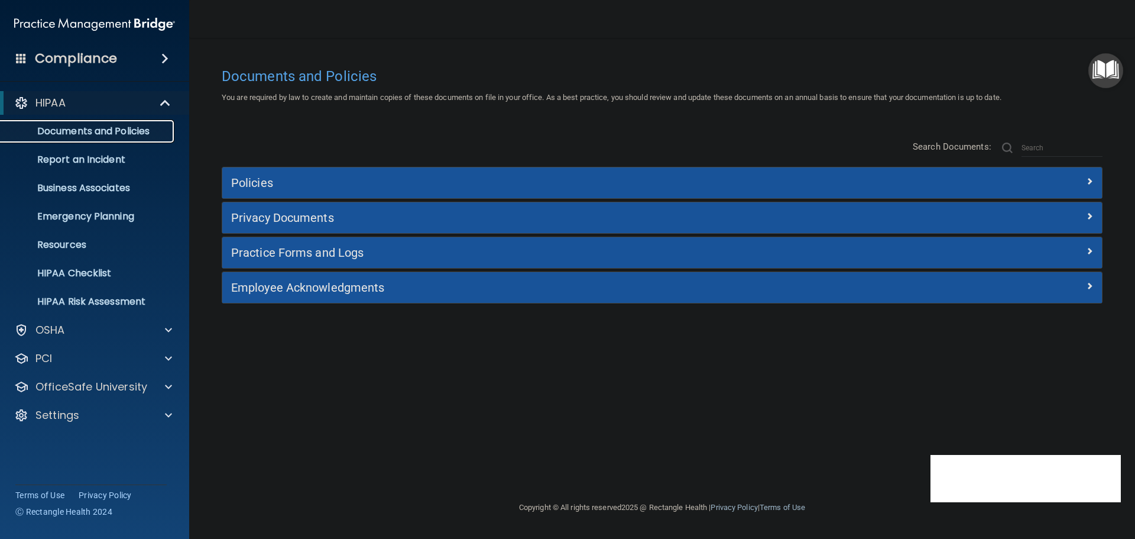
click at [117, 133] on p "Documents and Policies" at bounding box center [88, 131] width 161 height 12
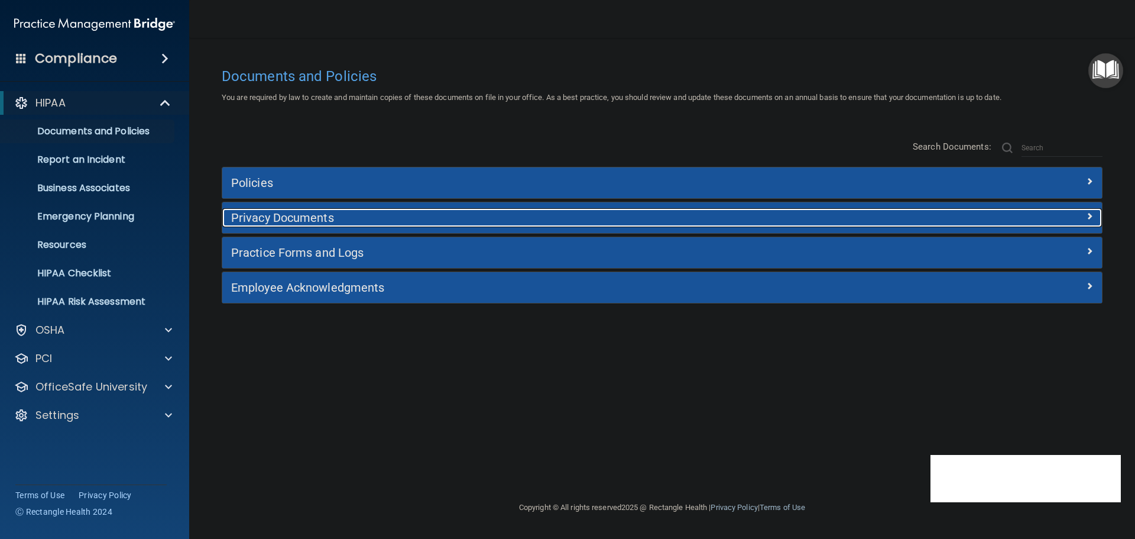
click at [319, 222] on h5 "Privacy Documents" at bounding box center [552, 217] width 642 height 13
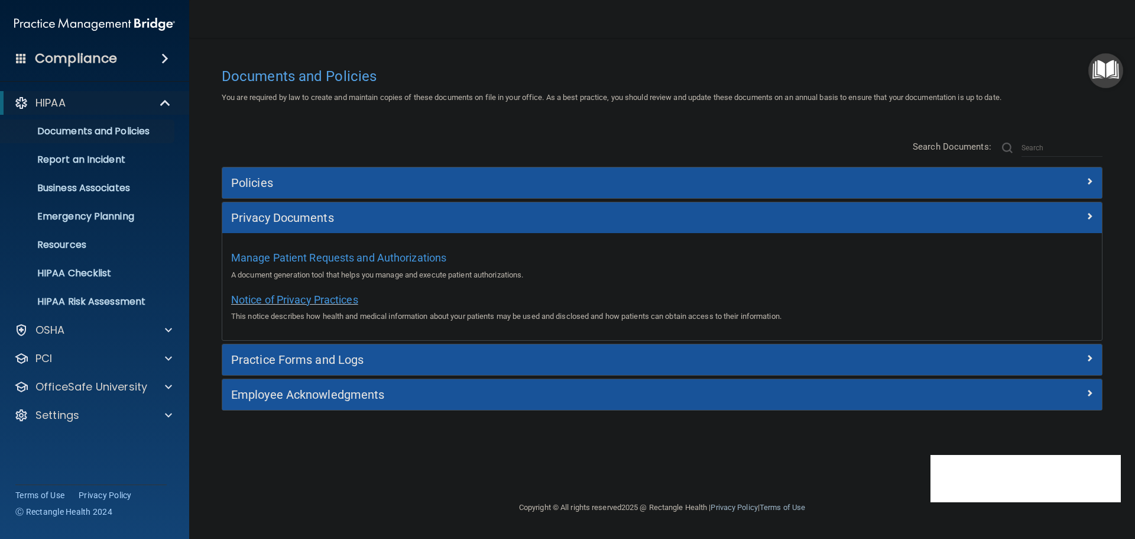
click at [295, 299] on span "Notice of Privacy Practices" at bounding box center [294, 299] width 127 height 12
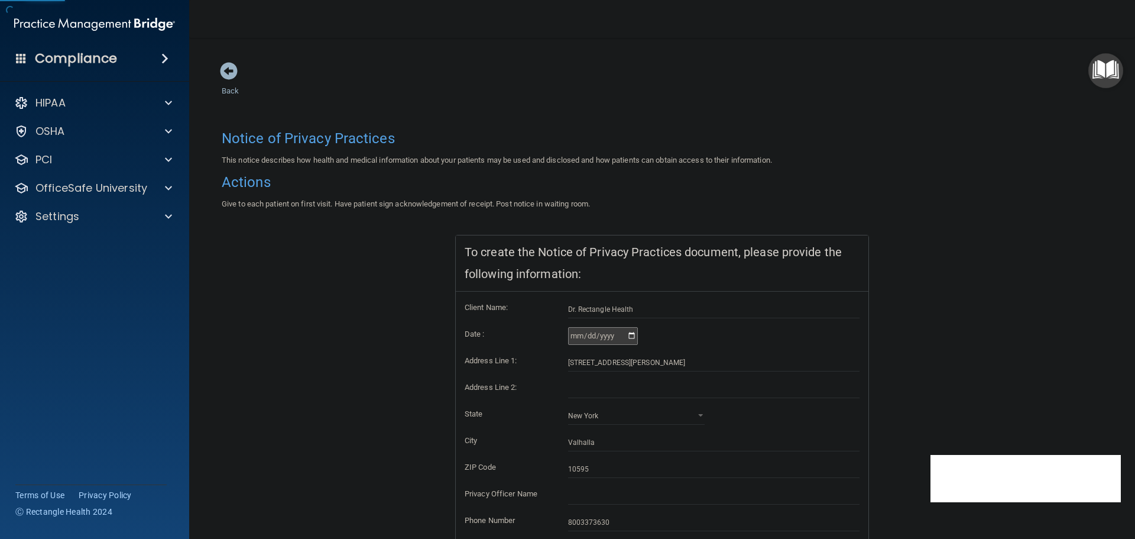
scroll to position [118, 0]
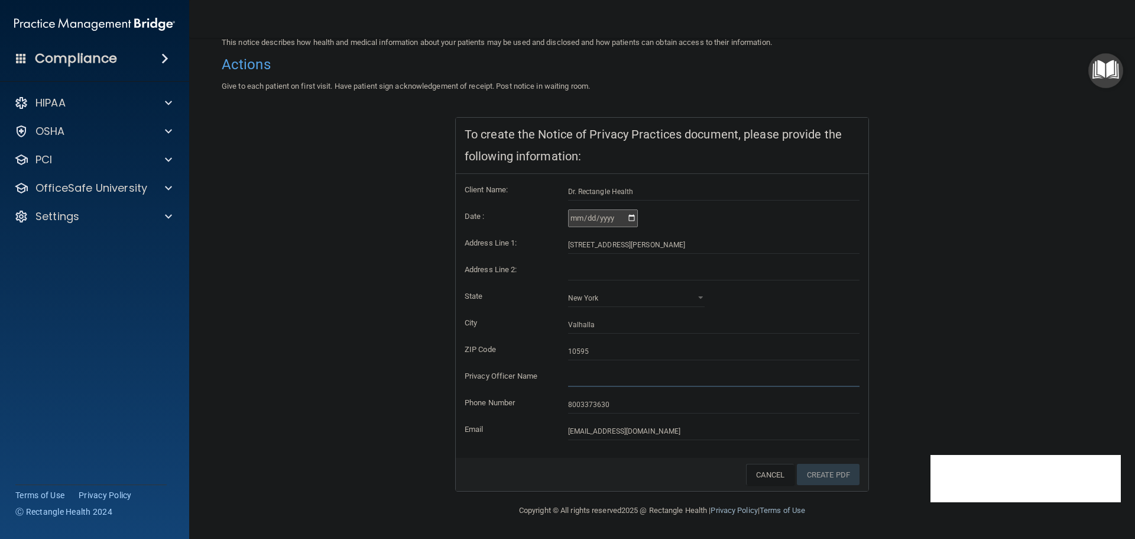
click at [601, 376] on input "text" at bounding box center [714, 378] width 292 height 18
type input "[PERSON_NAME]"
click at [824, 476] on link "Create PDF" at bounding box center [828, 475] width 63 height 22
click at [174, 210] on div at bounding box center [166, 216] width 30 height 14
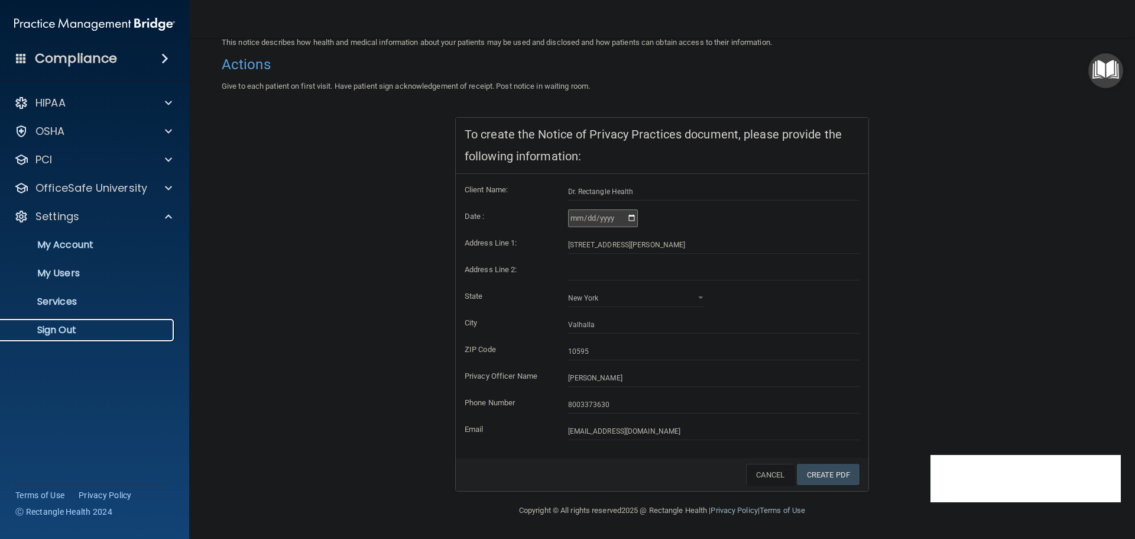
click at [95, 329] on p "Sign Out" at bounding box center [88, 330] width 161 height 12
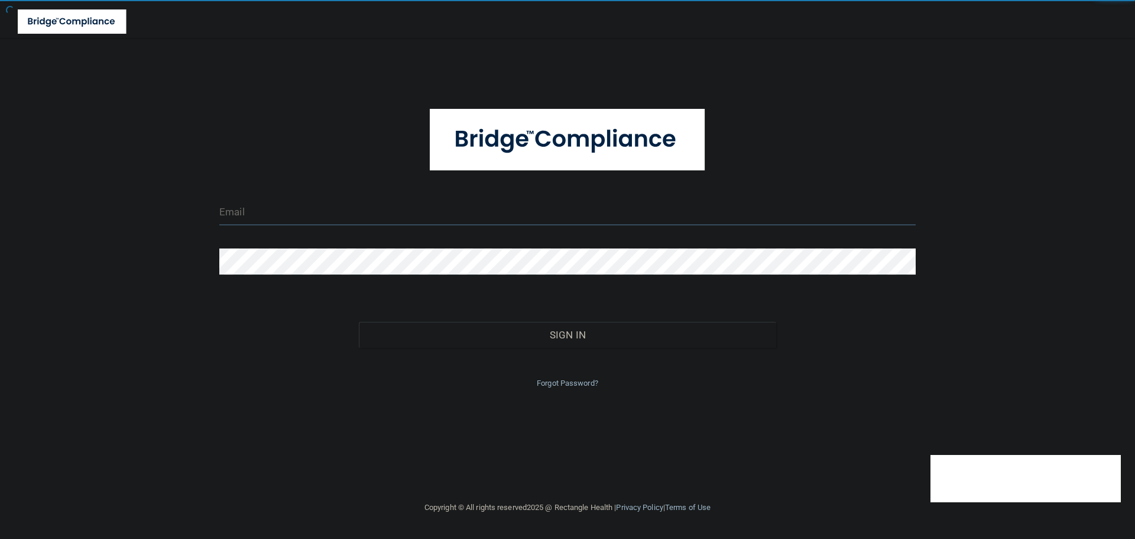
type input "[EMAIL_ADDRESS][DOMAIN_NAME]"
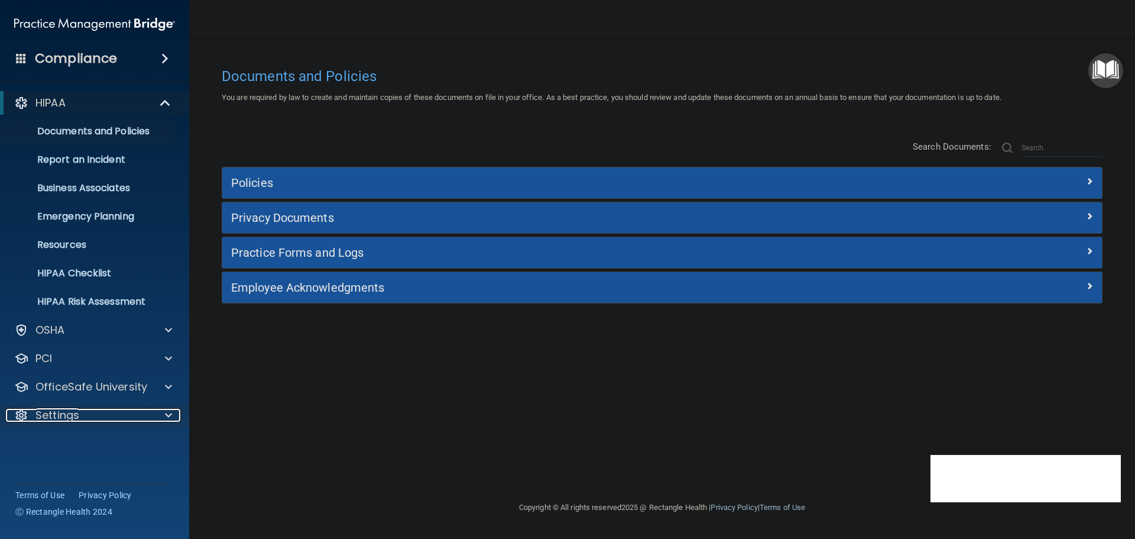
click at [167, 409] on span at bounding box center [168, 415] width 7 height 14
click at [435, 387] on div "Documents and Policies You are required by law to create and maintain copies of…" at bounding box center [662, 280] width 899 height 439
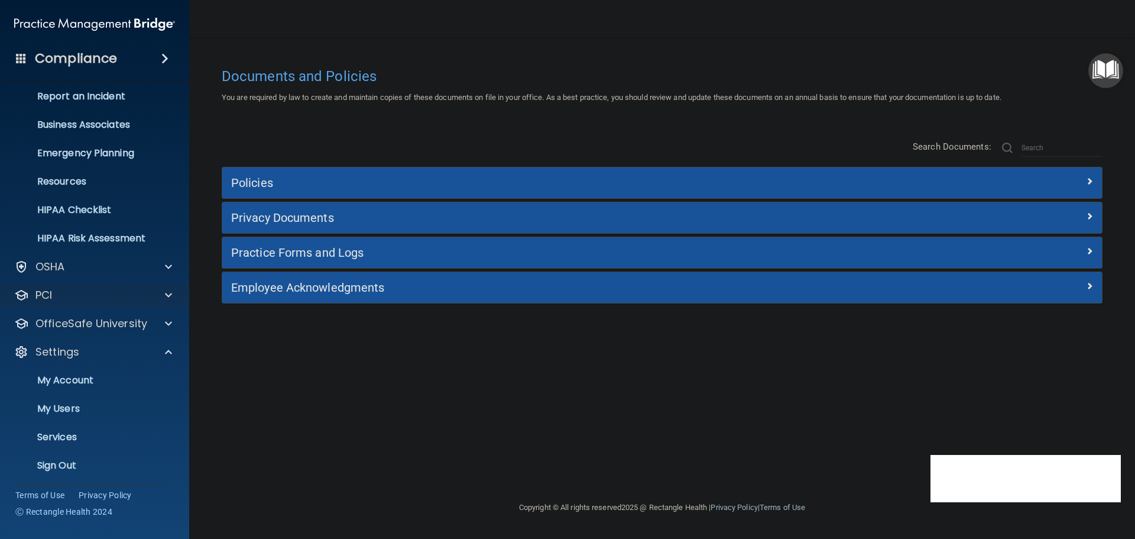
scroll to position [66, 0]
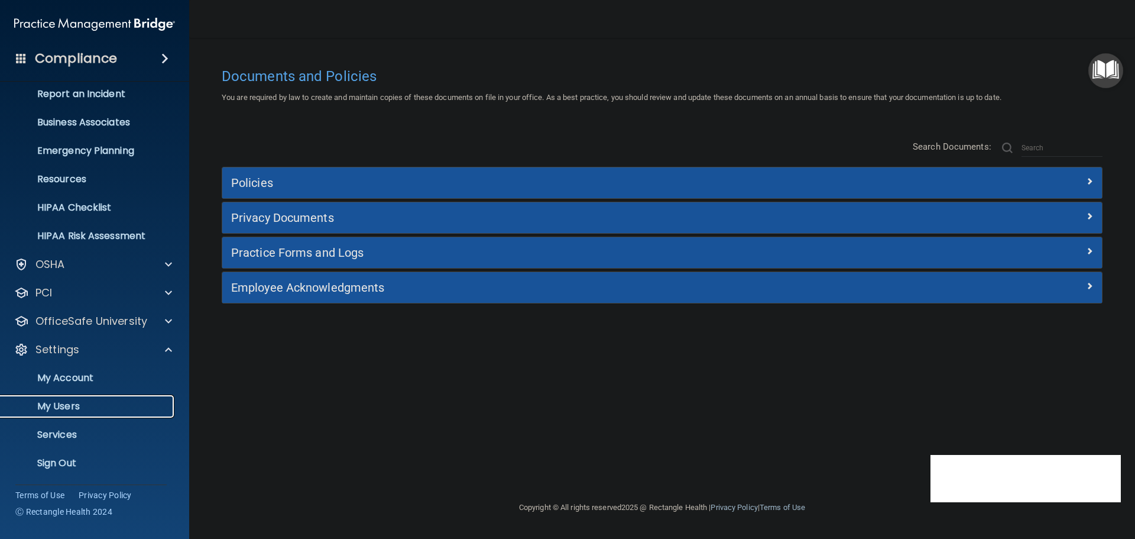
click at [80, 406] on p "My Users" at bounding box center [88, 406] width 161 height 12
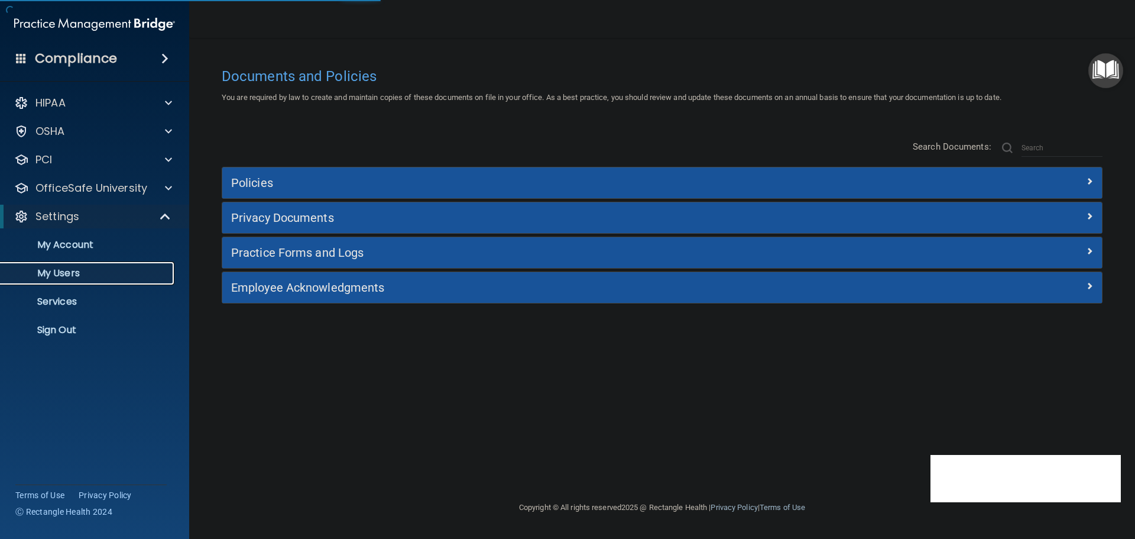
select select "20"
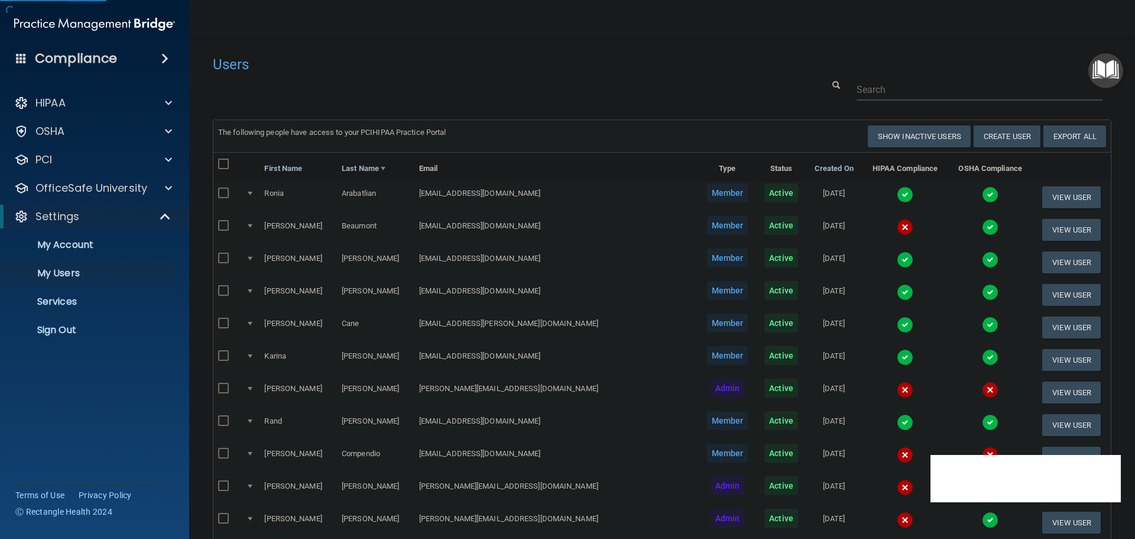
click at [858, 85] on input "text" at bounding box center [980, 90] width 246 height 22
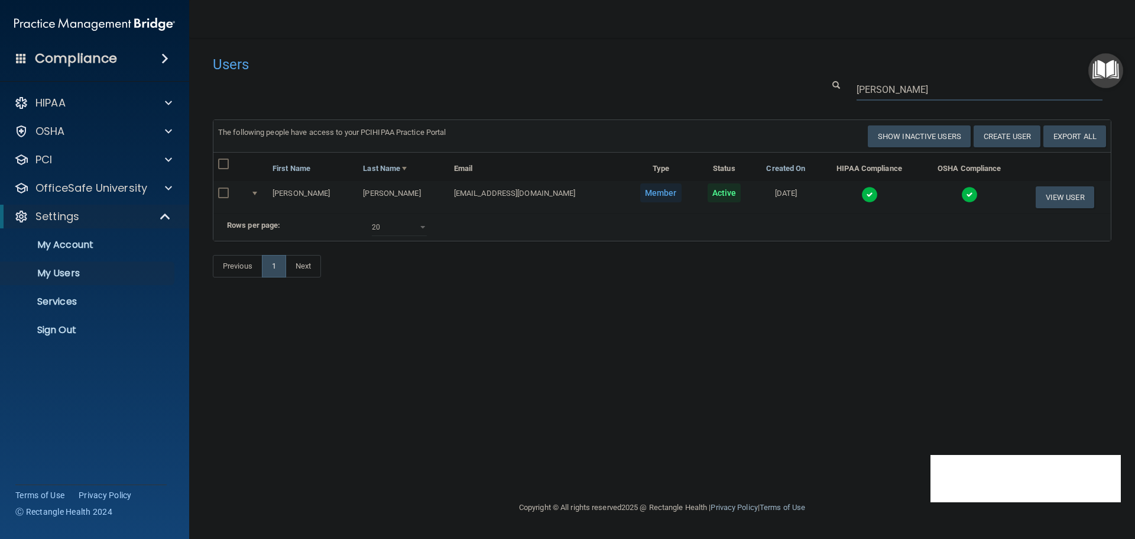
type input "kathy"
click at [861, 193] on img at bounding box center [869, 194] width 17 height 17
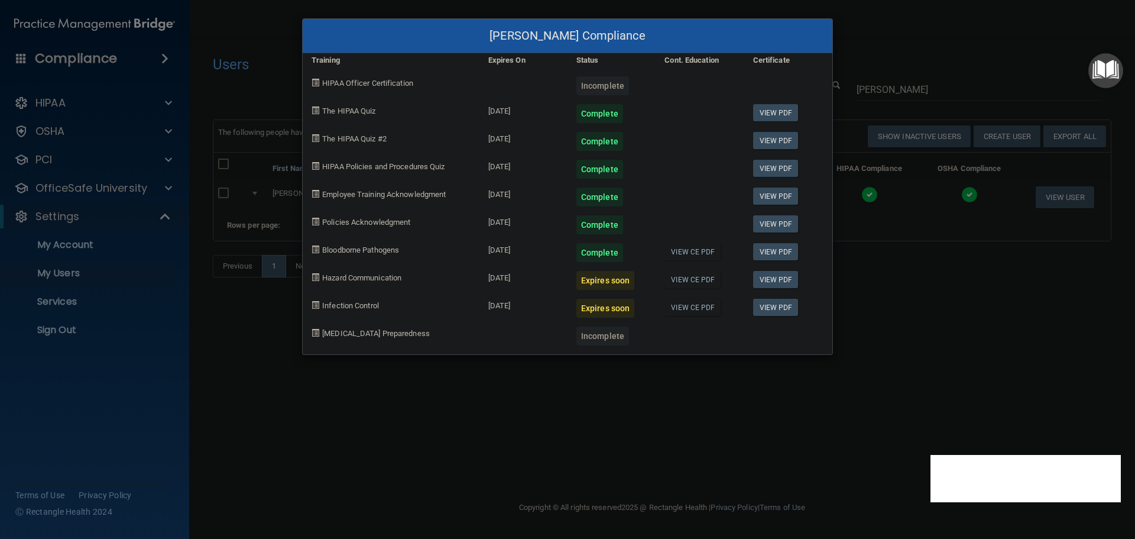
click at [889, 323] on div "Kathy McBeth's Compliance Training Expires On Status Cont. Education Certificat…" at bounding box center [567, 269] width 1135 height 539
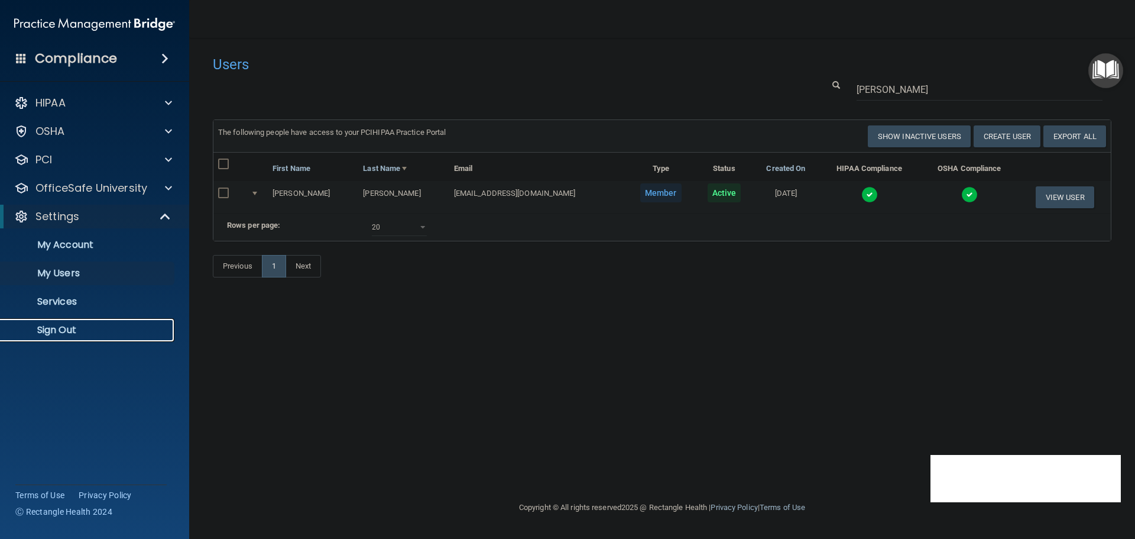
click at [75, 338] on link "Sign Out" at bounding box center [81, 330] width 186 height 24
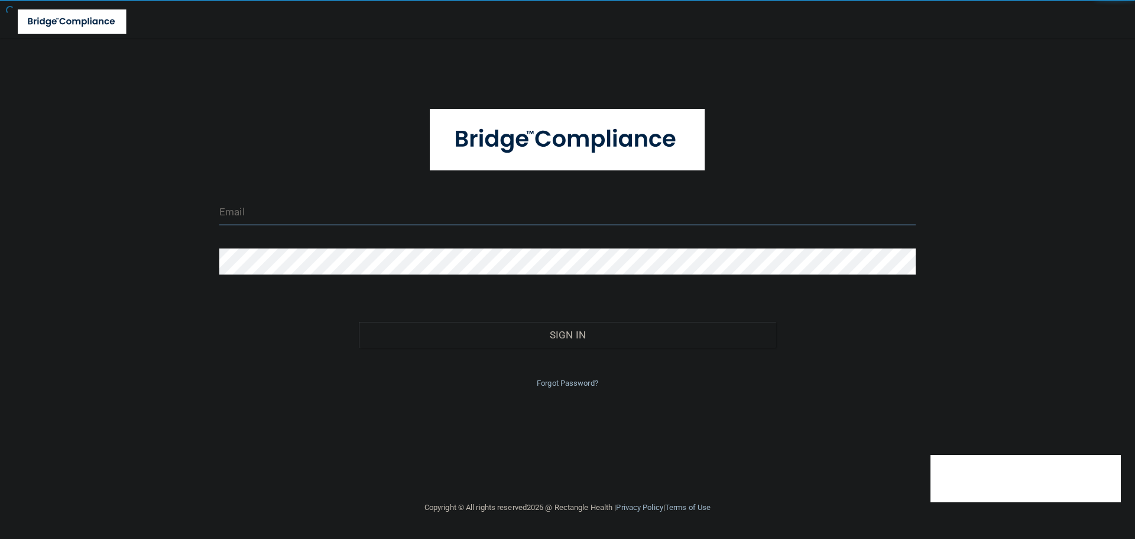
type input "[EMAIL_ADDRESS][DOMAIN_NAME]"
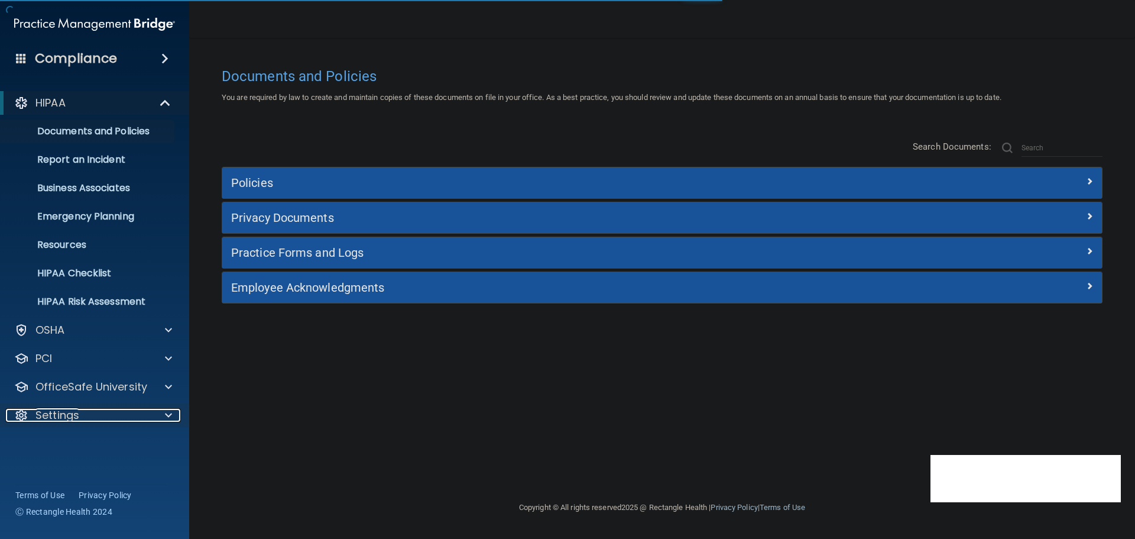
click at [158, 417] on div at bounding box center [166, 415] width 30 height 14
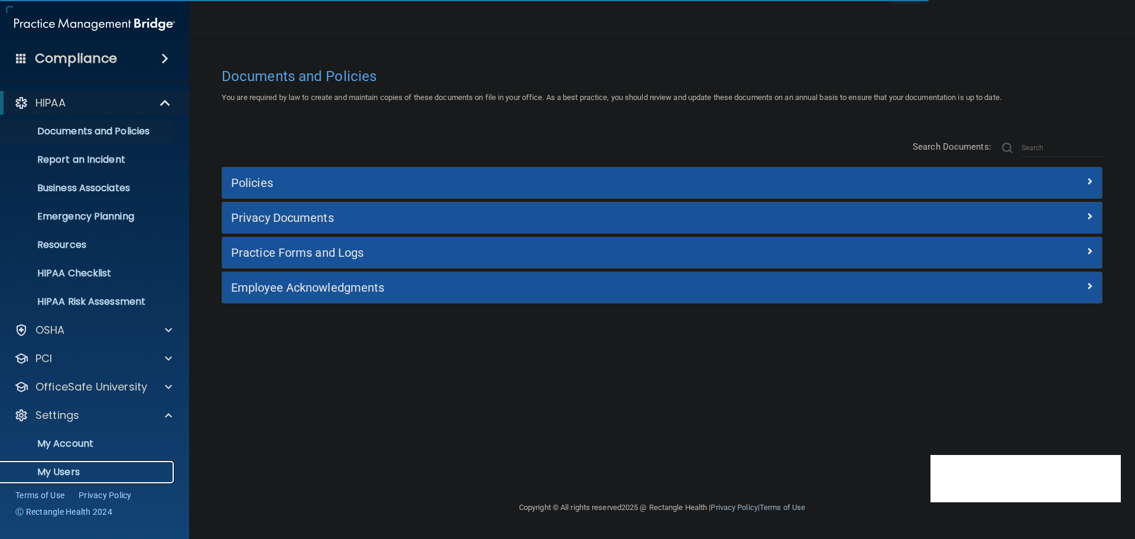
click at [48, 466] on p "My Users" at bounding box center [88, 472] width 161 height 12
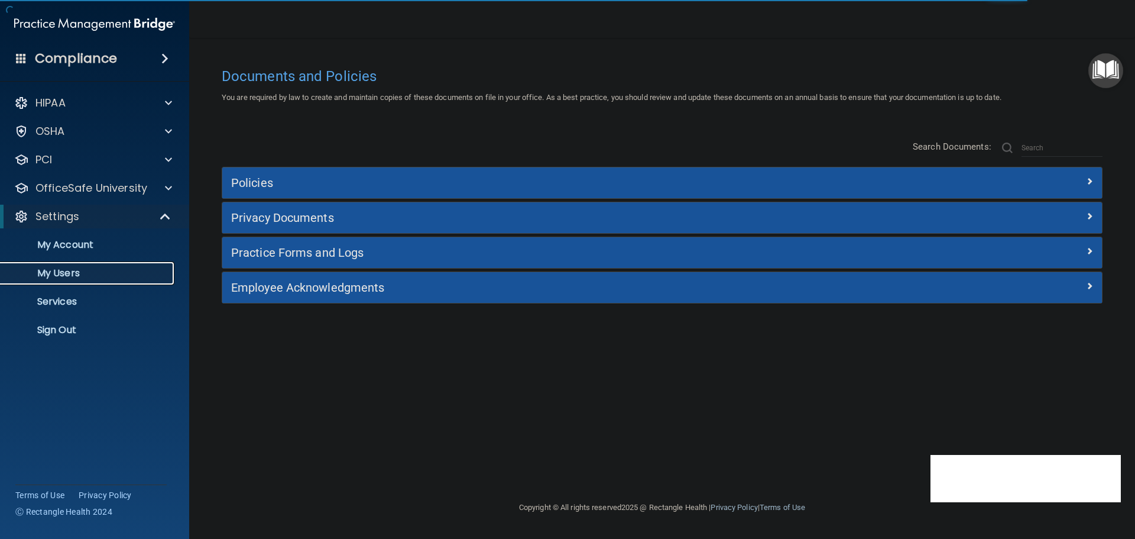
select select "20"
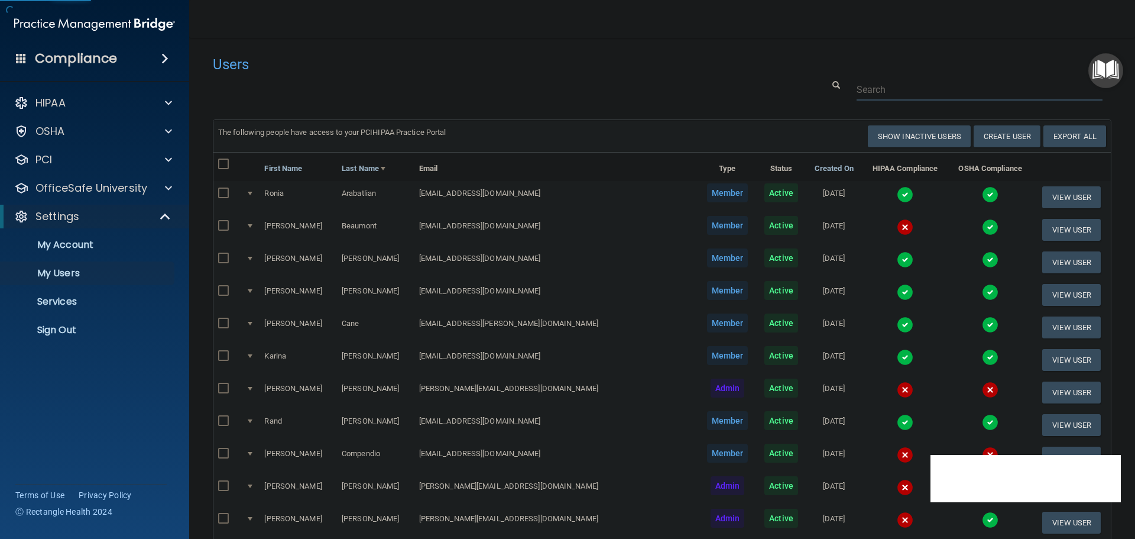
click at [866, 82] on input "text" at bounding box center [980, 90] width 246 height 22
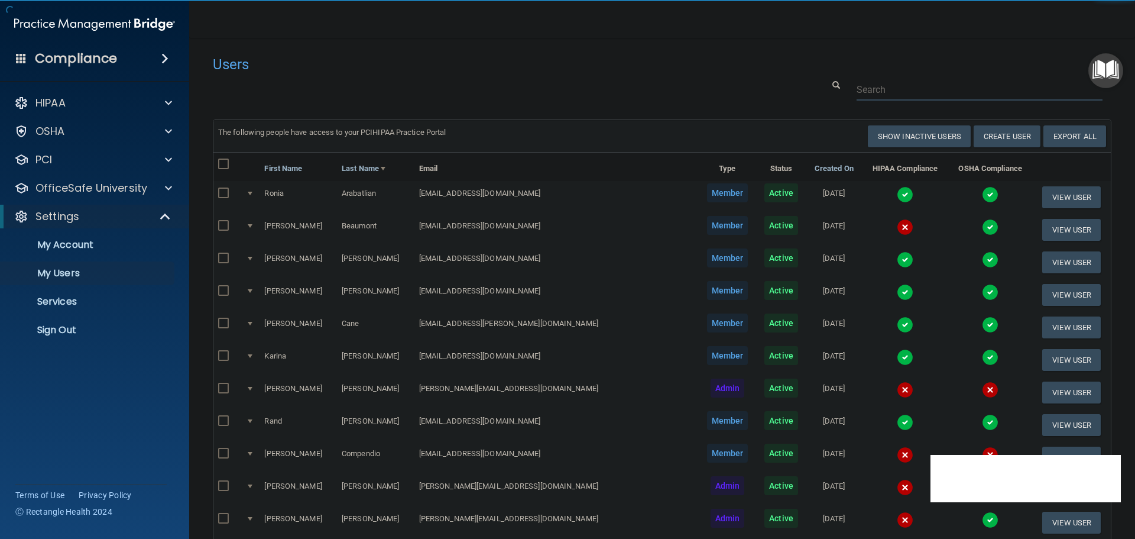
paste input "[EMAIL_ADDRESS][DOMAIN_NAME]"
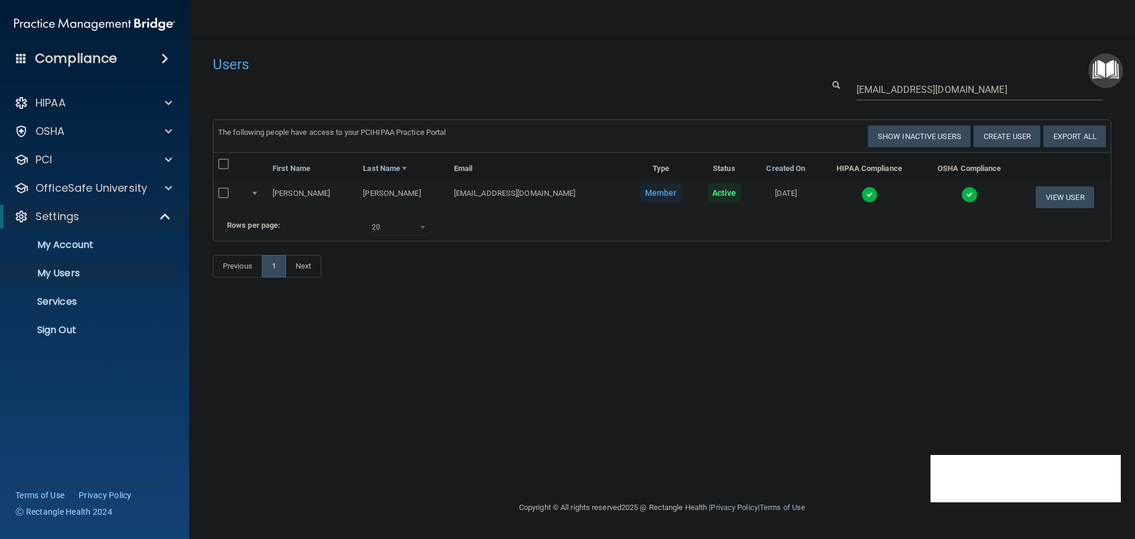
type input "[EMAIL_ADDRESS][DOMAIN_NAME]"
click at [861, 190] on img at bounding box center [869, 194] width 17 height 17
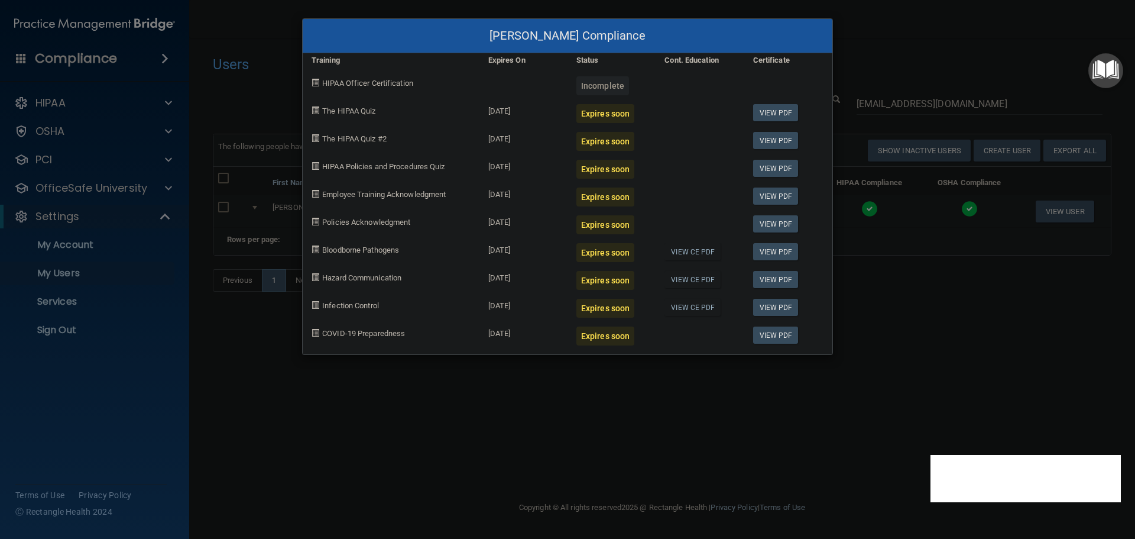
click at [630, 376] on div "Laura Betancourt's Compliance Training Expires On Status Cont. Education Certif…" at bounding box center [567, 269] width 1135 height 539
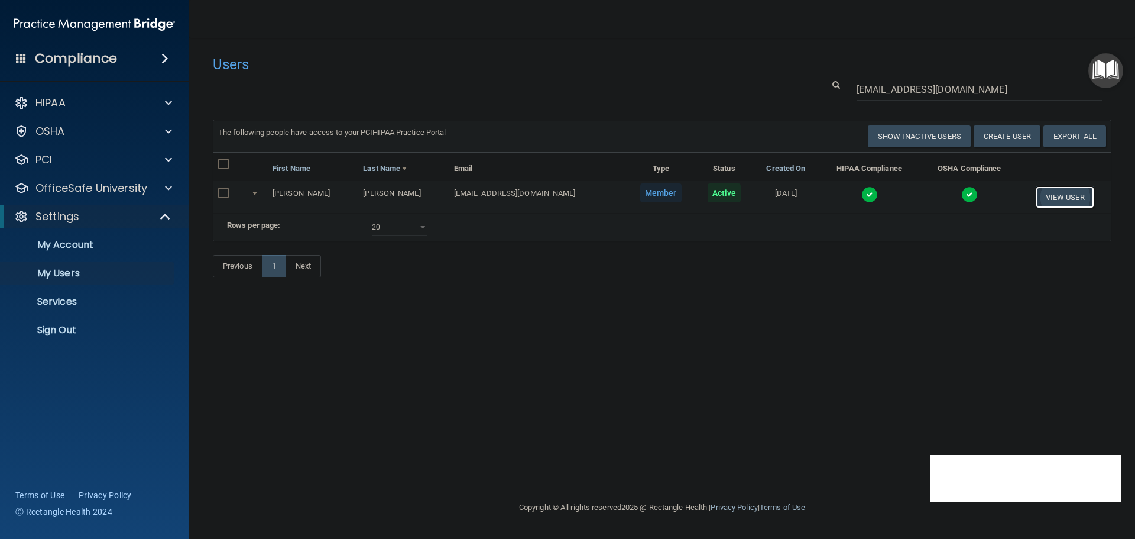
click at [1041, 203] on button "View User" at bounding box center [1065, 197] width 59 height 22
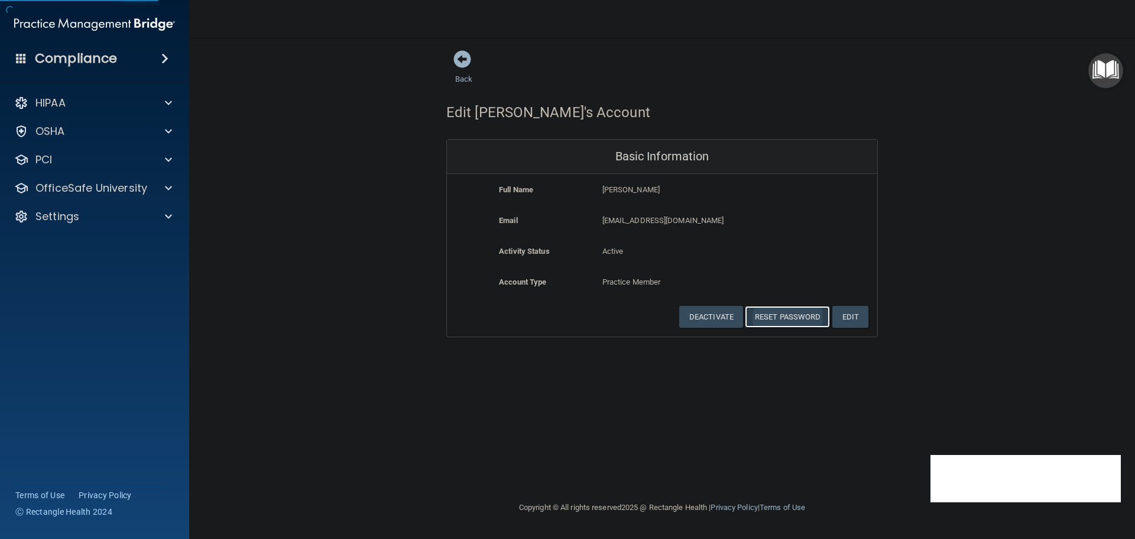
click at [785, 314] on button "Reset Password" at bounding box center [787, 317] width 85 height 22
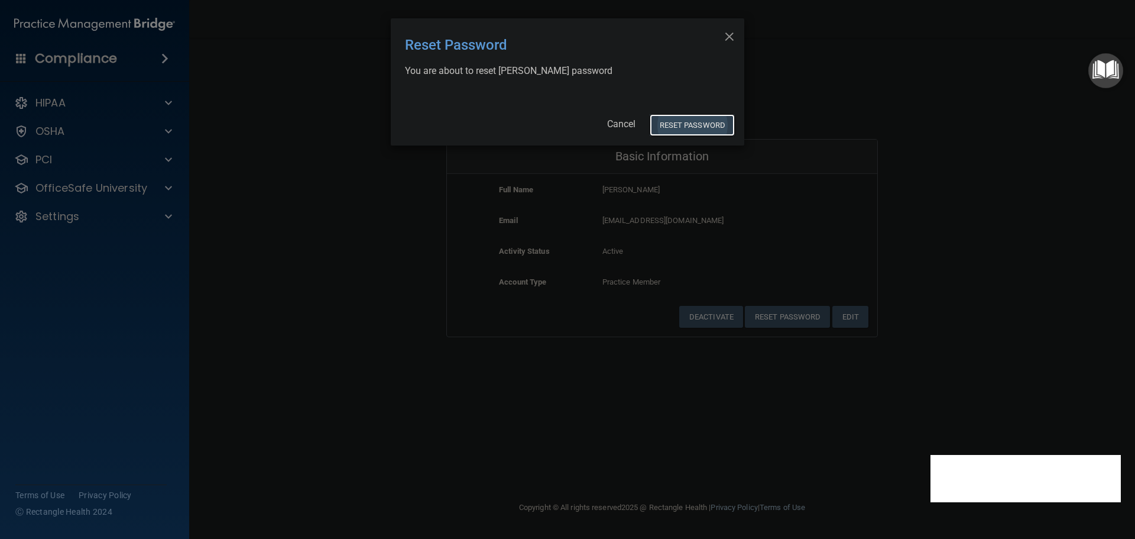
click at [693, 124] on button "Reset Password" at bounding box center [692, 125] width 85 height 22
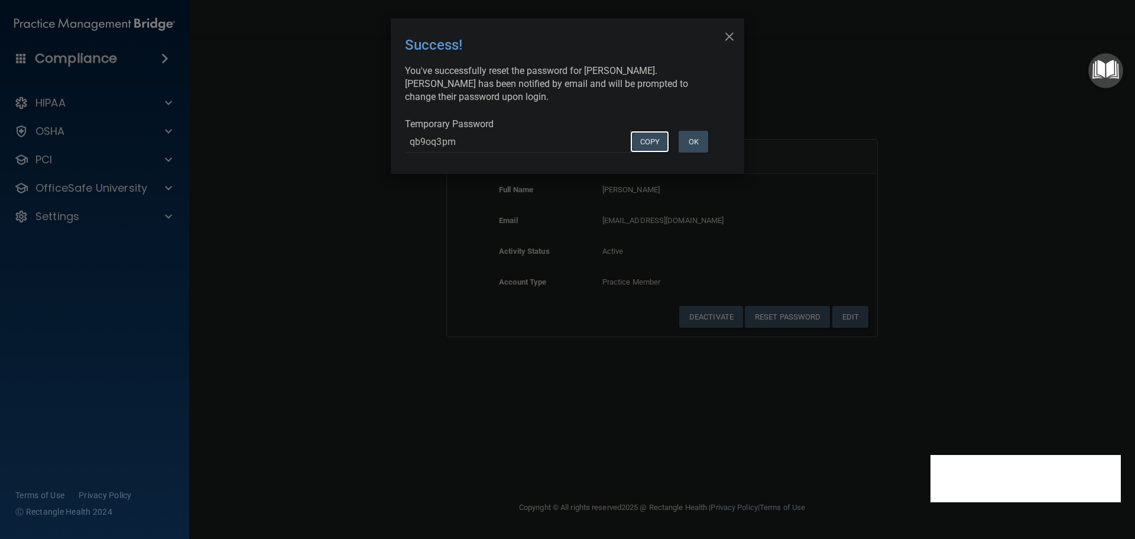
click at [654, 144] on button "COPY" at bounding box center [649, 142] width 39 height 22
click at [321, 285] on div "× Close Success! You've successfully reset the password for Laura Betancourt. L…" at bounding box center [567, 269] width 1135 height 539
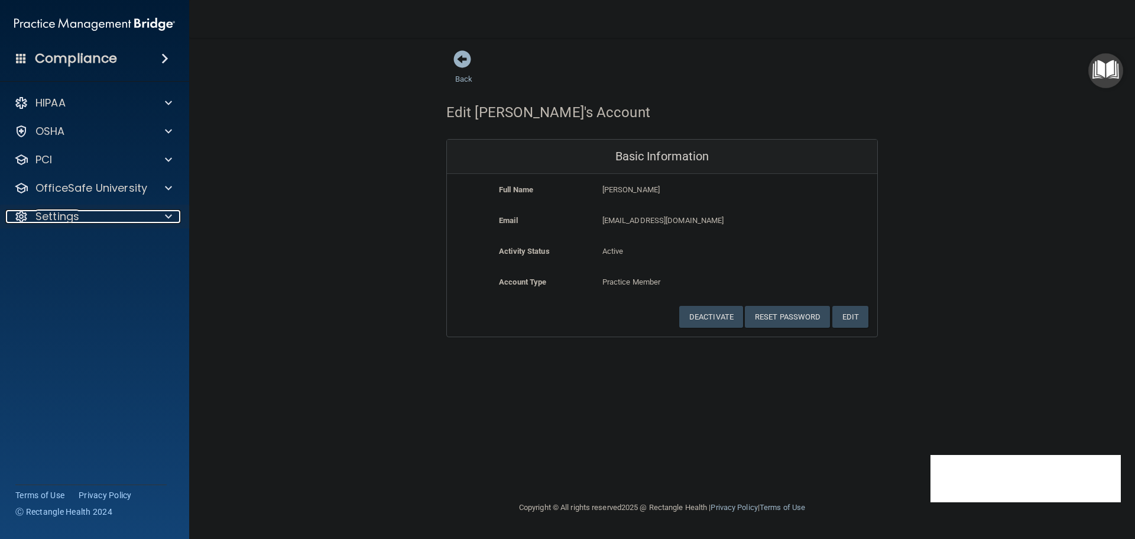
click at [160, 217] on div at bounding box center [166, 216] width 30 height 14
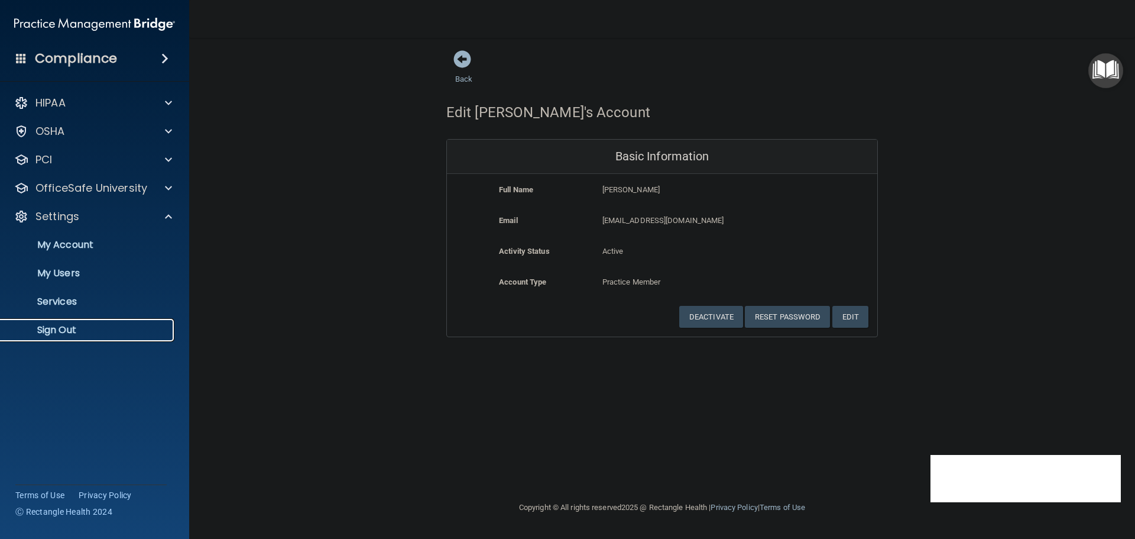
click at [73, 326] on p "Sign Out" at bounding box center [88, 330] width 161 height 12
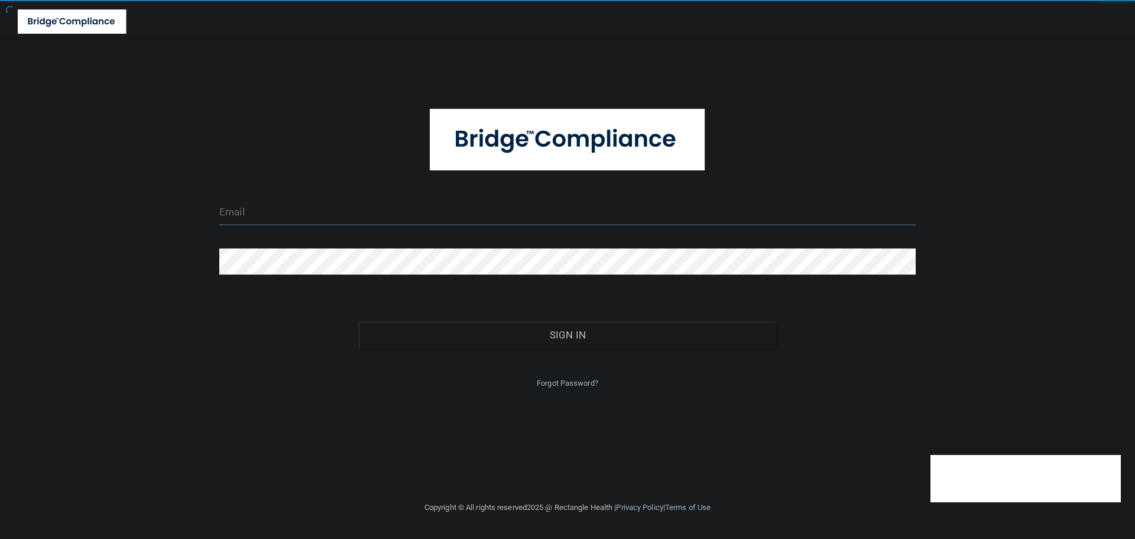
type input "[EMAIL_ADDRESS][DOMAIN_NAME]"
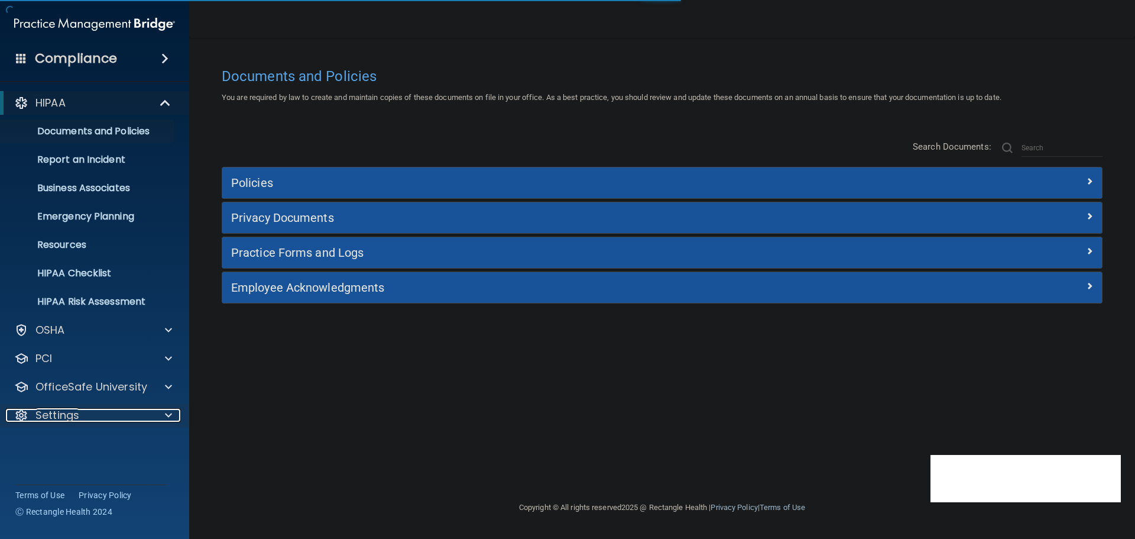
click at [160, 416] on div at bounding box center [166, 415] width 30 height 14
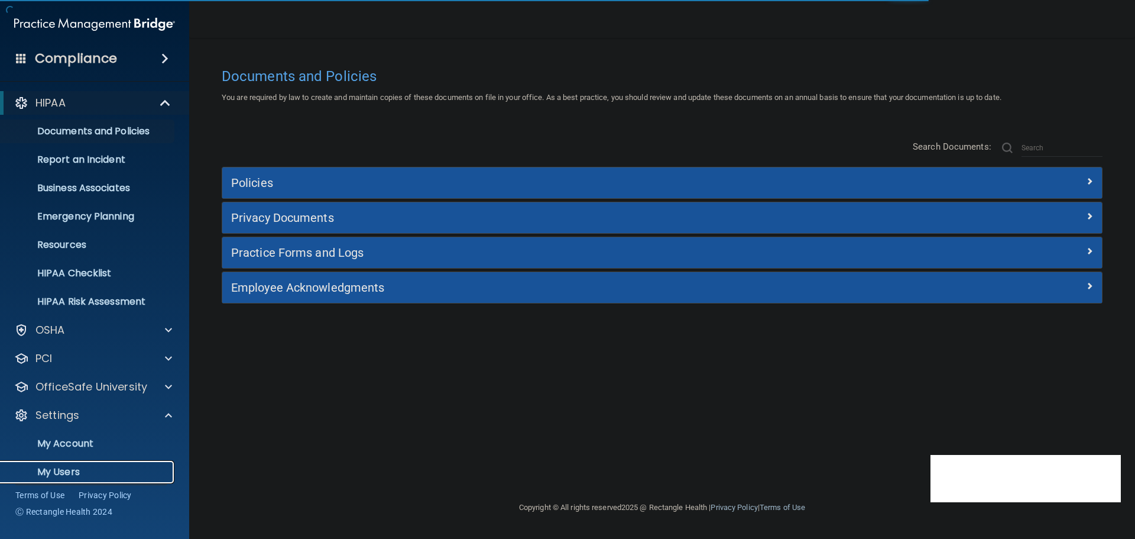
click at [75, 468] on p "My Users" at bounding box center [88, 472] width 161 height 12
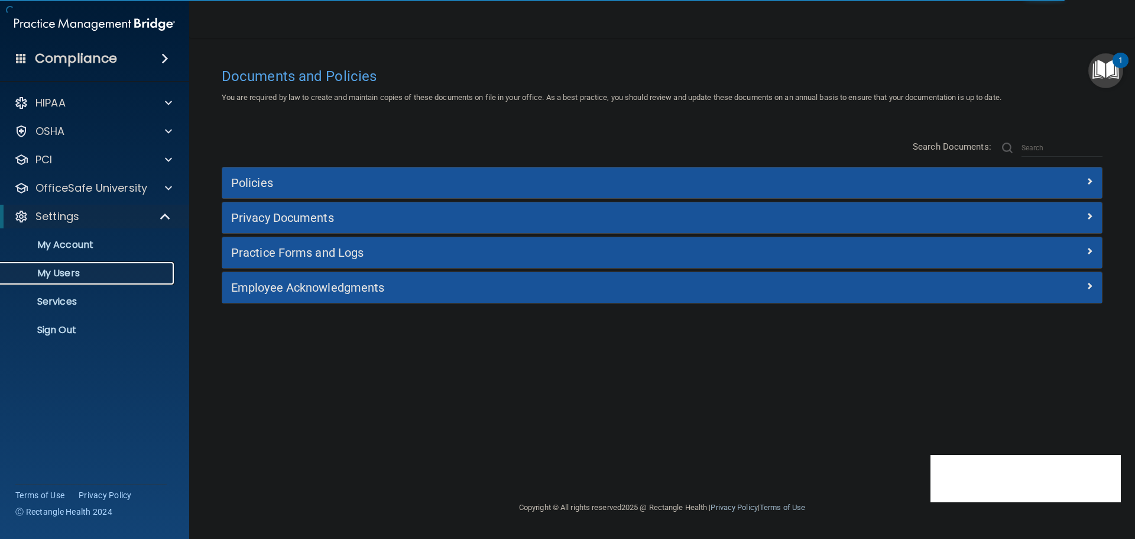
select select "20"
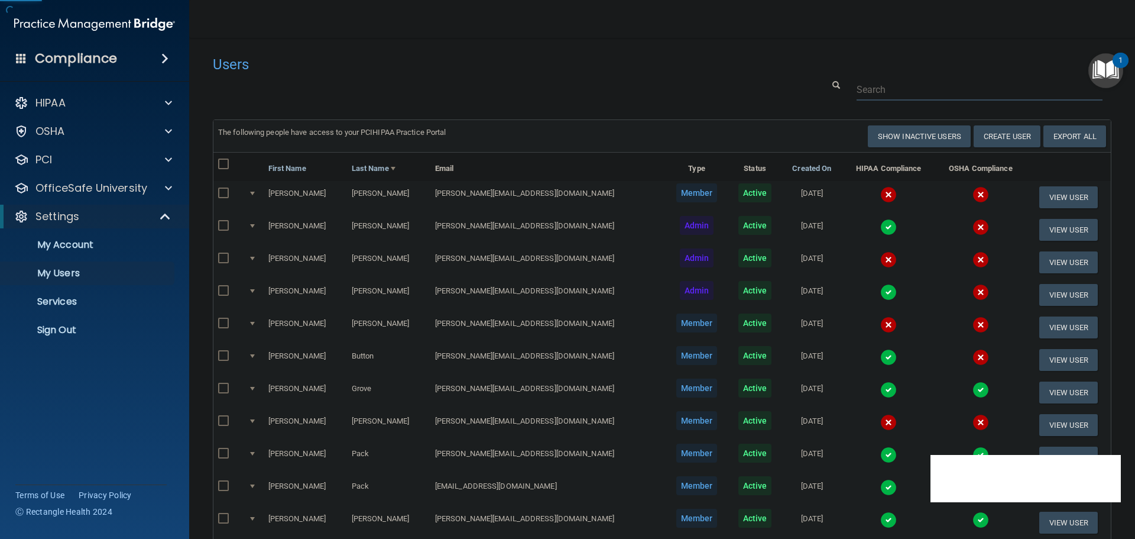
click at [887, 86] on input "text" at bounding box center [980, 90] width 246 height 22
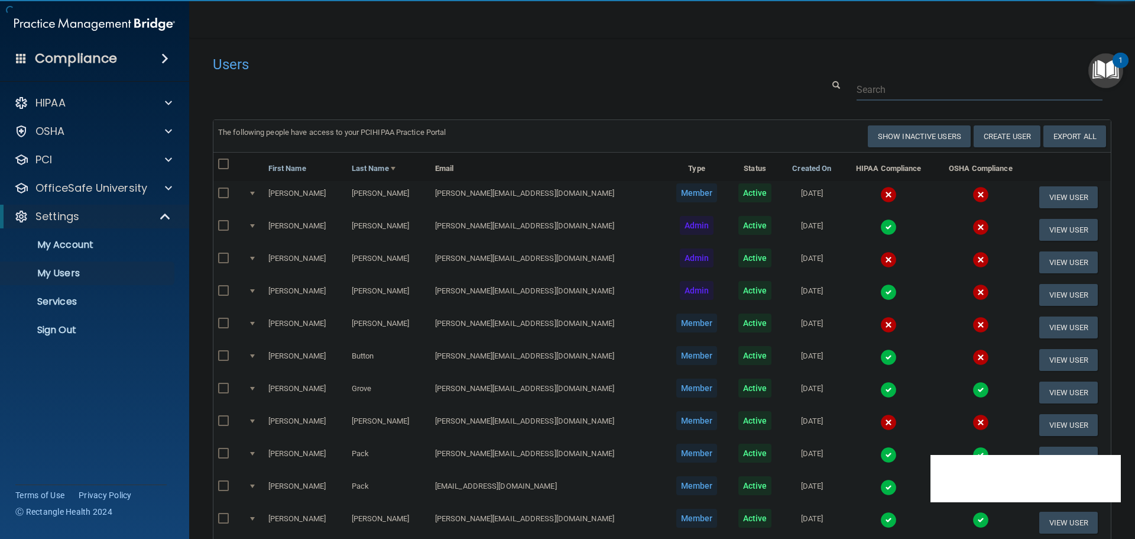
paste input "[PERSON_NAME][EMAIL_ADDRESS][DOMAIN_NAME]"
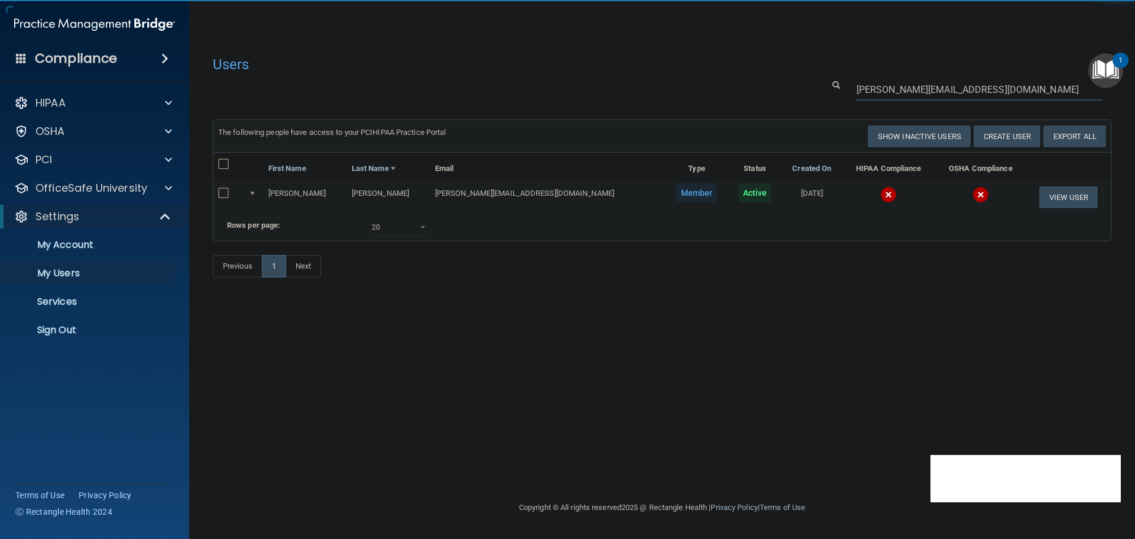
type input "[PERSON_NAME][EMAIL_ADDRESS][DOMAIN_NAME]"
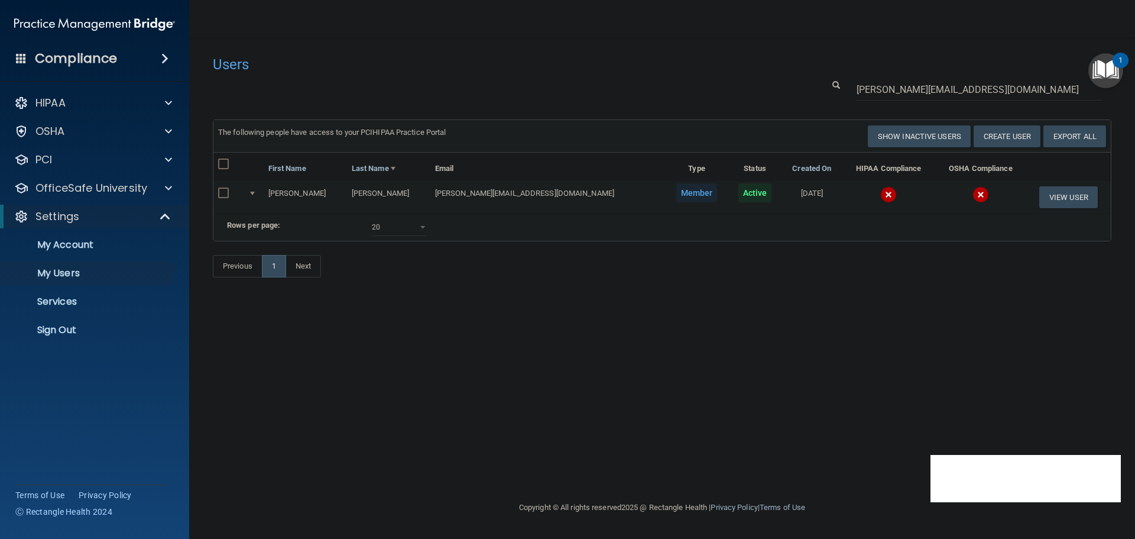
click at [880, 187] on img at bounding box center [888, 194] width 17 height 17
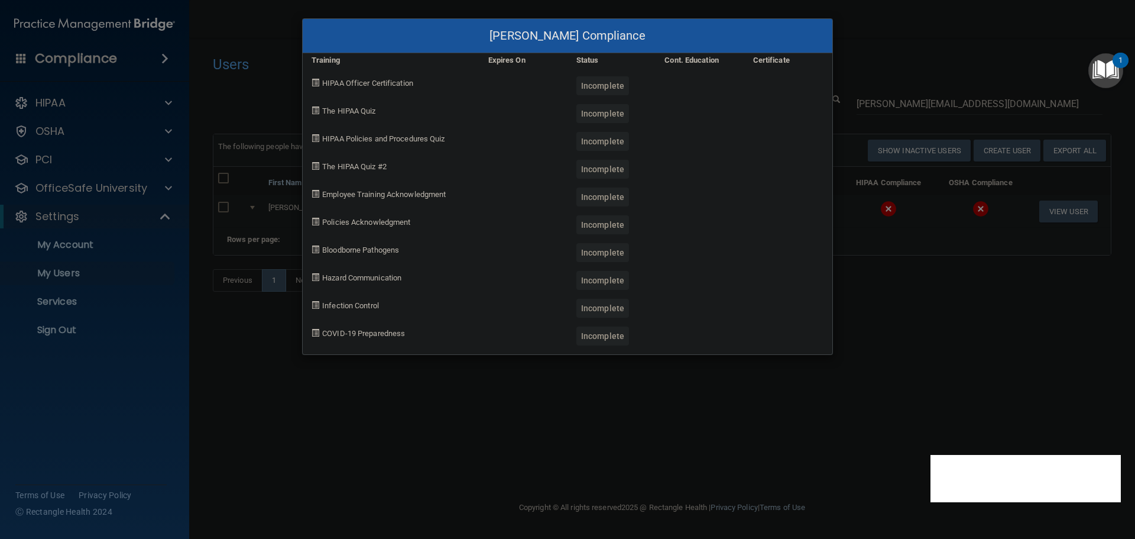
click at [911, 326] on div "[PERSON_NAME] Compliance Training Expires On Status Cont. Education Certificate…" at bounding box center [567, 269] width 1135 height 539
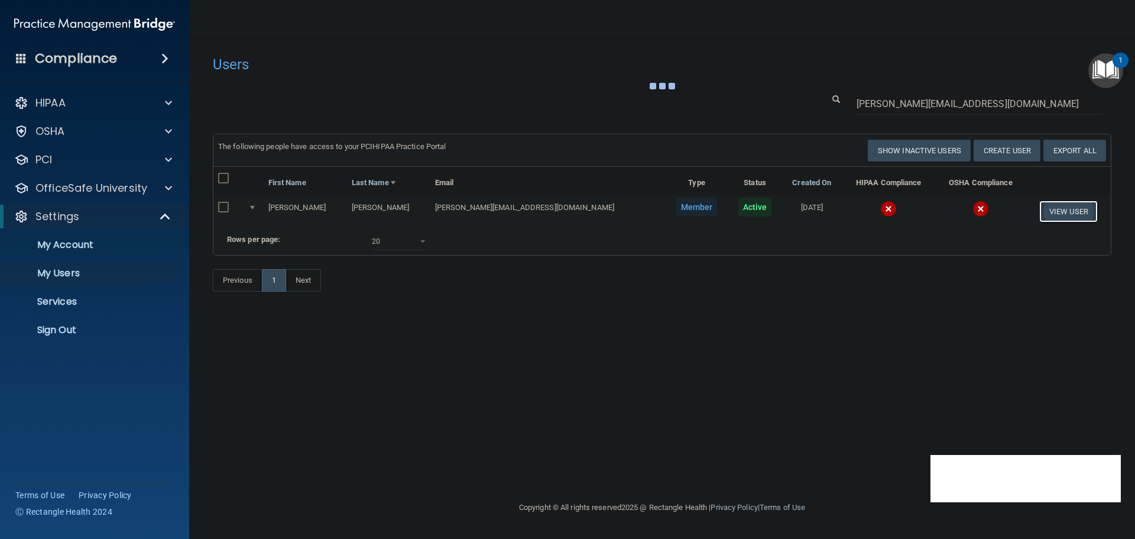
click at [1051, 213] on button "View User" at bounding box center [1068, 211] width 59 height 22
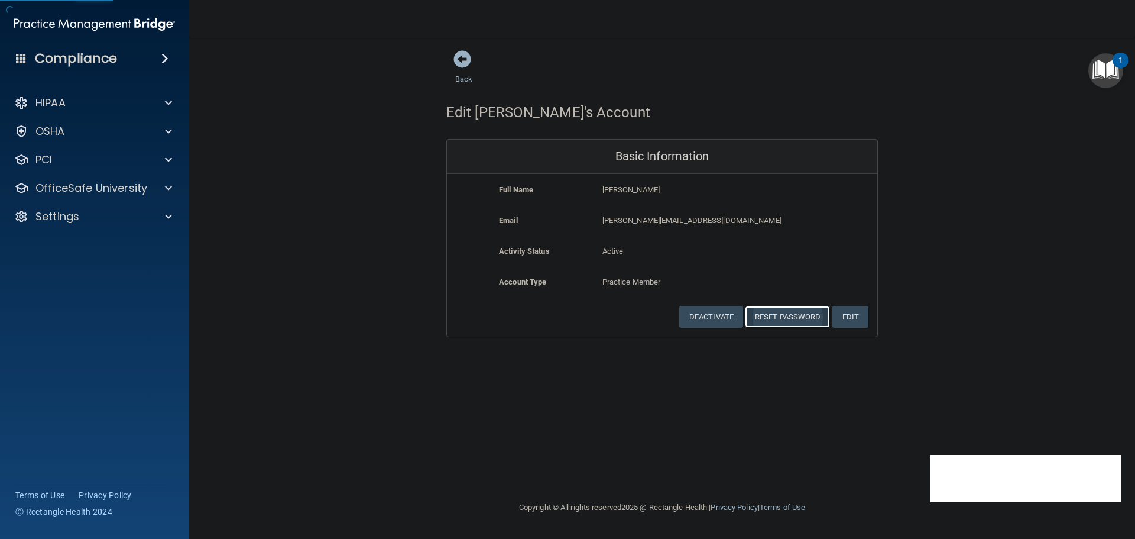
click at [780, 311] on button "Reset Password" at bounding box center [787, 317] width 85 height 22
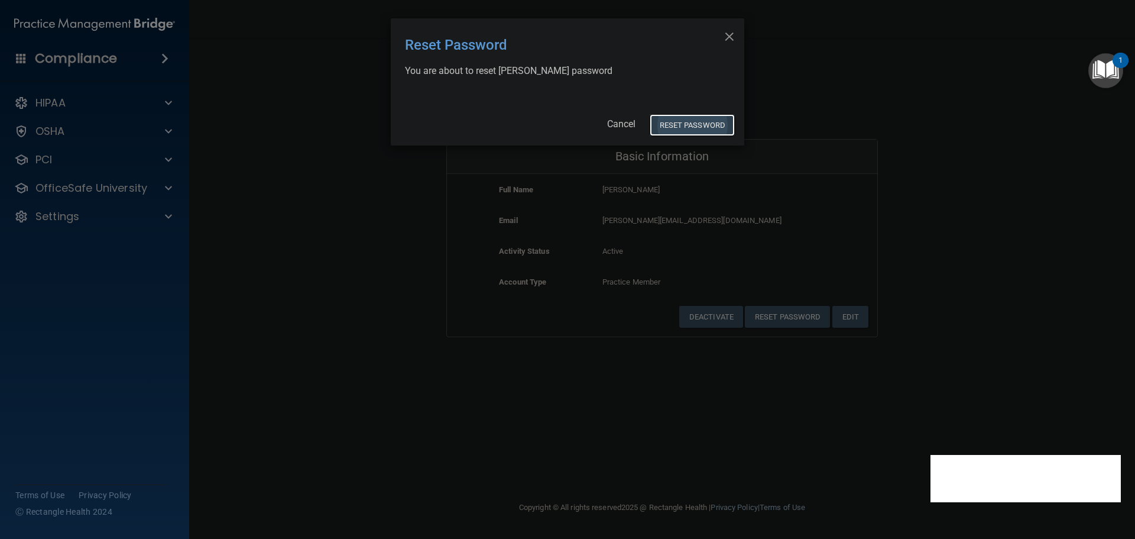
click at [683, 115] on button "Reset Password" at bounding box center [692, 125] width 85 height 22
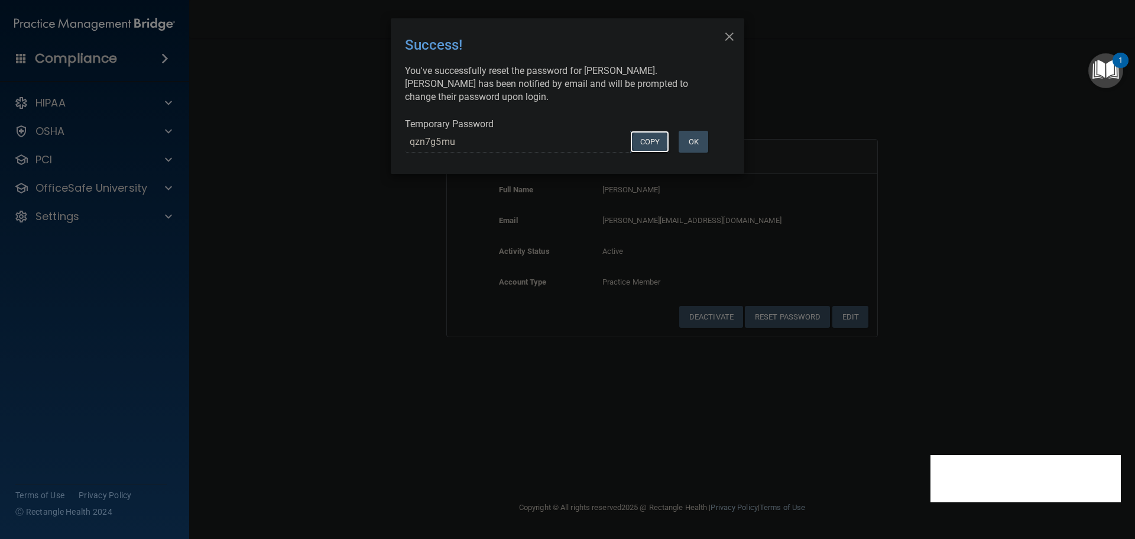
click at [639, 142] on button "COPY" at bounding box center [649, 142] width 39 height 22
click at [398, 227] on div "× Close Success! You've successfully reset the password for [PERSON_NAME]. [PER…" at bounding box center [567, 269] width 1135 height 539
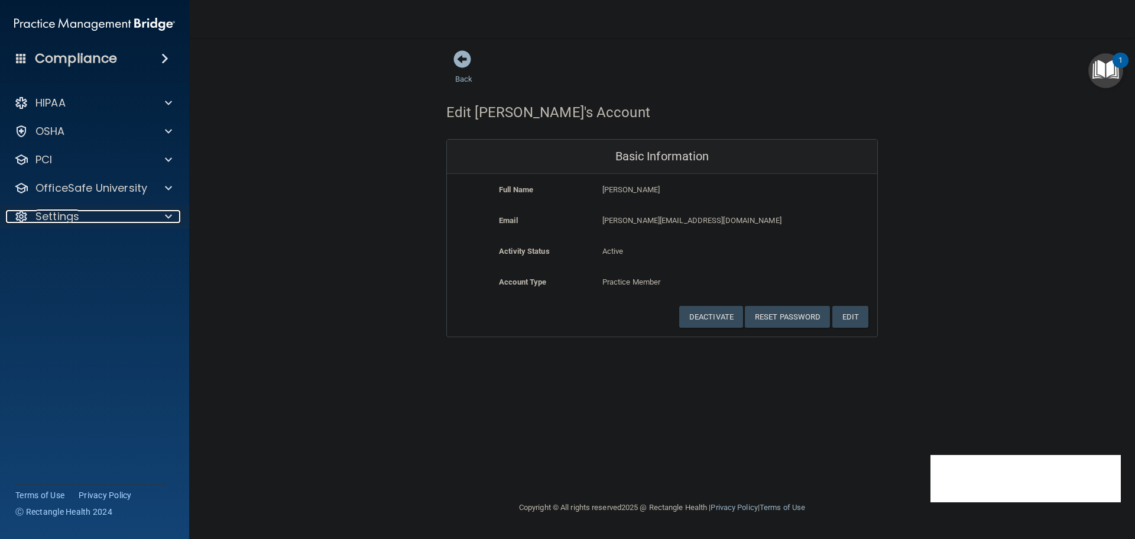
click at [170, 218] on span at bounding box center [168, 216] width 7 height 14
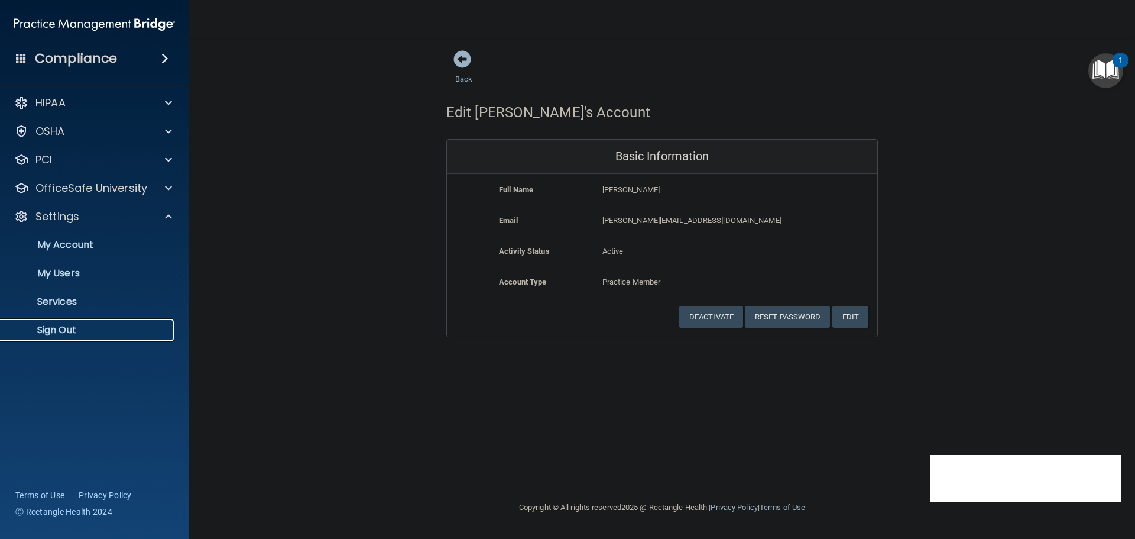
click at [78, 325] on p "Sign Out" at bounding box center [88, 330] width 161 height 12
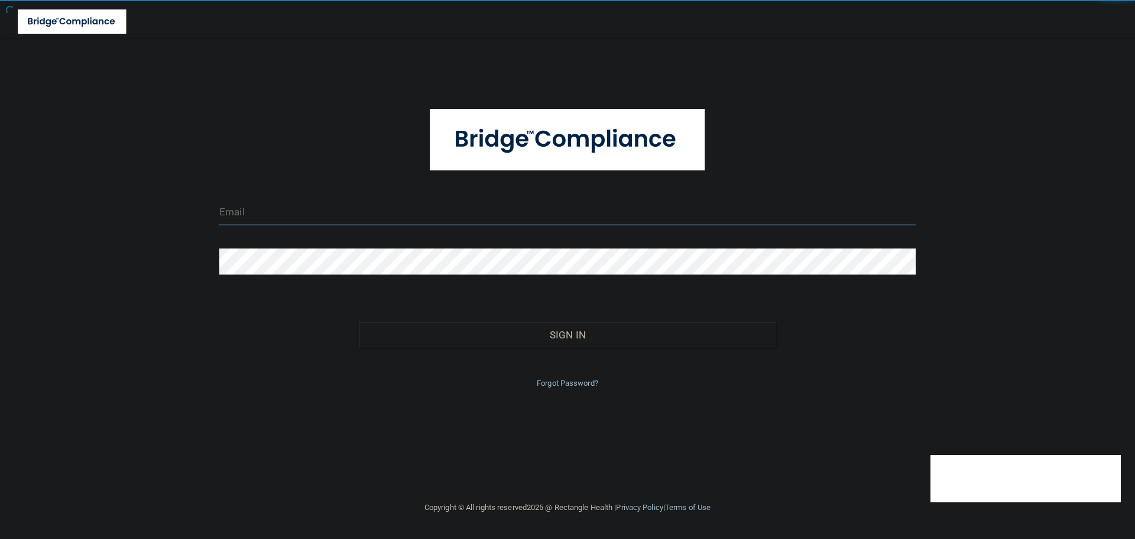
type input "[EMAIL_ADDRESS][DOMAIN_NAME]"
